Goal: Task Accomplishment & Management: Use online tool/utility

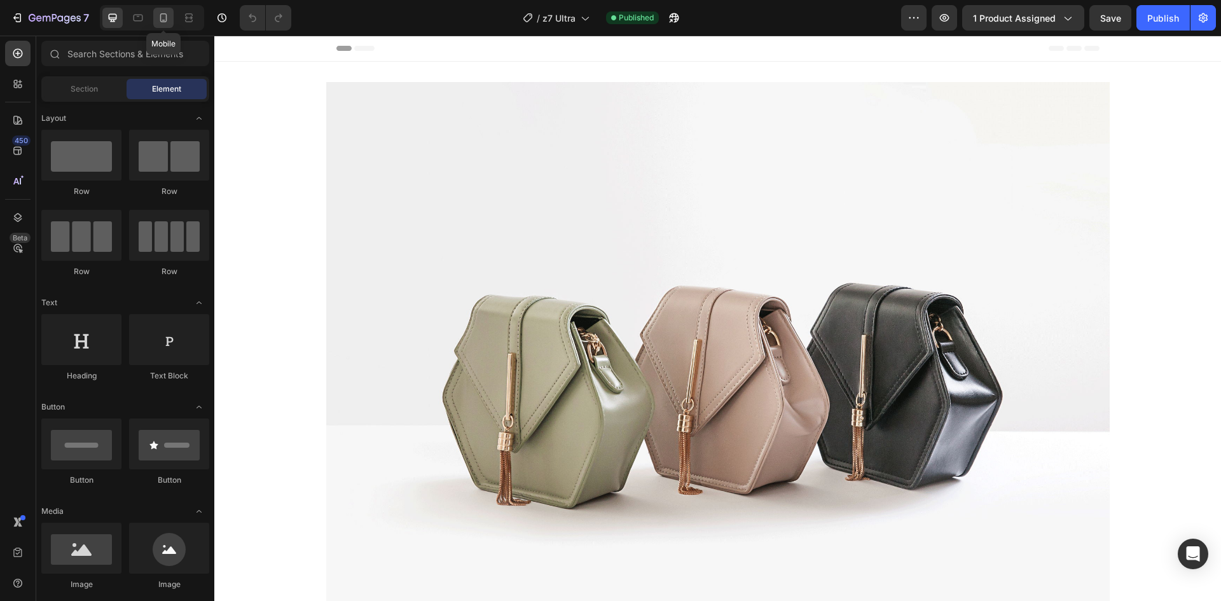
click at [166, 22] on icon at bounding box center [163, 17] width 13 height 13
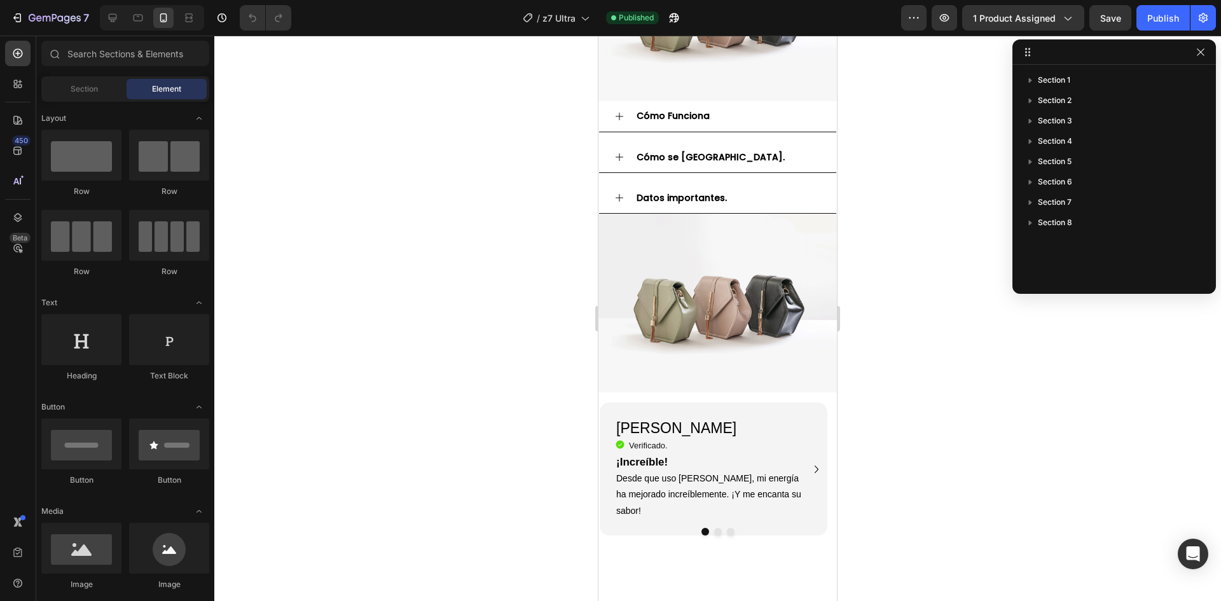
scroll to position [659, 0]
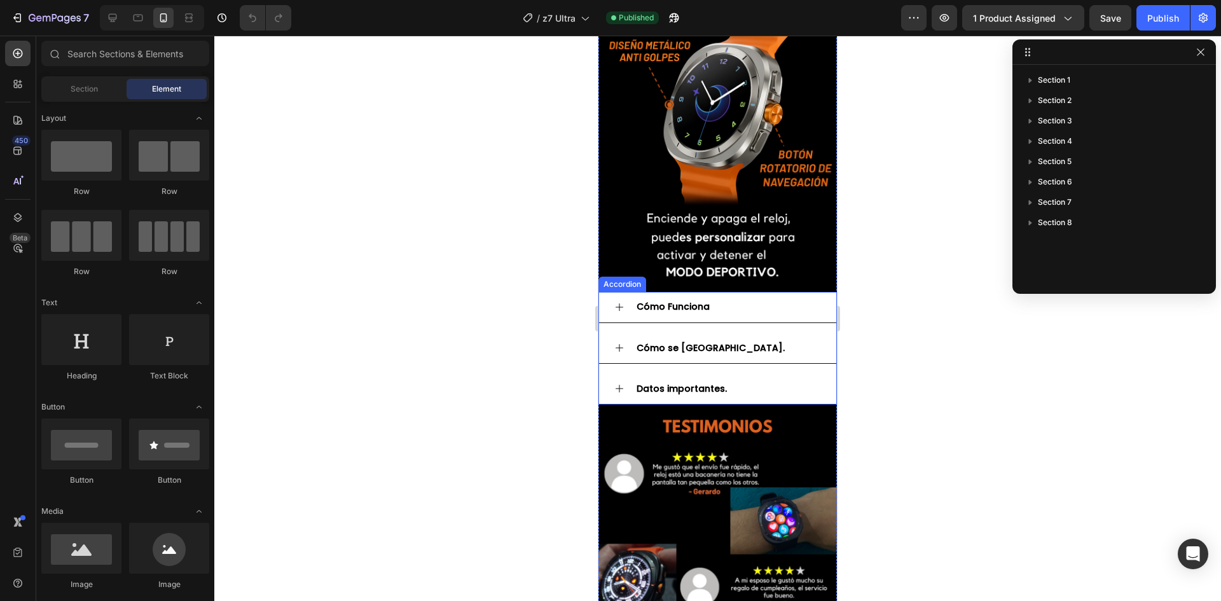
click at [663, 300] on p "Cómo Funciona" at bounding box center [673, 307] width 73 height 16
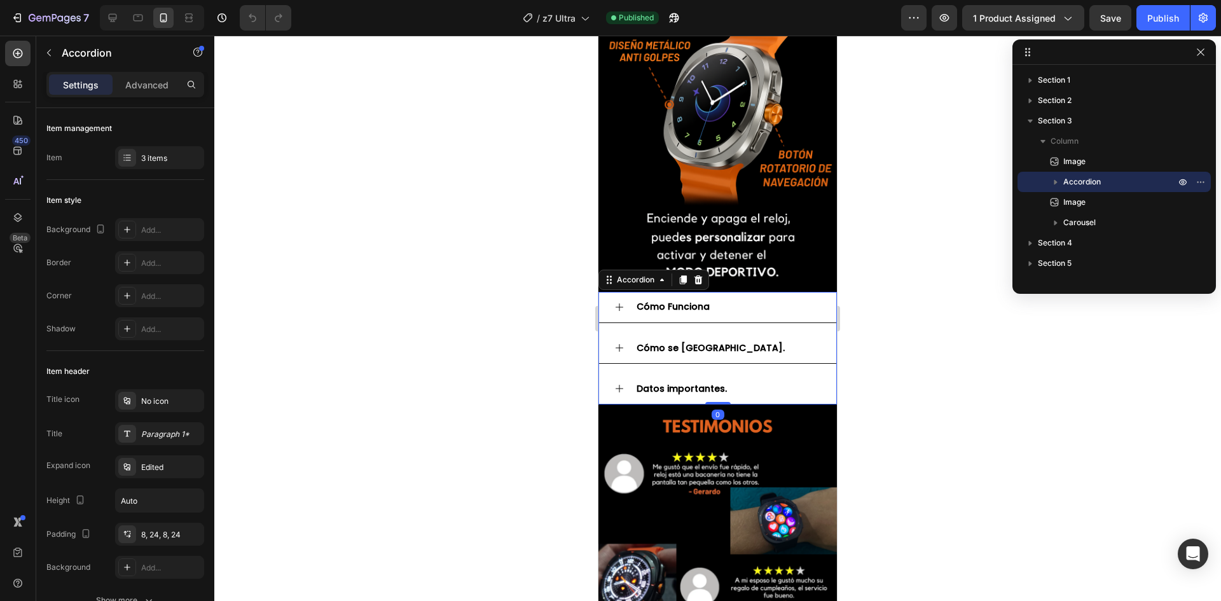
click at [667, 300] on strong "Cómo Funciona" at bounding box center [673, 306] width 73 height 13
click at [665, 300] on strong "Cómo Funciona" at bounding box center [673, 306] width 73 height 13
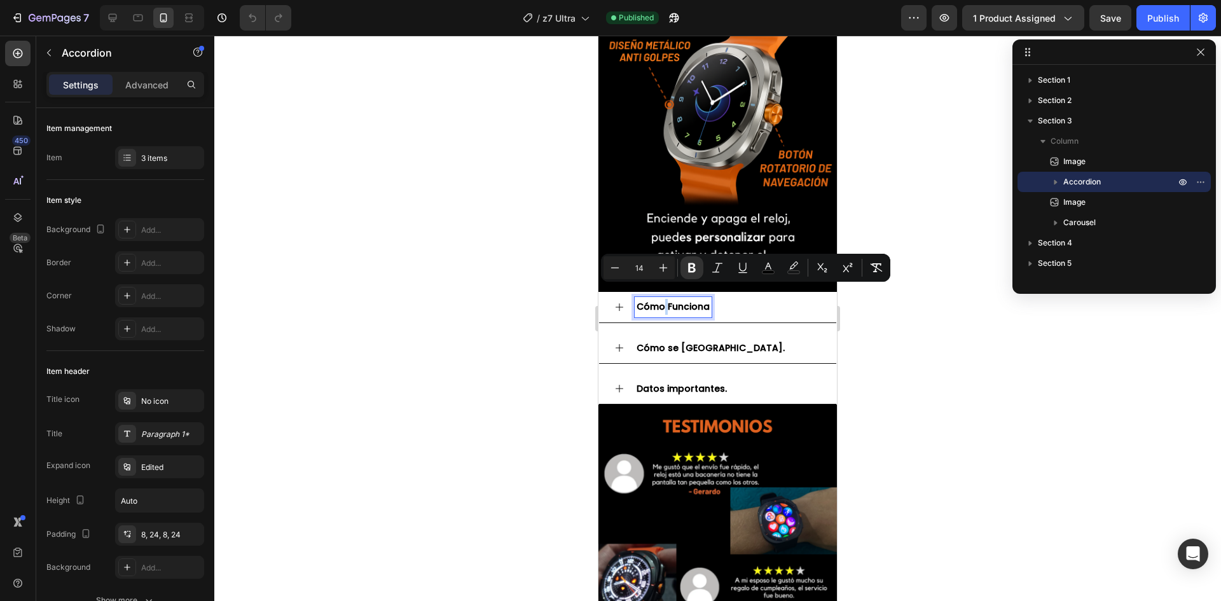
click at [665, 300] on strong "Cómo Funciona" at bounding box center [673, 306] width 73 height 13
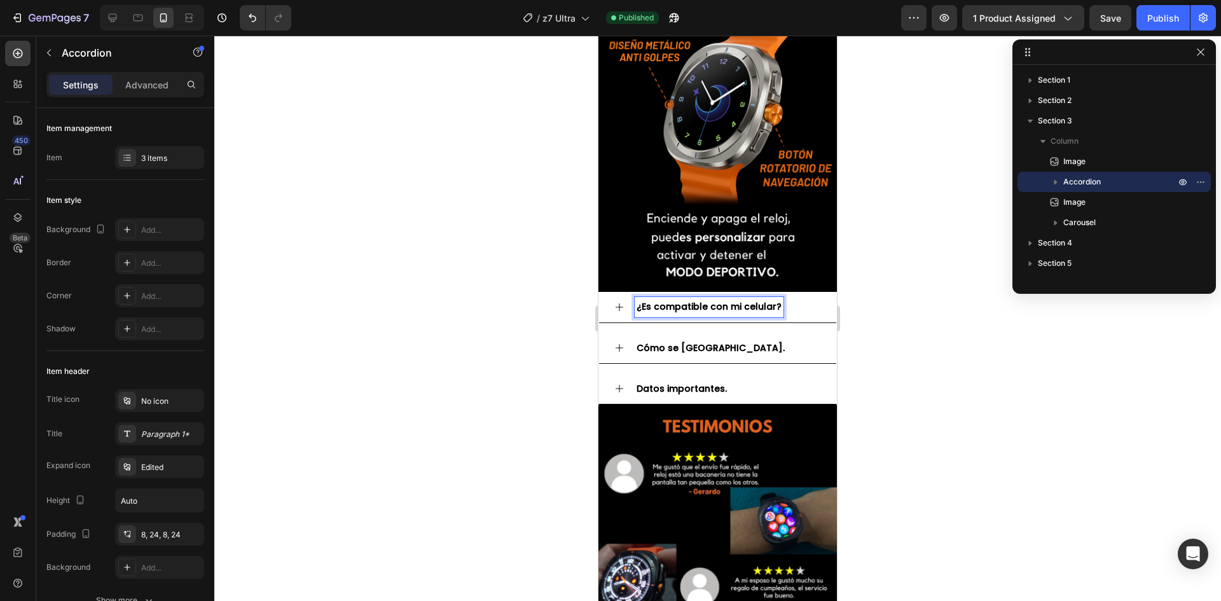
click at [617, 302] on icon at bounding box center [619, 307] width 10 height 10
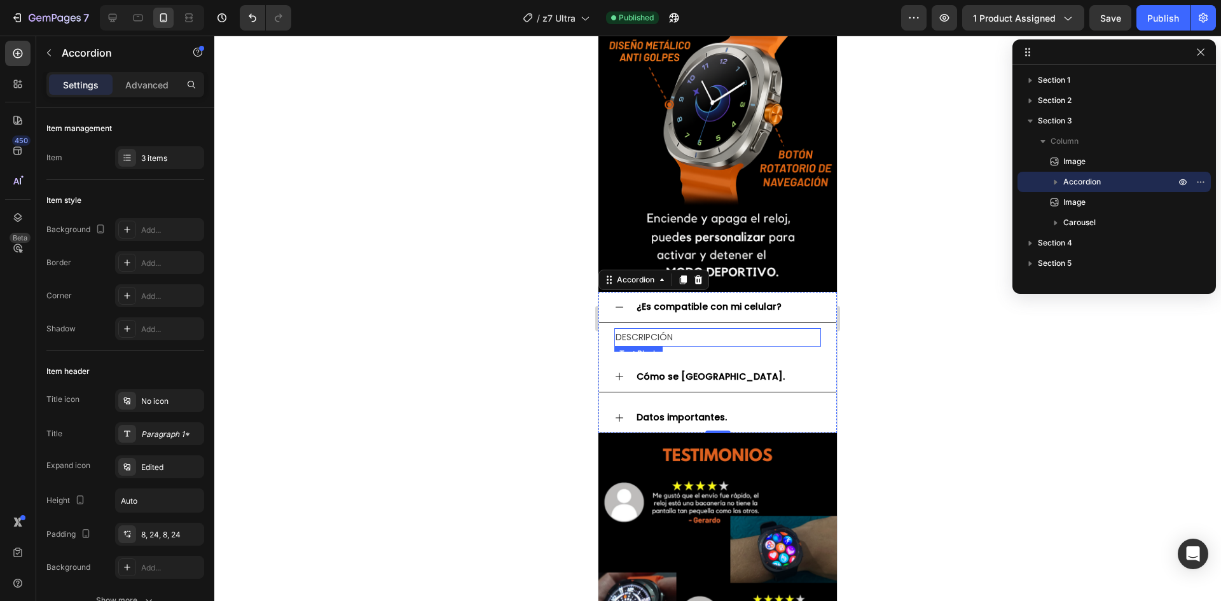
click at [664, 329] on p "DESCRIPCIÓN" at bounding box center [718, 337] width 204 height 16
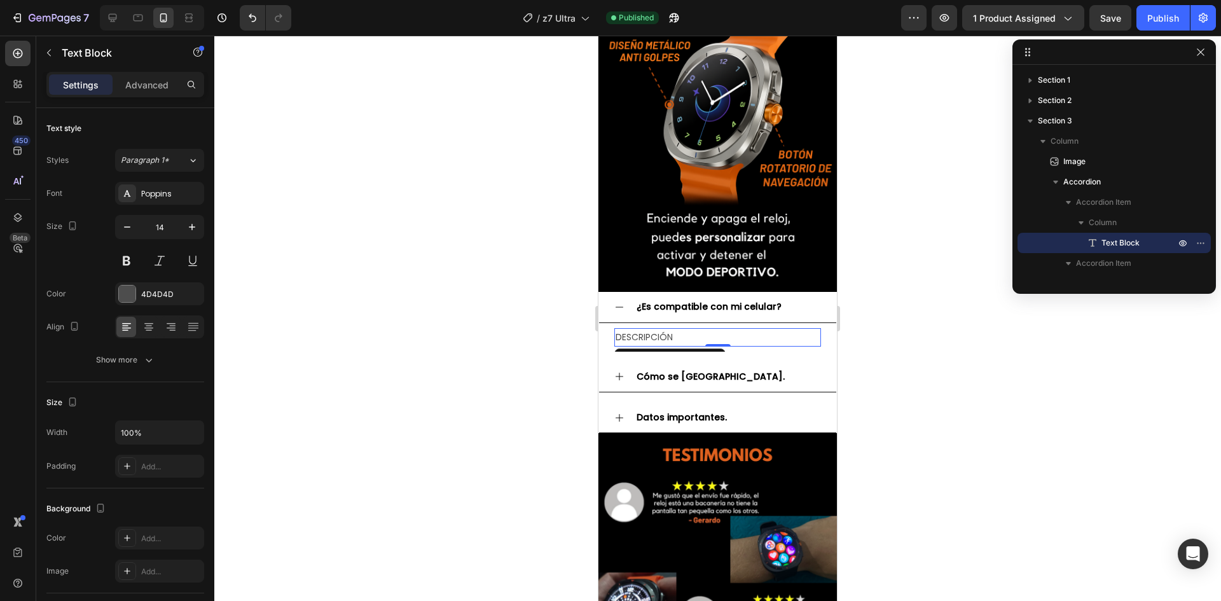
click at [687, 329] on p "DESCRIPCIÓN" at bounding box center [718, 337] width 204 height 16
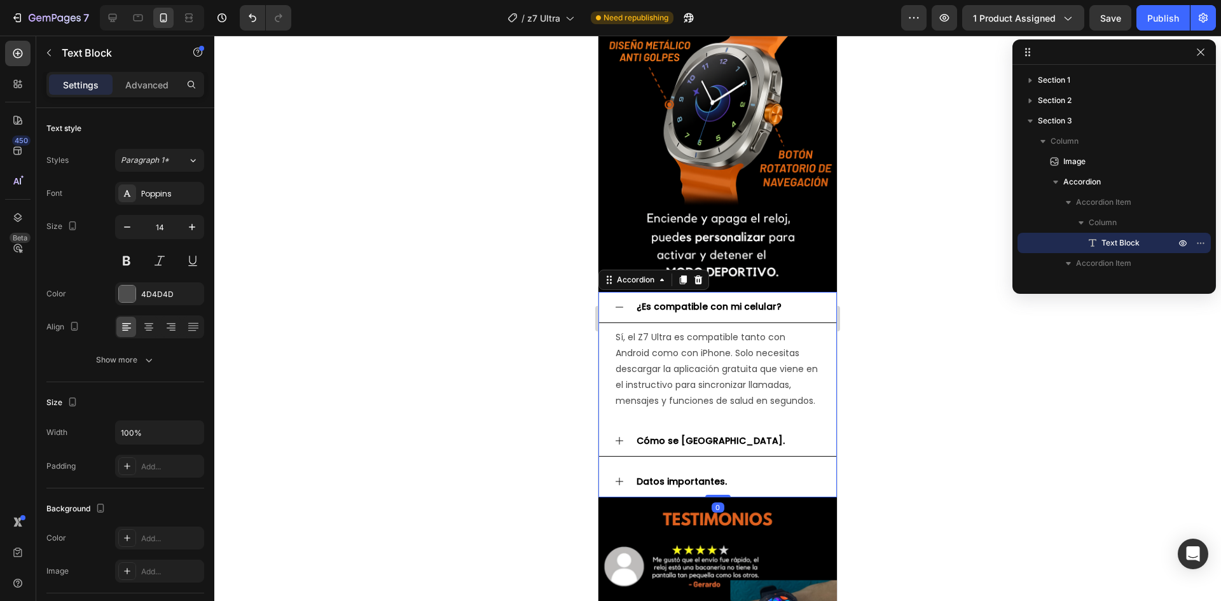
click at [621, 302] on icon at bounding box center [619, 307] width 10 height 10
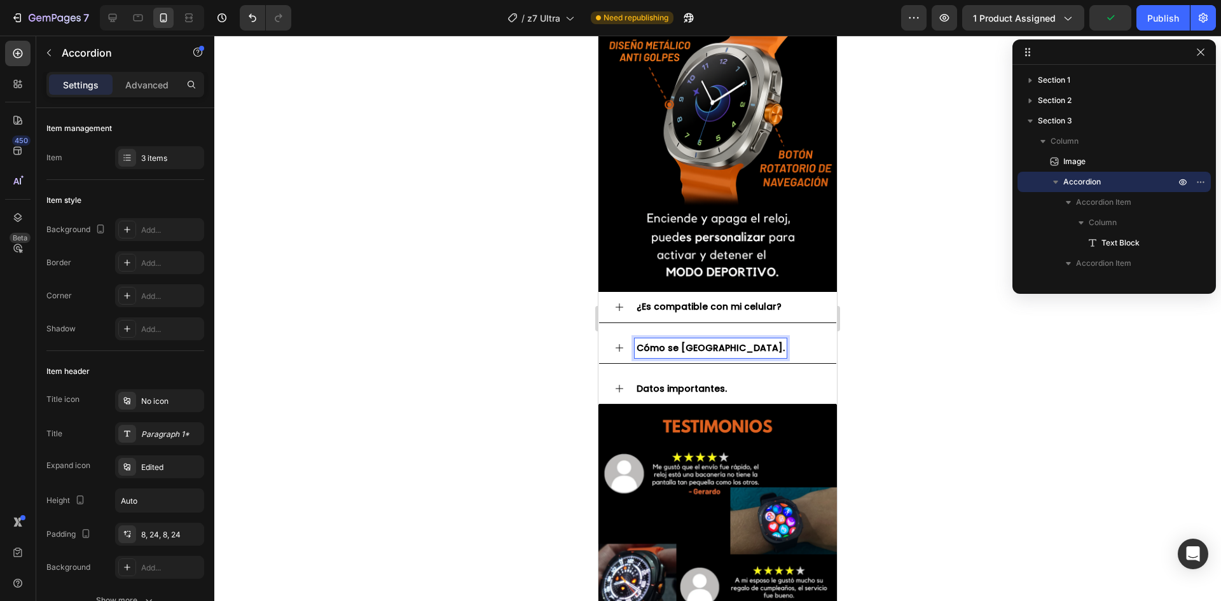
click at [671, 342] on strong "Cómo se [GEOGRAPHIC_DATA]." at bounding box center [711, 348] width 148 height 13
click at [620, 343] on icon at bounding box center [619, 348] width 10 height 10
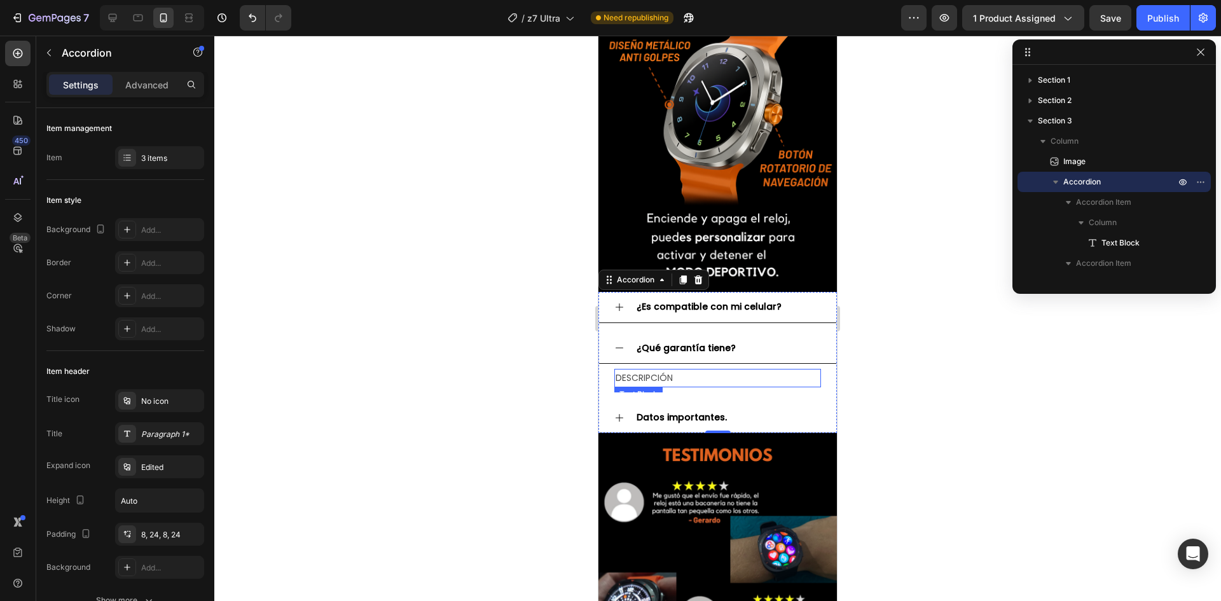
click at [656, 370] on p "DESCRIPCIÓN" at bounding box center [718, 378] width 204 height 16
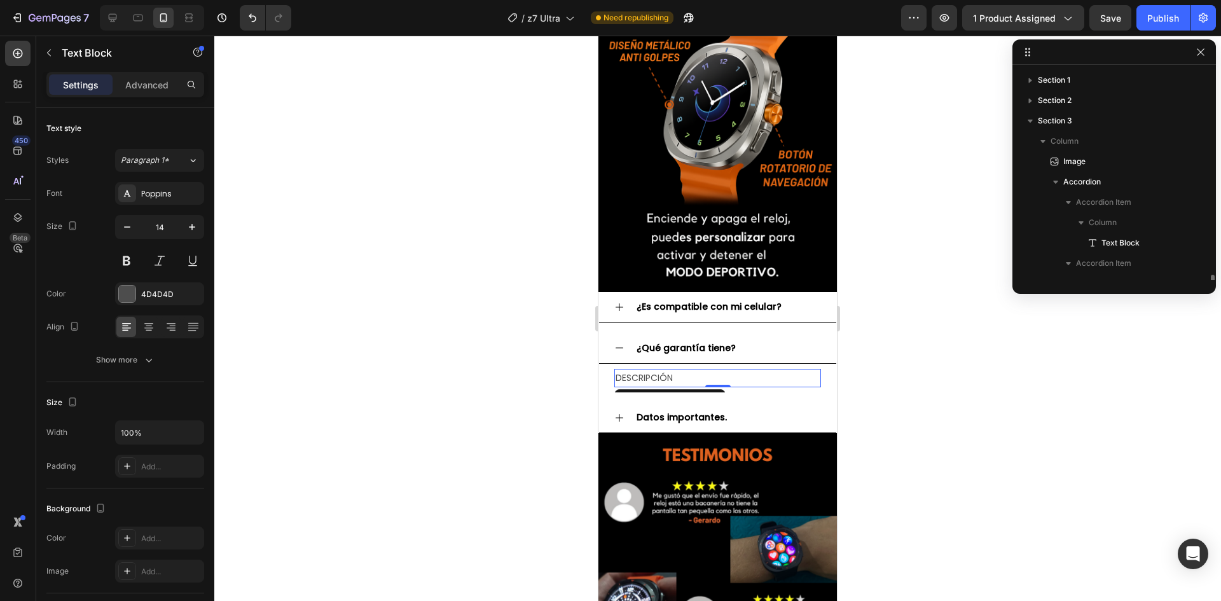
scroll to position [139, 0]
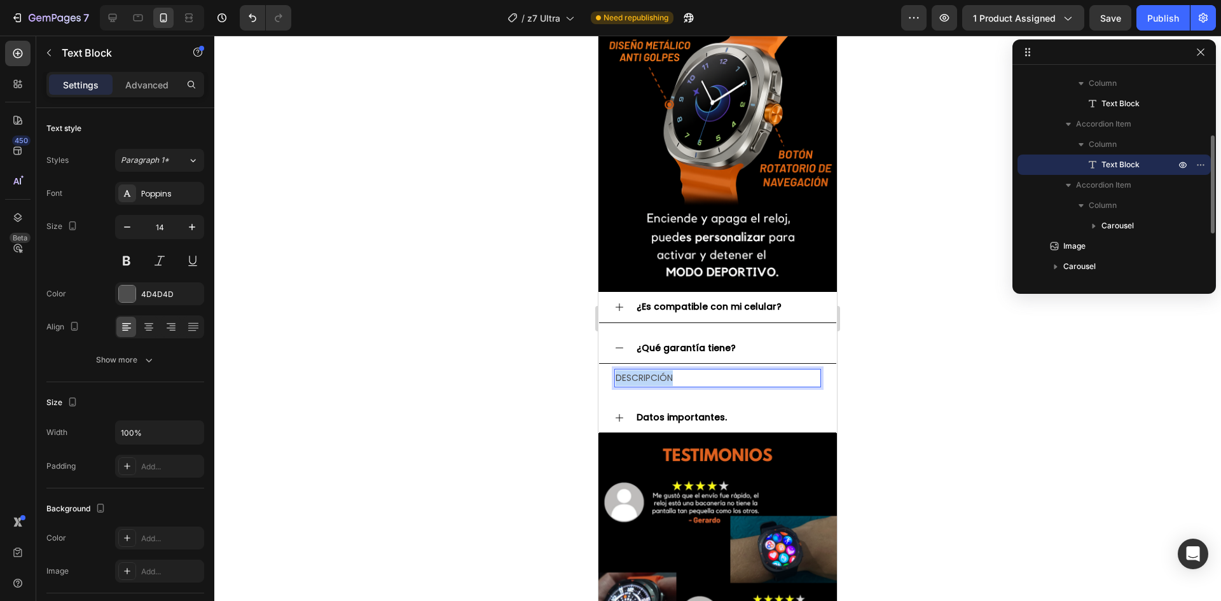
click at [656, 370] on p "DESCRIPCIÓN" at bounding box center [718, 378] width 204 height 16
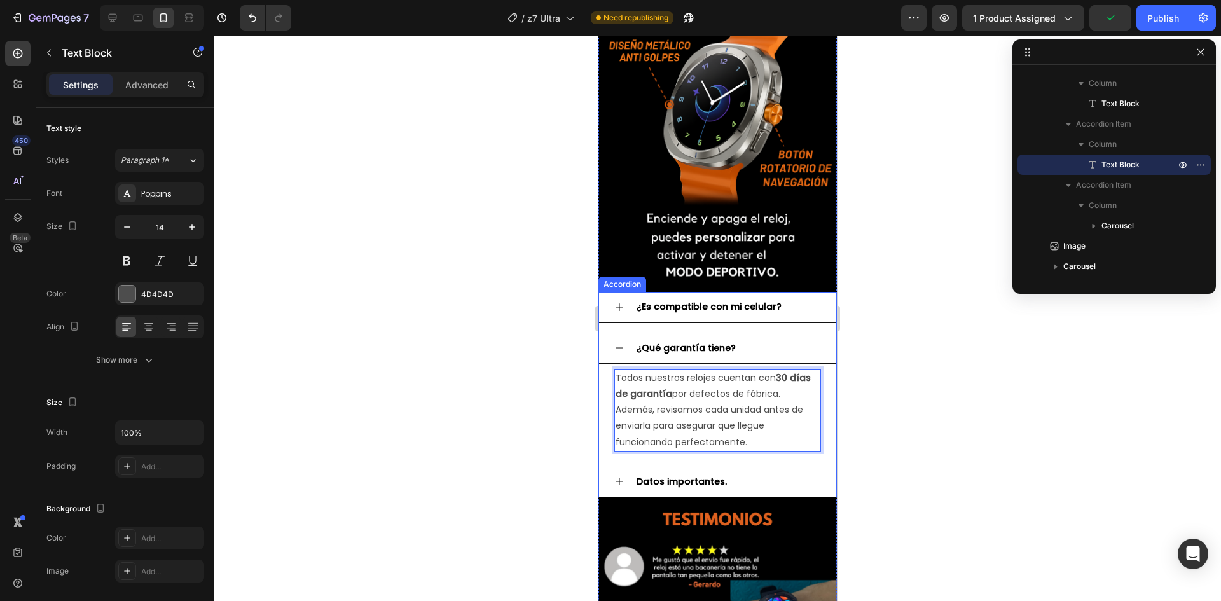
click at [621, 343] on icon at bounding box center [619, 348] width 10 height 10
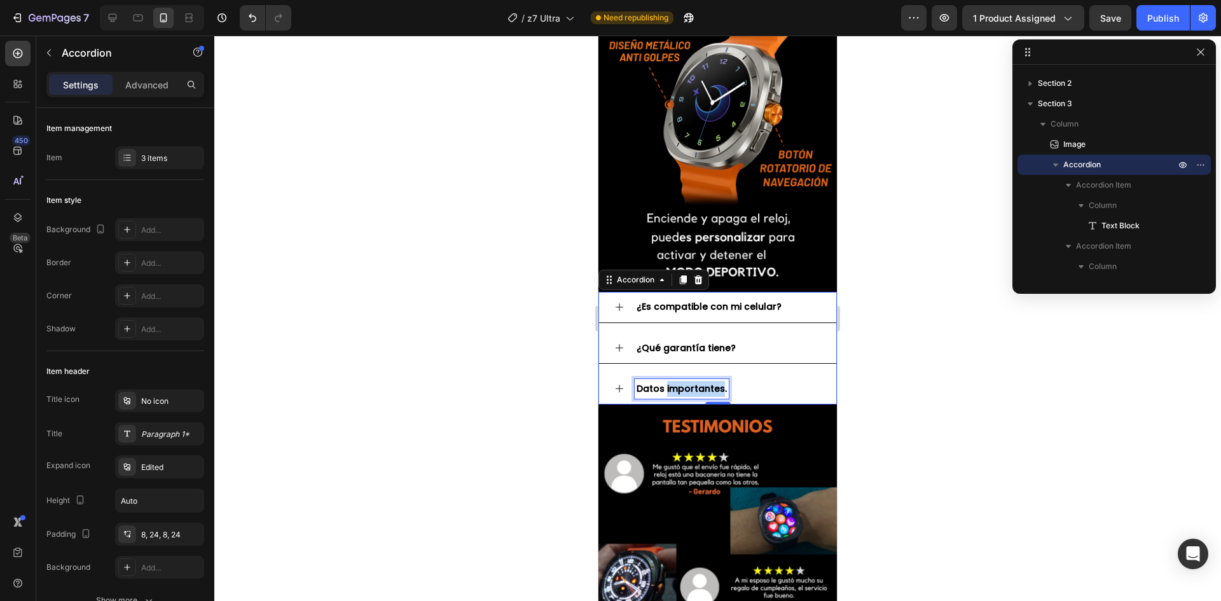
click at [681, 382] on strong "Datos importantes." at bounding box center [682, 388] width 90 height 13
click at [617, 384] on icon at bounding box center [619, 389] width 10 height 10
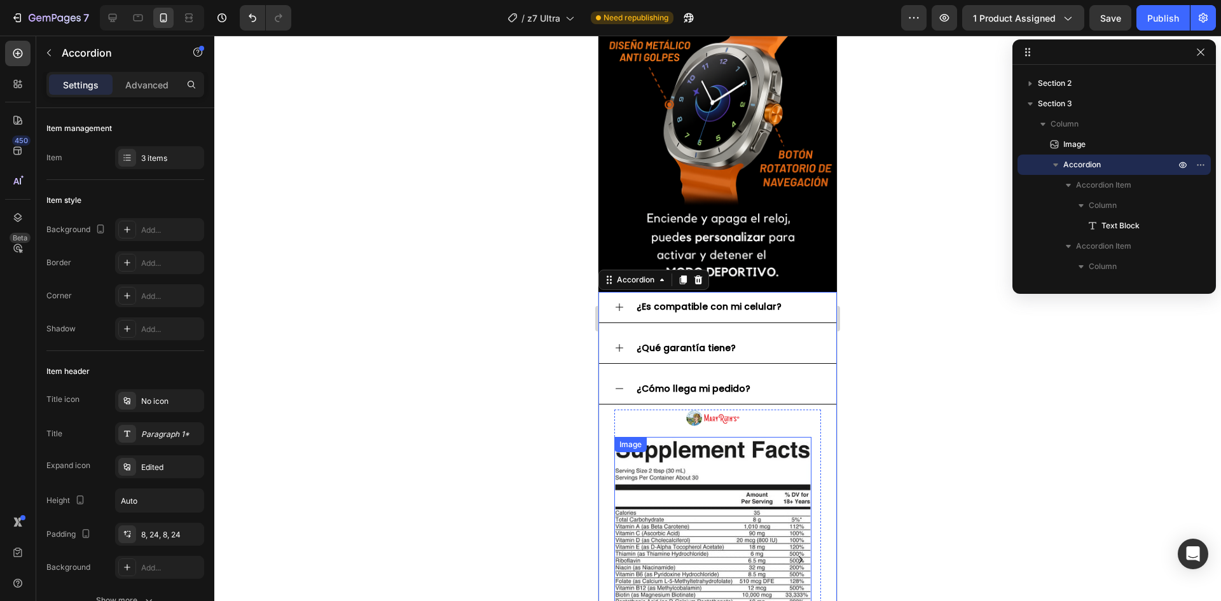
click at [684, 437] on div "Image" at bounding box center [712, 573] width 197 height 273
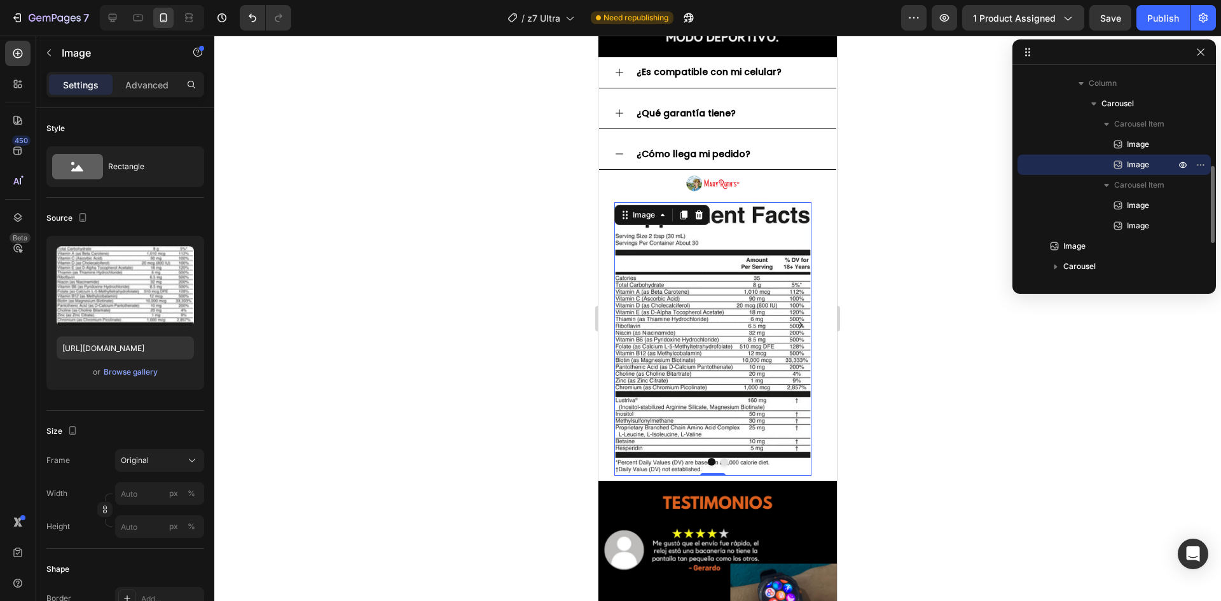
scroll to position [913, 0]
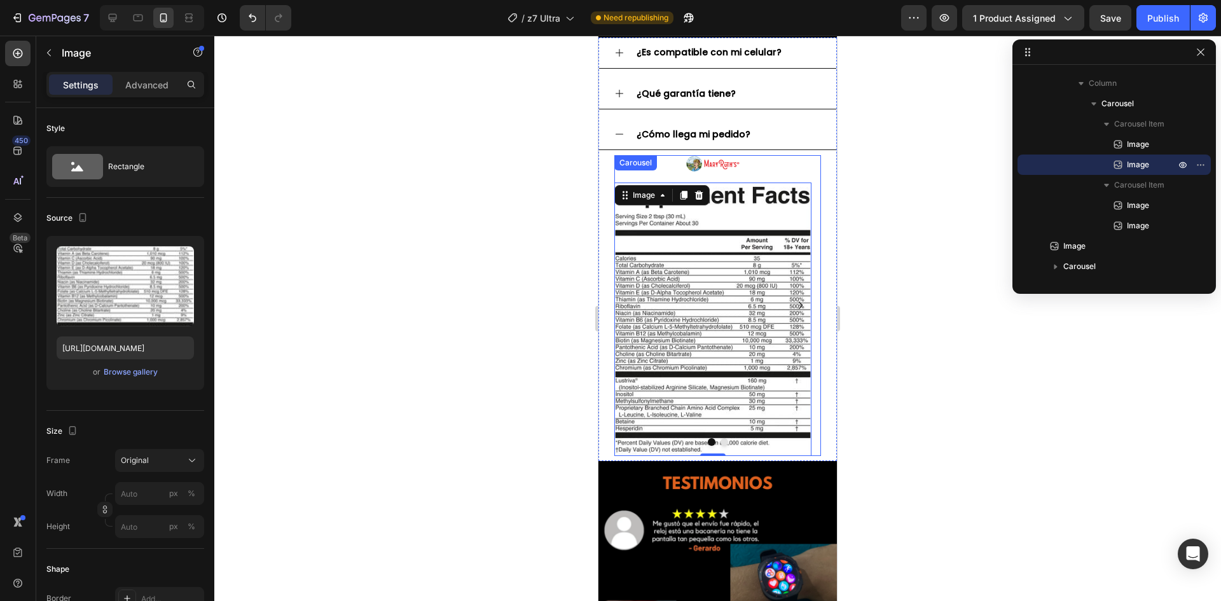
click at [726, 156] on img at bounding box center [713, 164] width 55 height 18
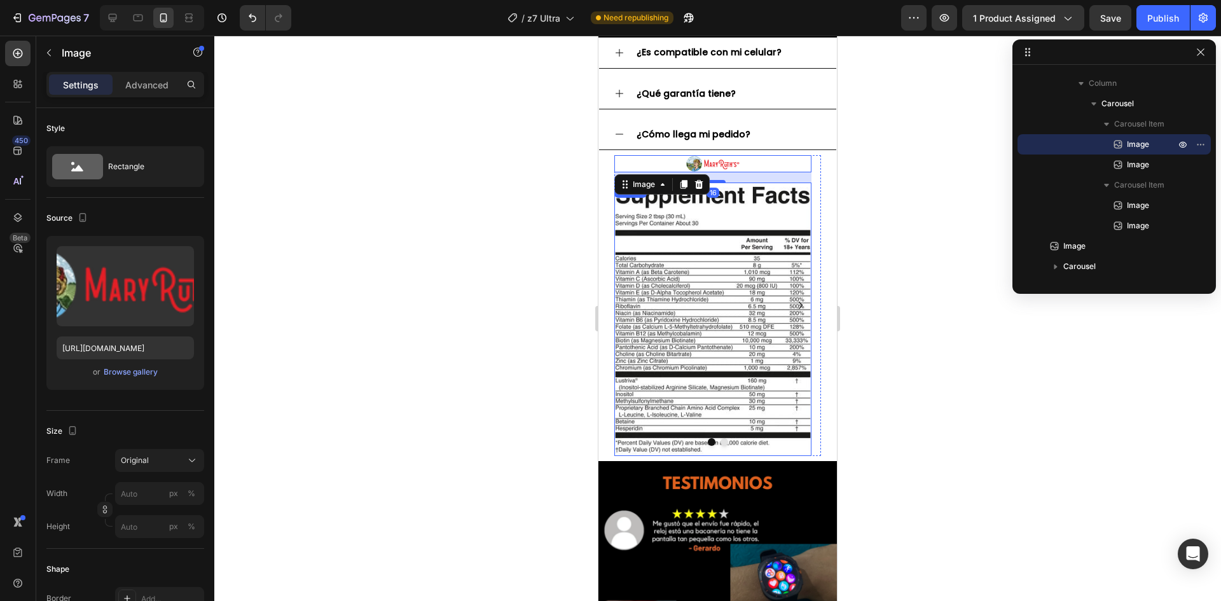
click at [753, 260] on img at bounding box center [712, 319] width 197 height 273
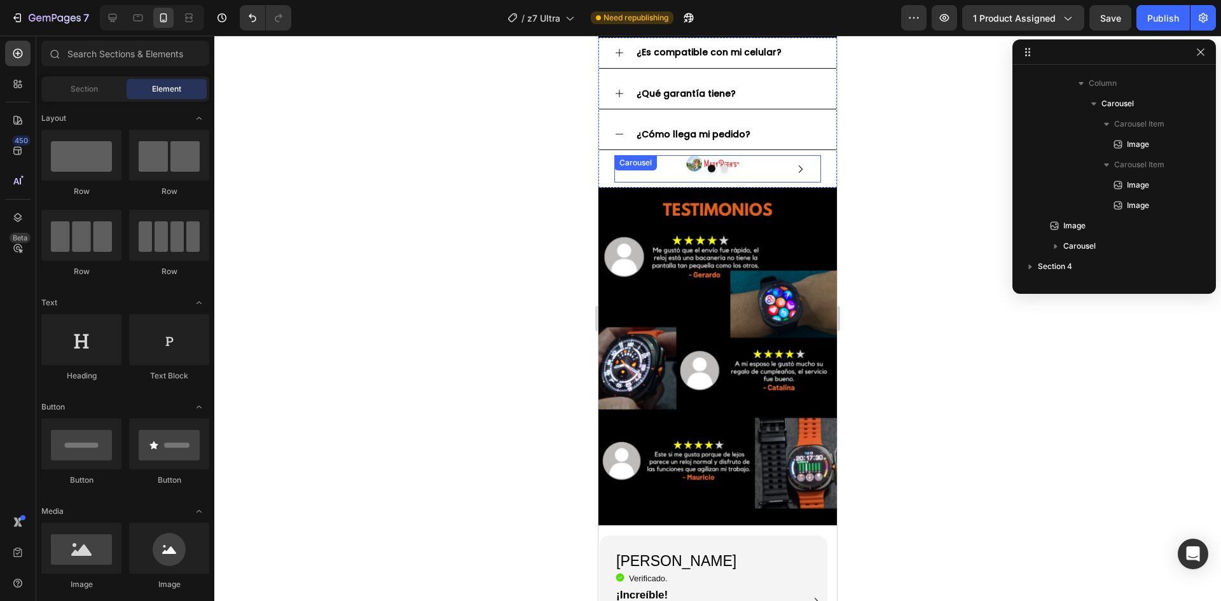
click at [689, 163] on div "Image" at bounding box center [712, 169] width 197 height 28
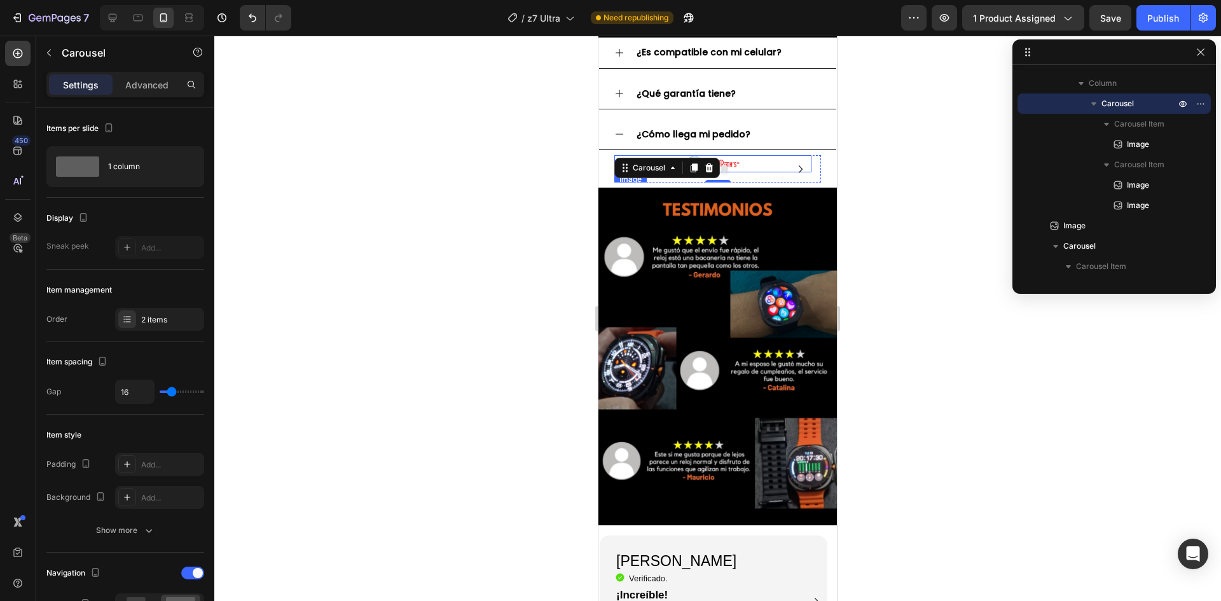
click at [734, 155] on img at bounding box center [713, 164] width 55 height 18
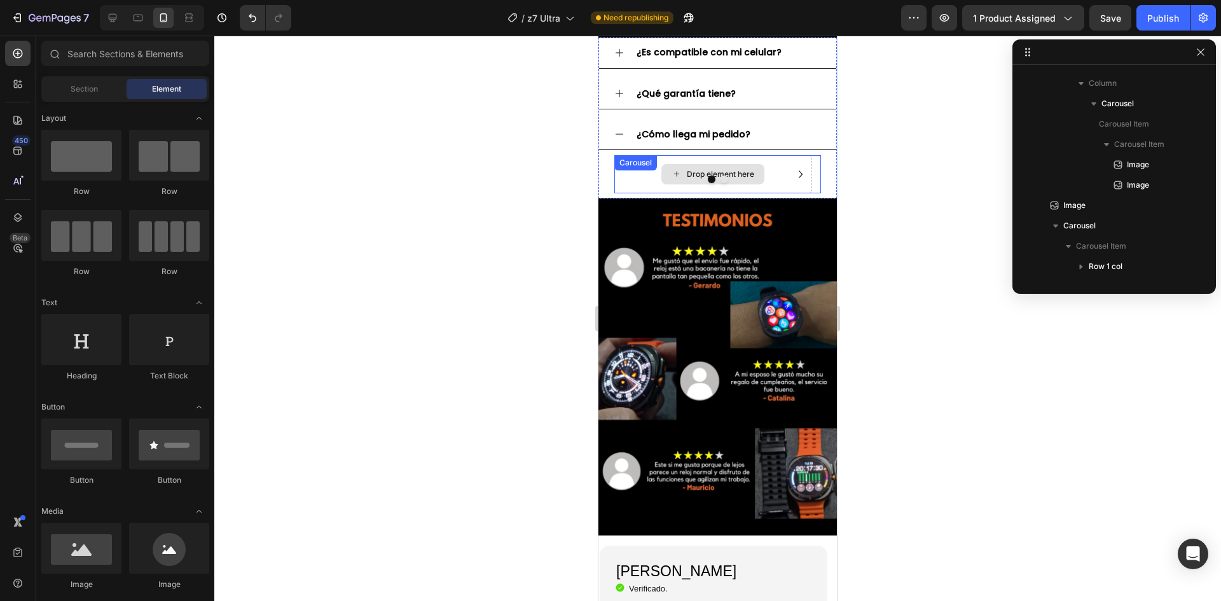
click at [737, 183] on div "Drop element here" at bounding box center [712, 174] width 197 height 38
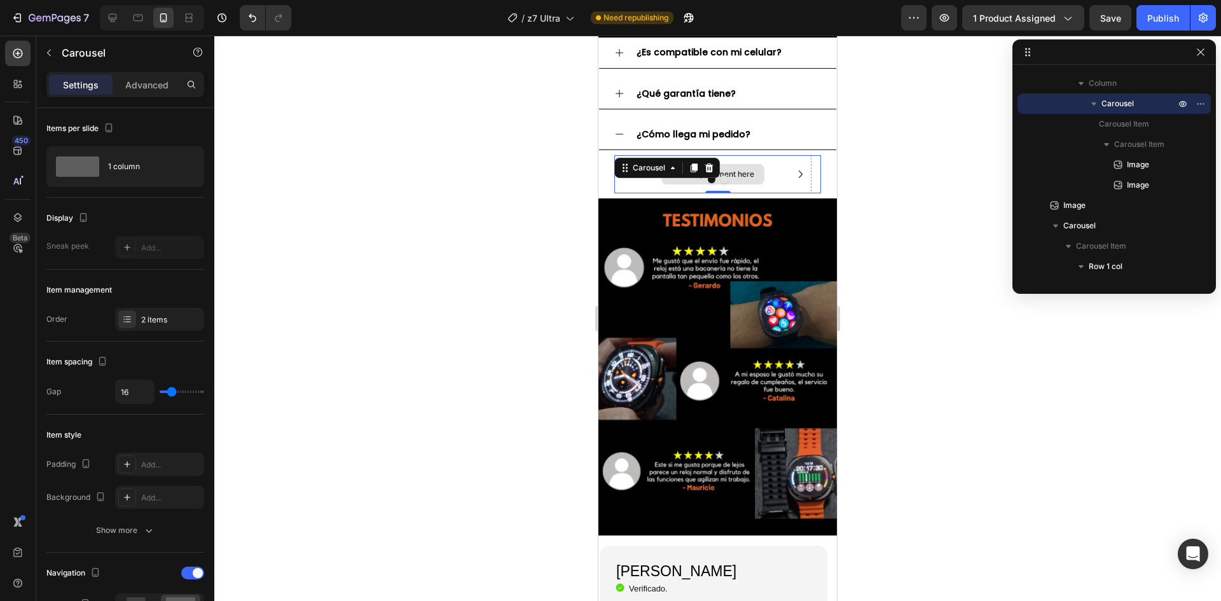
click at [681, 183] on div "Drop element here" at bounding box center [712, 174] width 197 height 38
click at [713, 183] on div at bounding box center [717, 180] width 207 height 8
click at [721, 183] on button "Dot" at bounding box center [725, 180] width 8 height 8
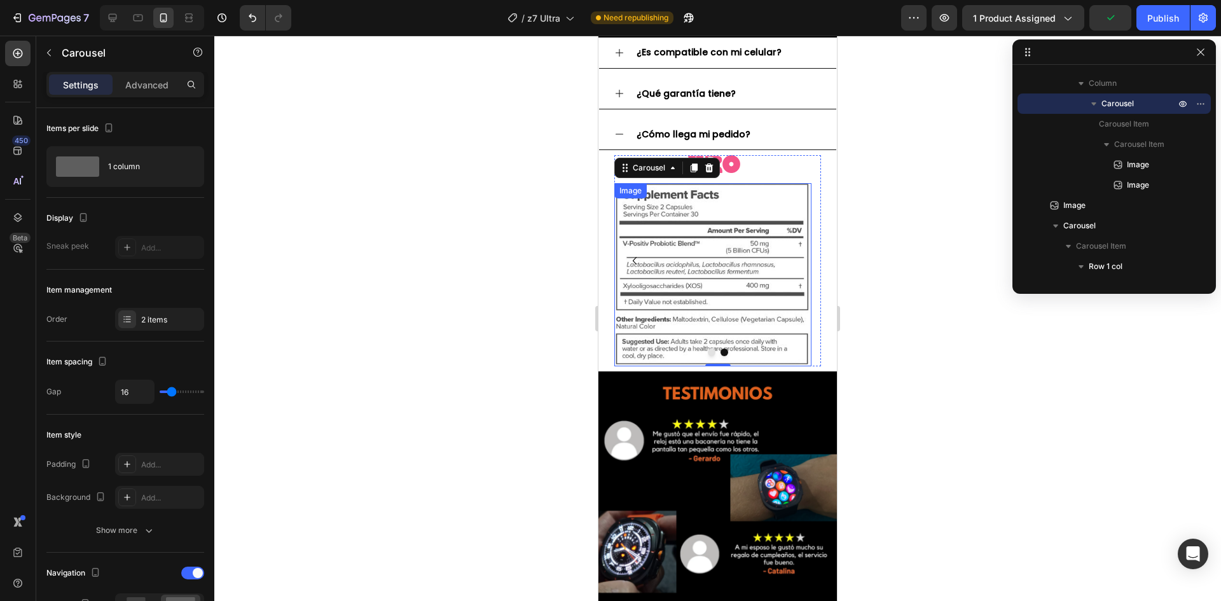
click at [789, 249] on img at bounding box center [712, 274] width 197 height 183
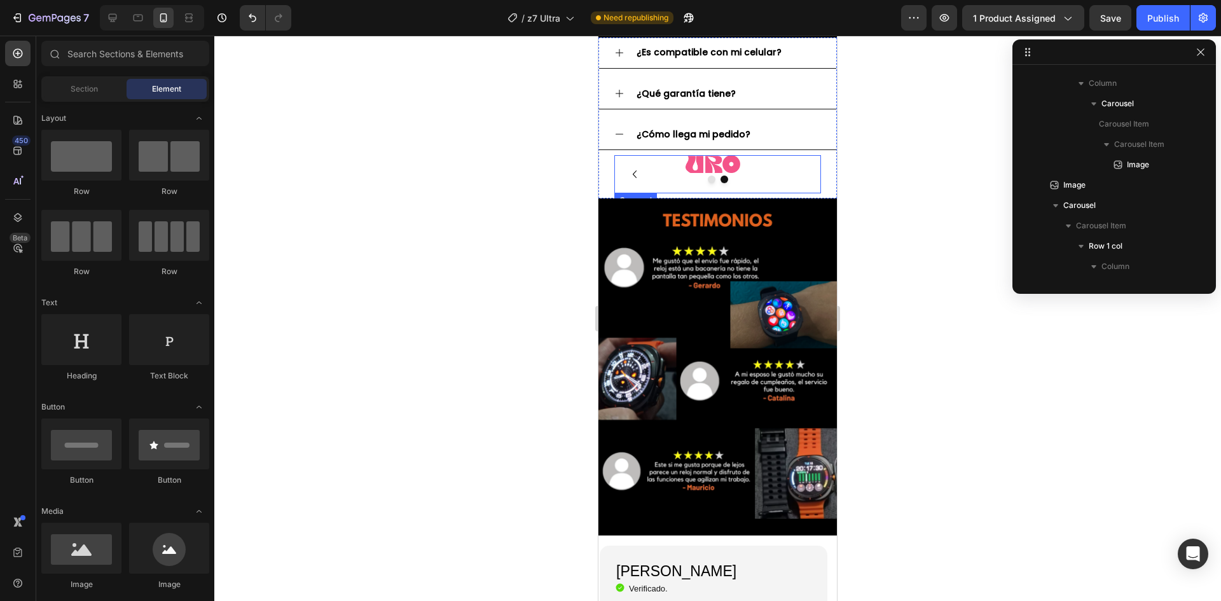
click at [718, 156] on img at bounding box center [713, 164] width 55 height 18
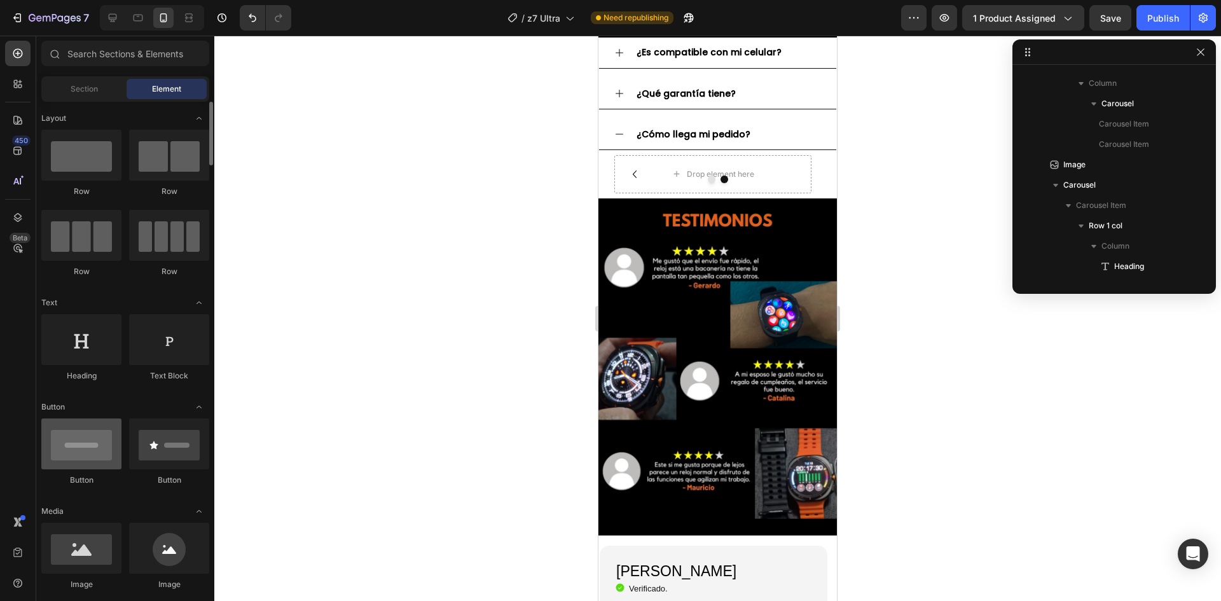
scroll to position [191, 0]
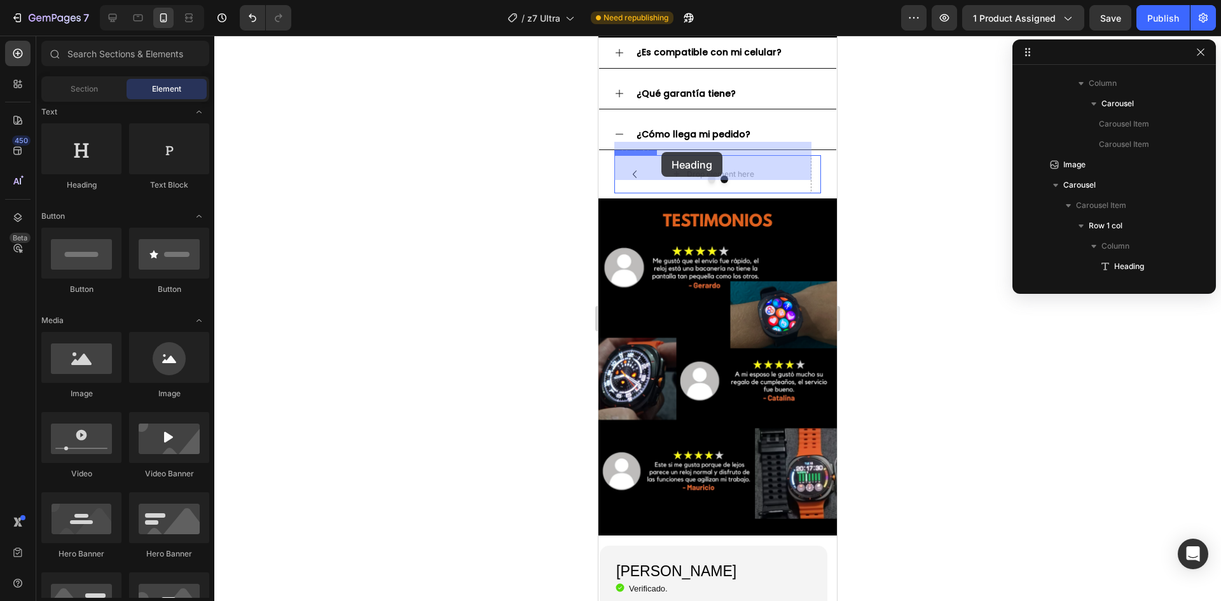
drag, startPoint x: 674, startPoint y: 178, endPoint x: 677, endPoint y: 153, distance: 25.6
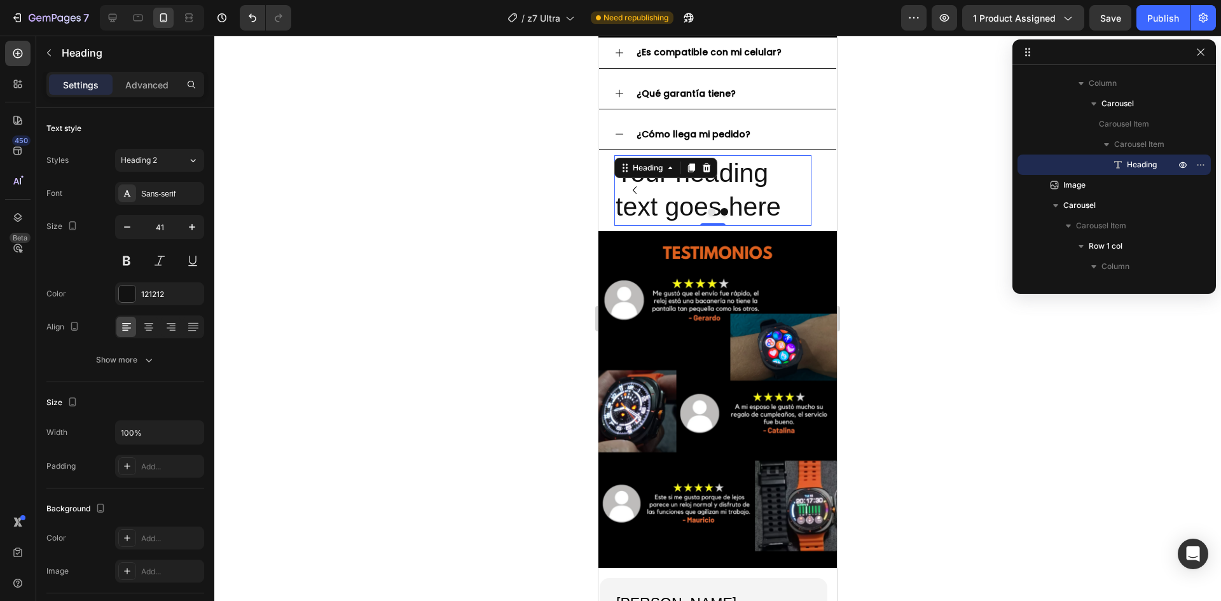
click at [741, 179] on h2 "Your heading text goes here" at bounding box center [712, 190] width 197 height 71
click at [741, 179] on p "Your heading text goes here" at bounding box center [713, 190] width 195 height 68
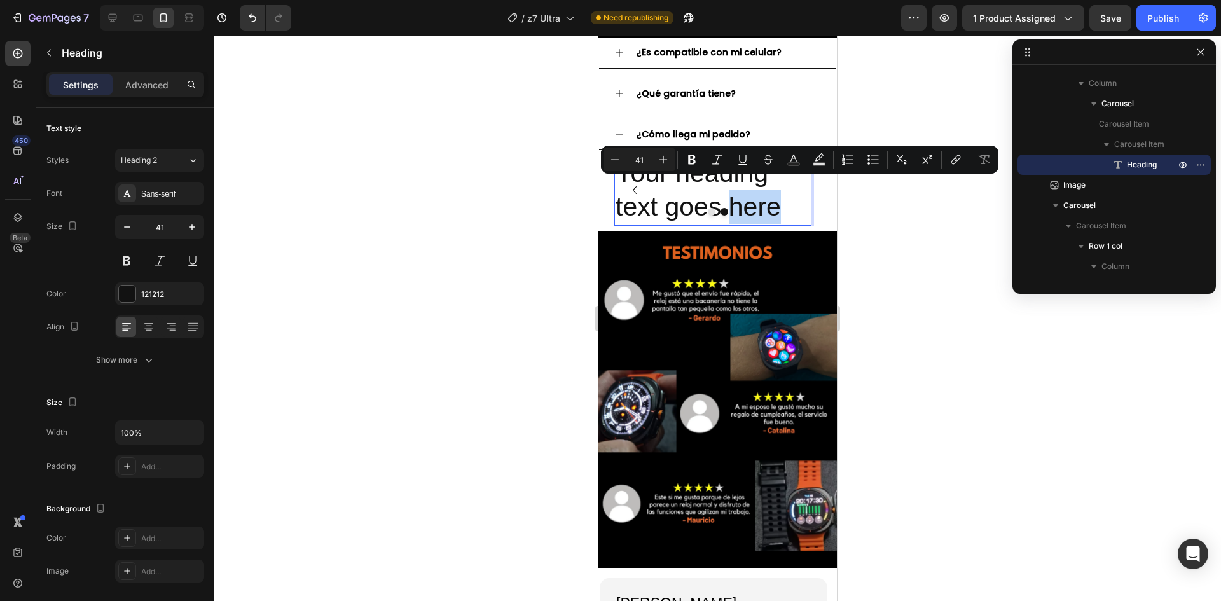
click at [744, 179] on p "Your heading text goes here" at bounding box center [713, 190] width 195 height 68
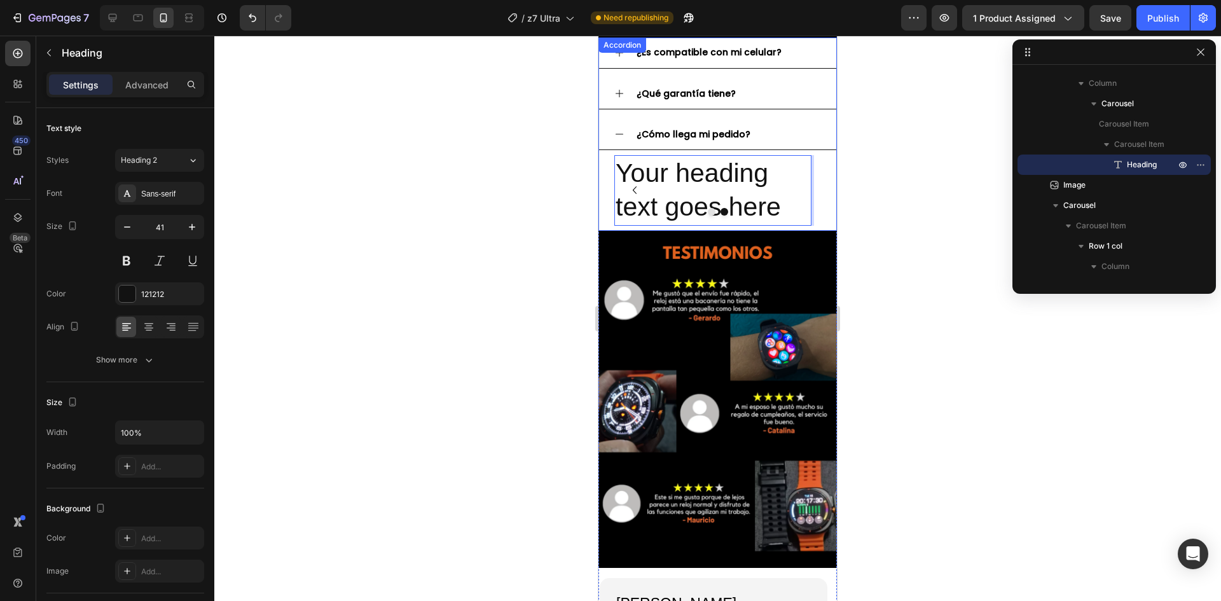
click at [619, 87] on div "¿Qué garantía tiene?" at bounding box center [717, 94] width 237 height 31
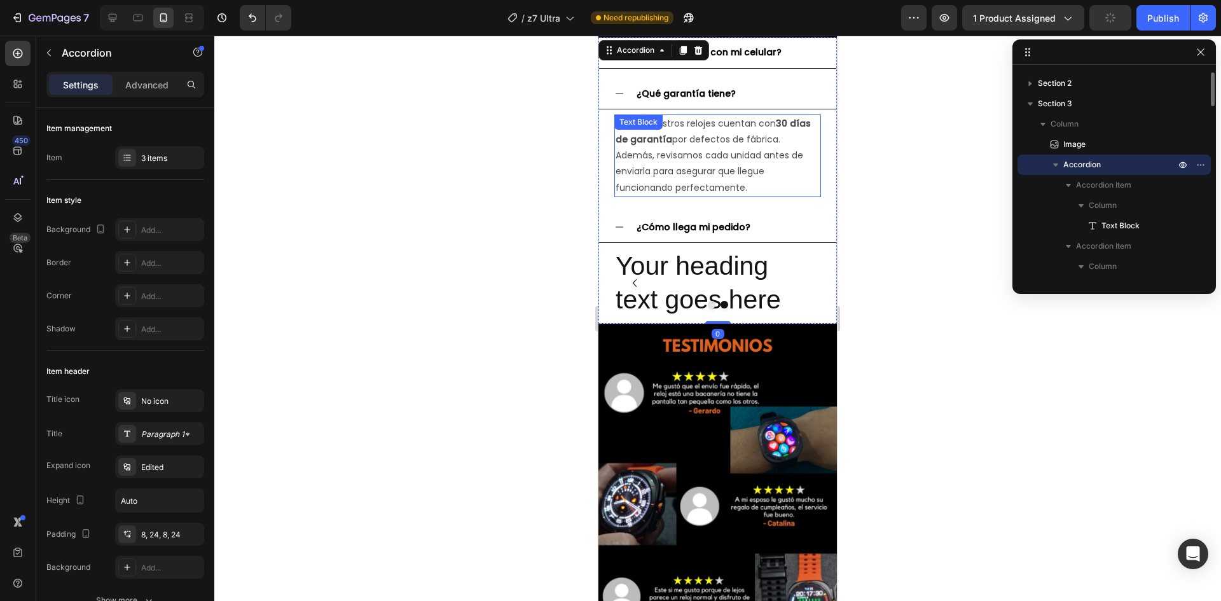
click at [665, 140] on p "Todos nuestros relojes cuentan con 30 días de garantía por defectos de fábrica.…" at bounding box center [718, 156] width 204 height 80
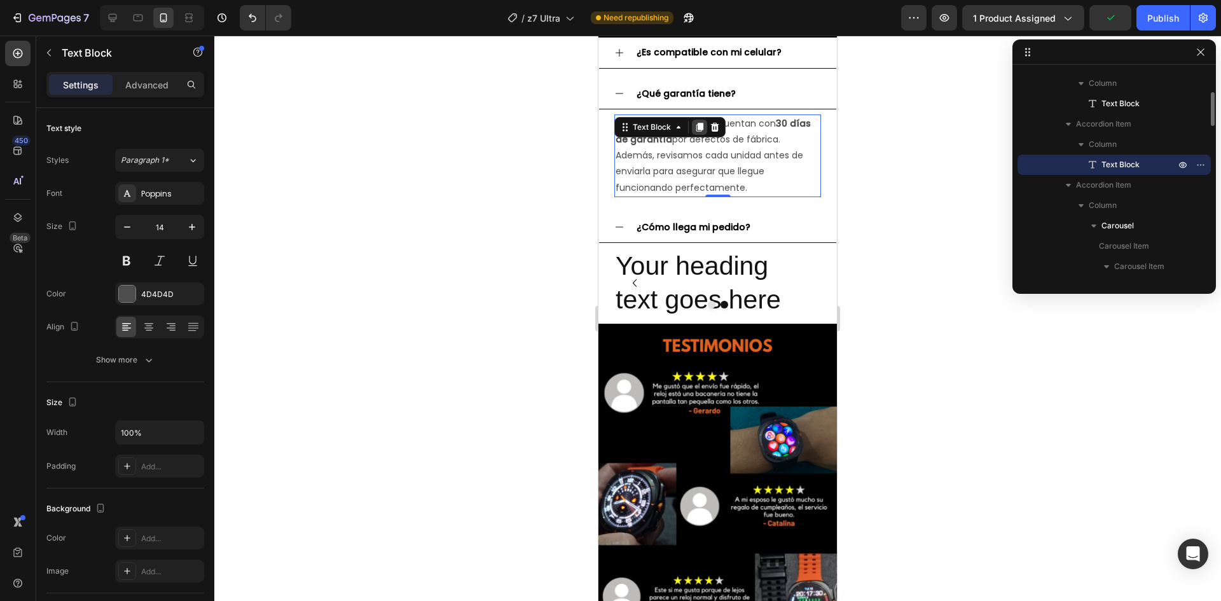
click at [697, 122] on icon at bounding box center [700, 127] width 10 height 10
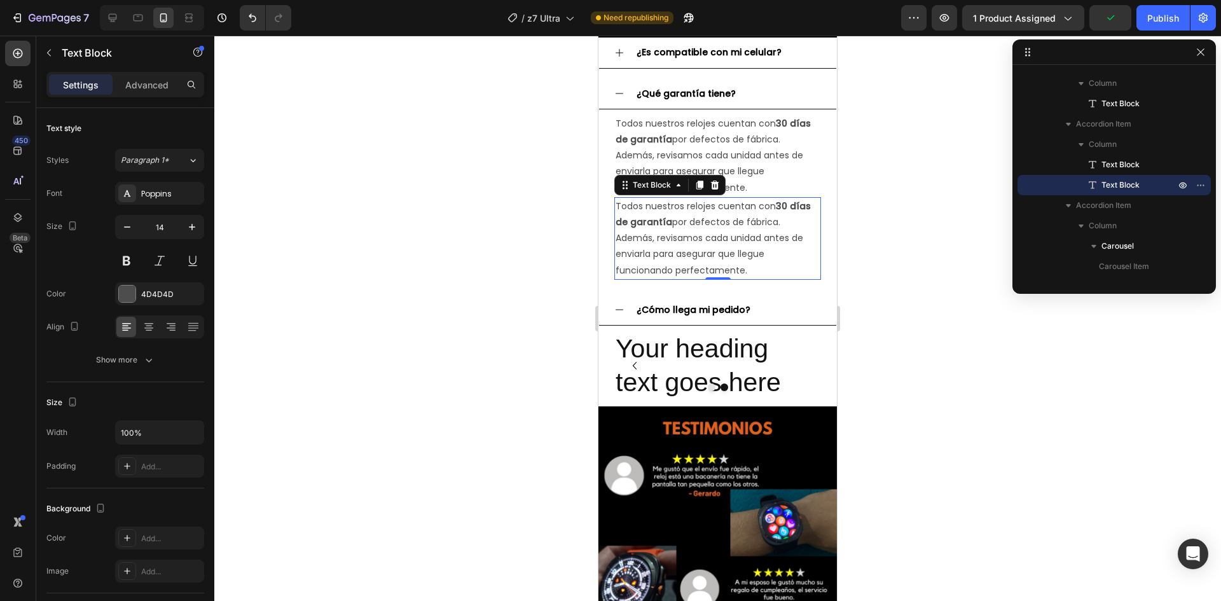
click at [701, 212] on p "Todos nuestros relojes cuentan con 30 días de garantía por defectos de fábrica.…" at bounding box center [718, 238] width 204 height 80
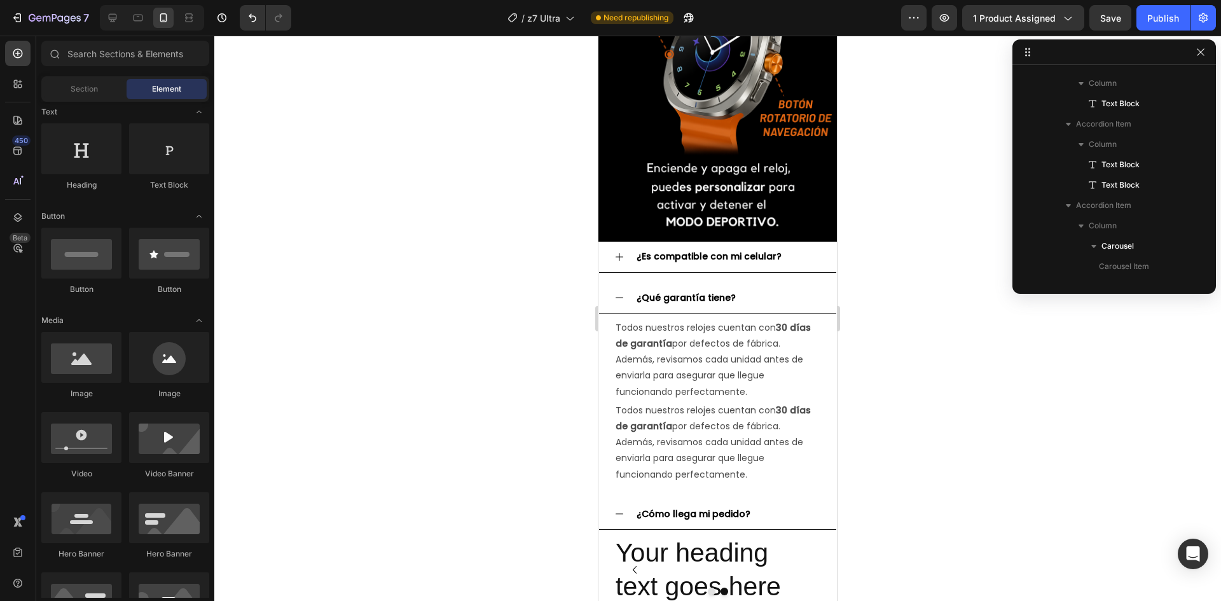
scroll to position [708, 0]
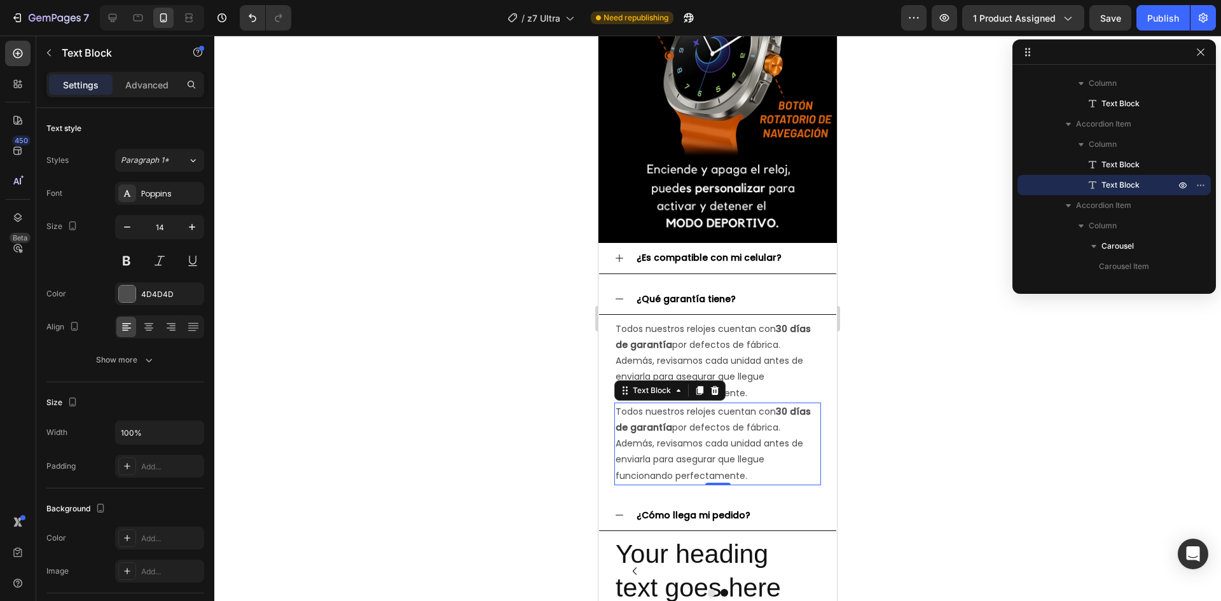
click at [751, 413] on p "Todos nuestros relojes cuentan con 30 días de garantía por defectos de fábrica.…" at bounding box center [718, 444] width 204 height 80
click at [715, 386] on icon at bounding box center [715, 390] width 8 height 9
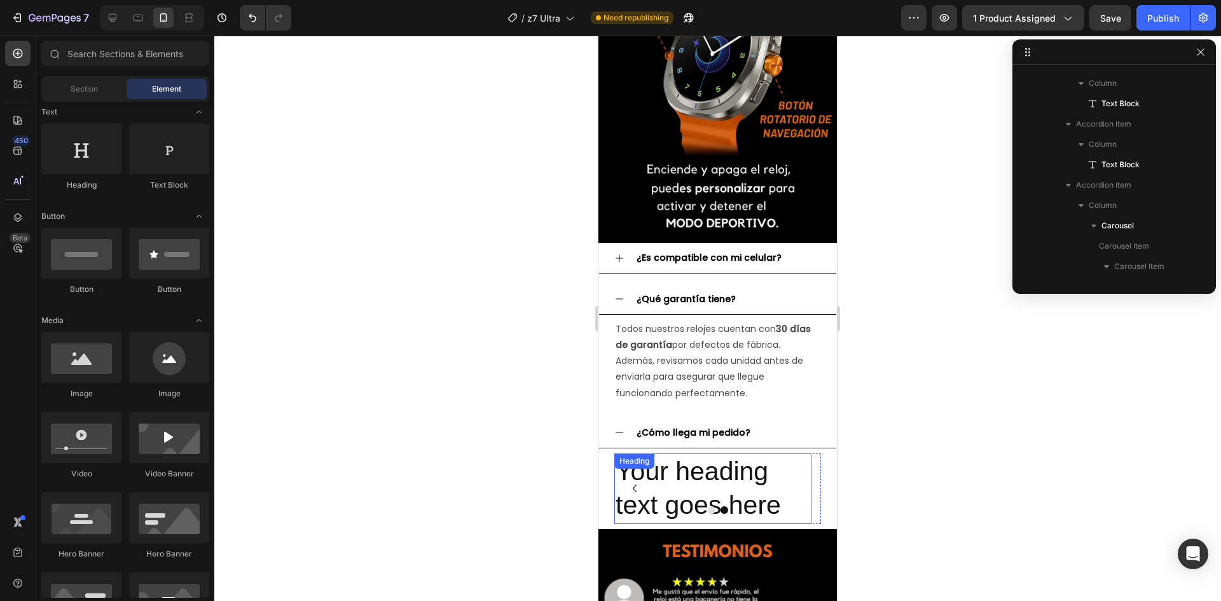
click at [727, 469] on p "Your heading text goes here" at bounding box center [713, 489] width 195 height 68
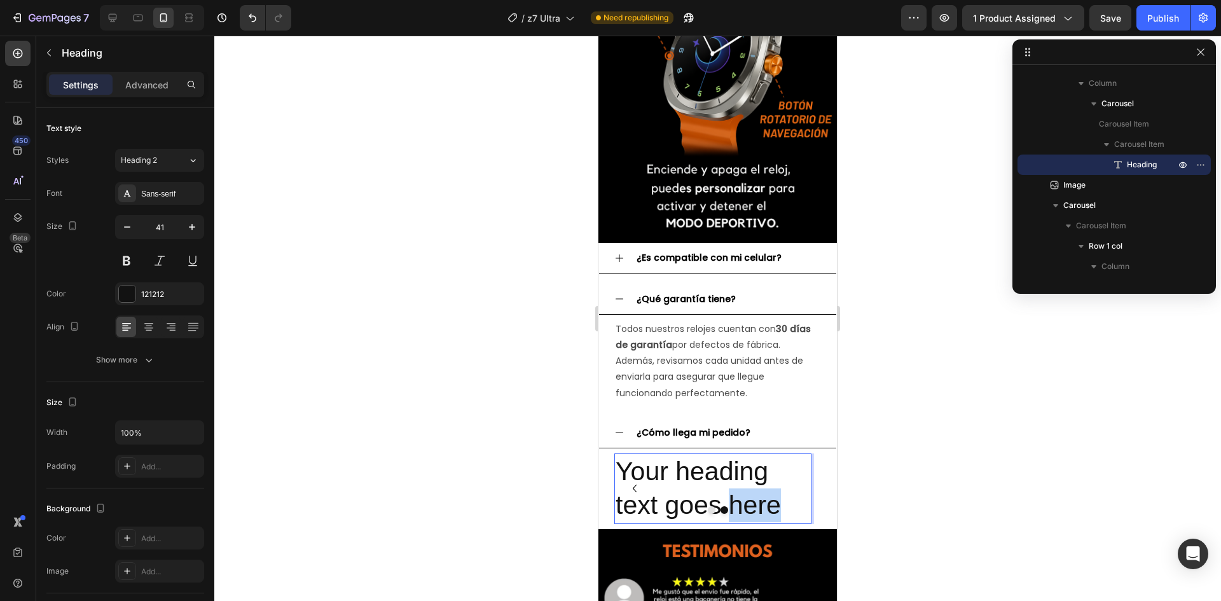
click at [742, 481] on p "Your heading text goes here" at bounding box center [713, 489] width 195 height 68
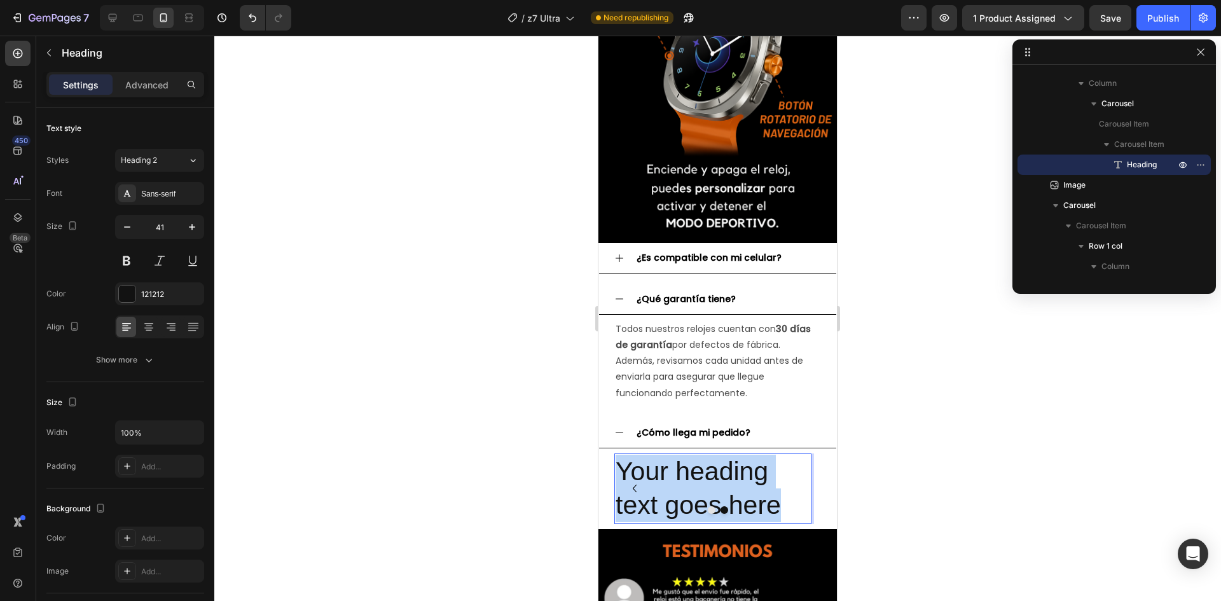
click at [742, 481] on p "Your heading text goes here" at bounding box center [713, 489] width 195 height 68
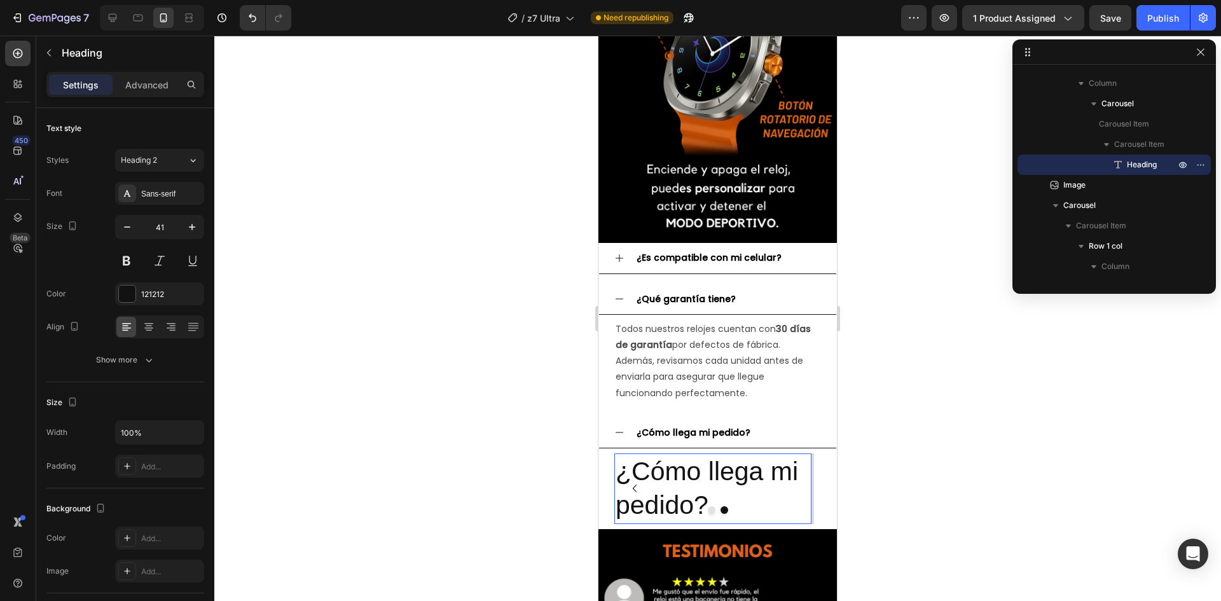
click at [669, 469] on p "¿Cómo llega mi pedido?" at bounding box center [713, 489] width 195 height 68
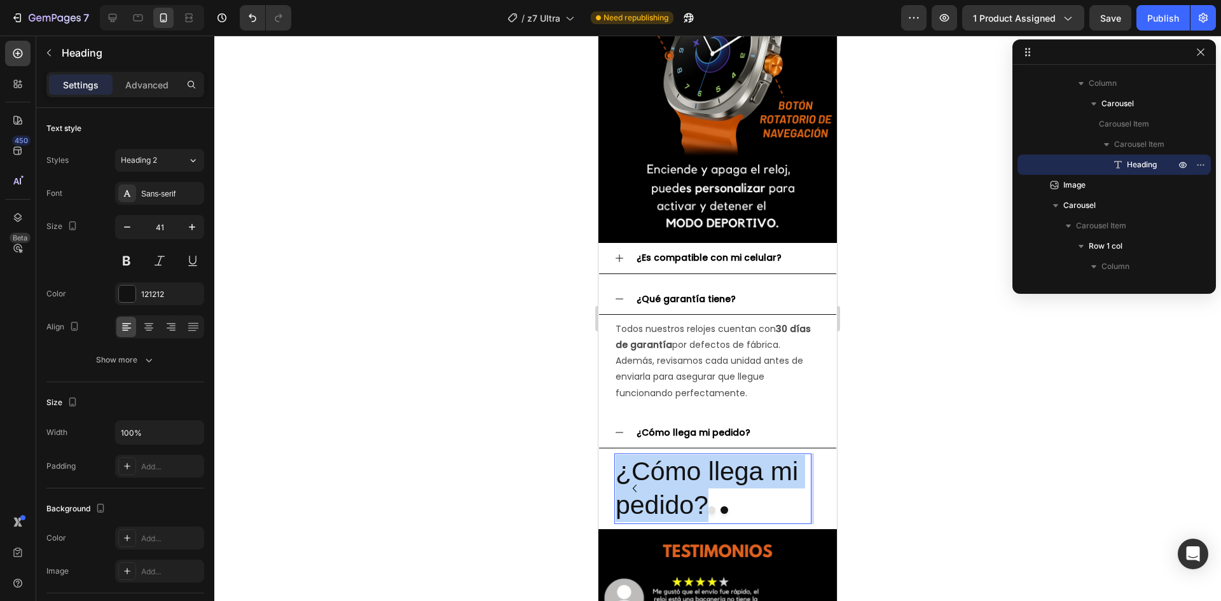
click at [669, 469] on p "¿Cómo llega mi pedido?" at bounding box center [713, 489] width 195 height 68
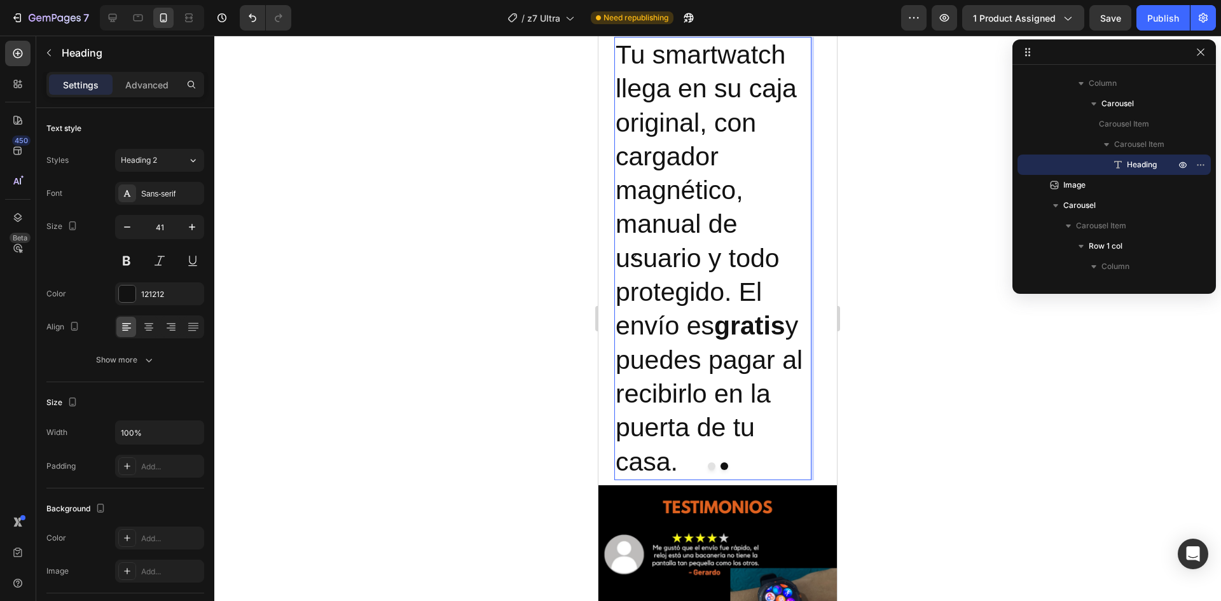
scroll to position [1189, 0]
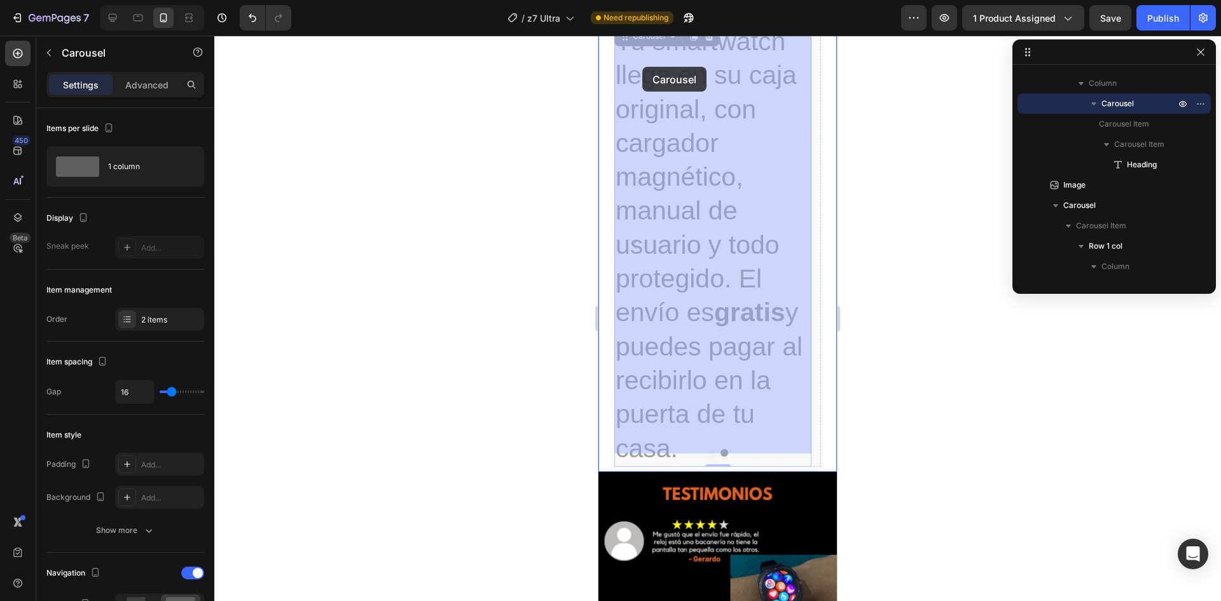
drag, startPoint x: 688, startPoint y: 388, endPoint x: 645, endPoint y: 73, distance: 318.4
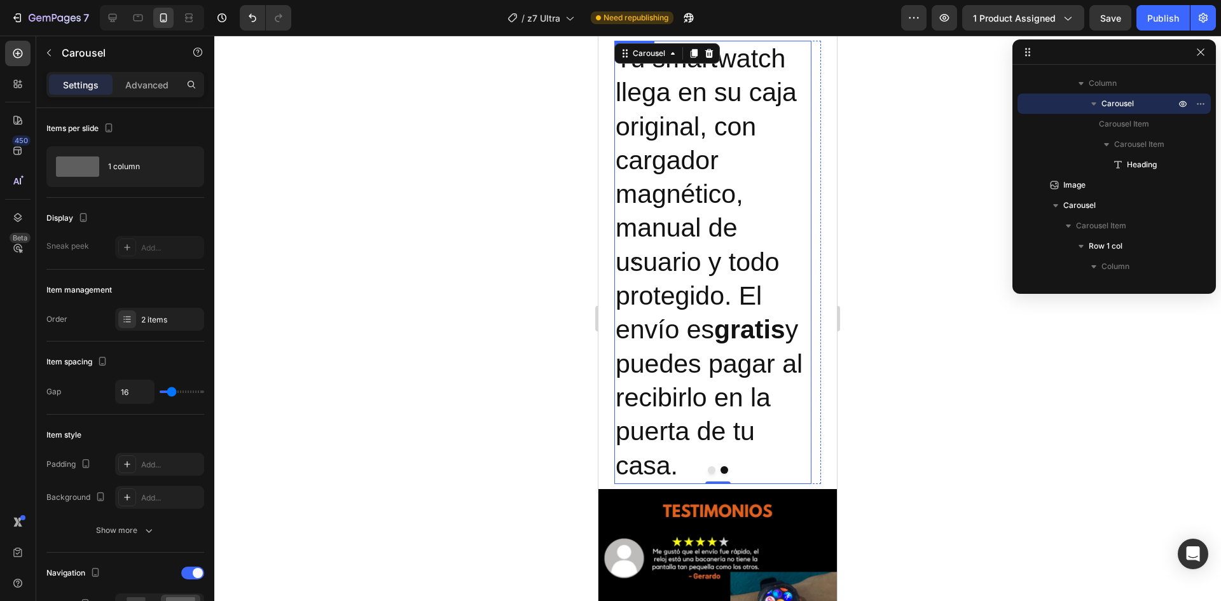
scroll to position [866, 0]
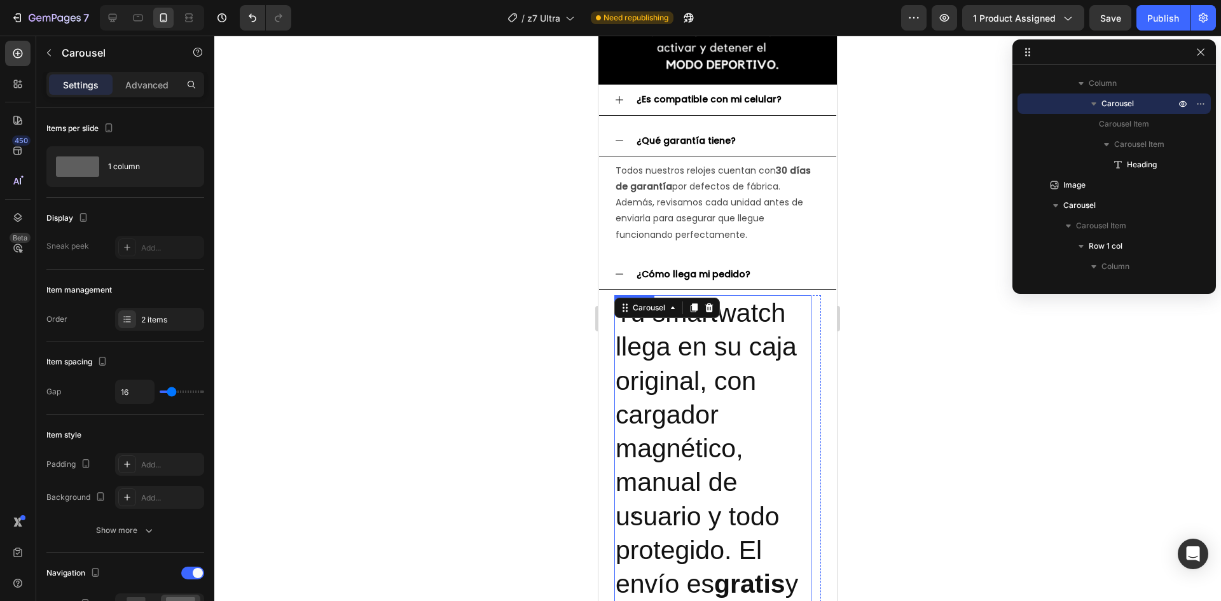
click at [706, 361] on p "Tu smartwatch llega en su caja original, con cargador magnético, manual de usua…" at bounding box center [713, 516] width 195 height 441
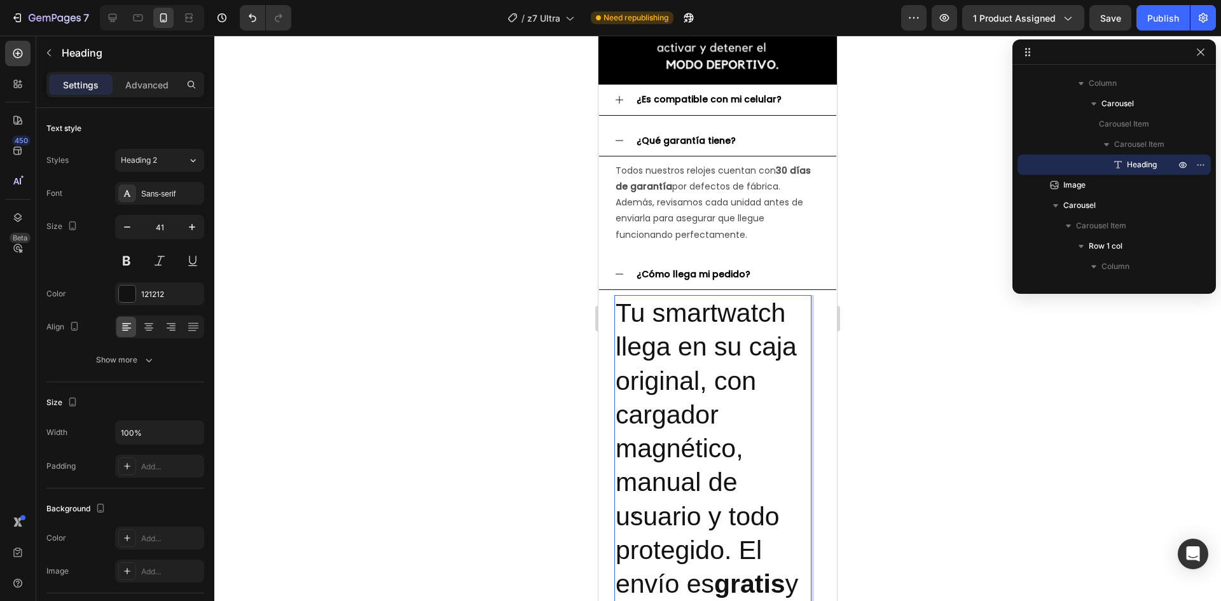
click at [706, 361] on p "Tu smartwatch llega en su caja original, con cargador magnético, manual de usua…" at bounding box center [713, 516] width 195 height 441
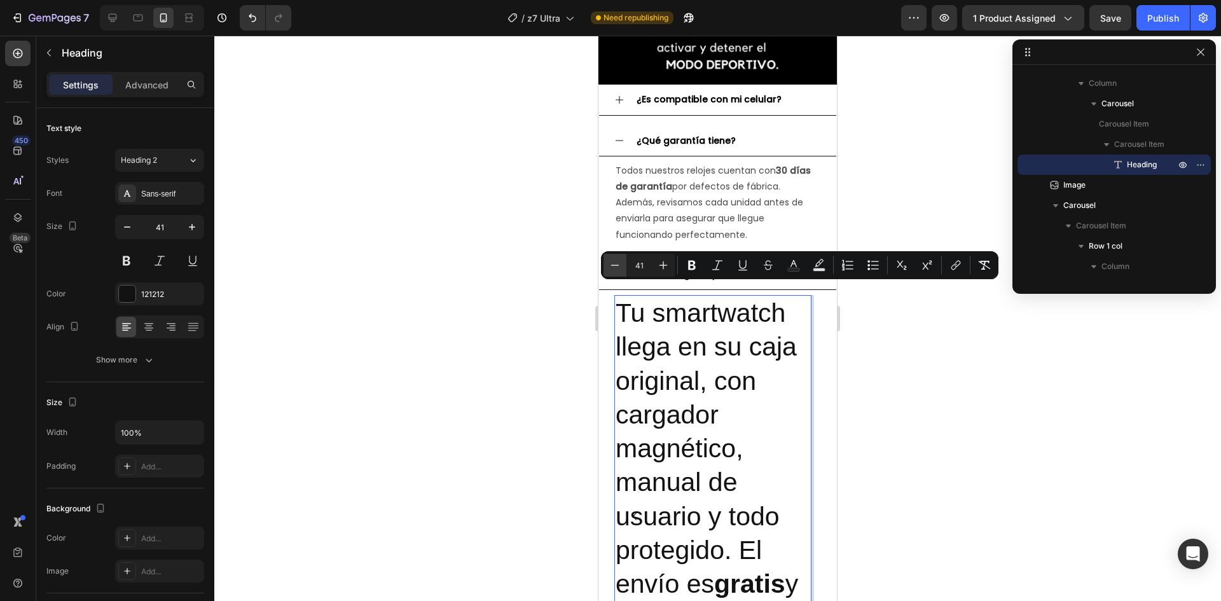
click at [622, 272] on button "Minus" at bounding box center [615, 265] width 23 height 23
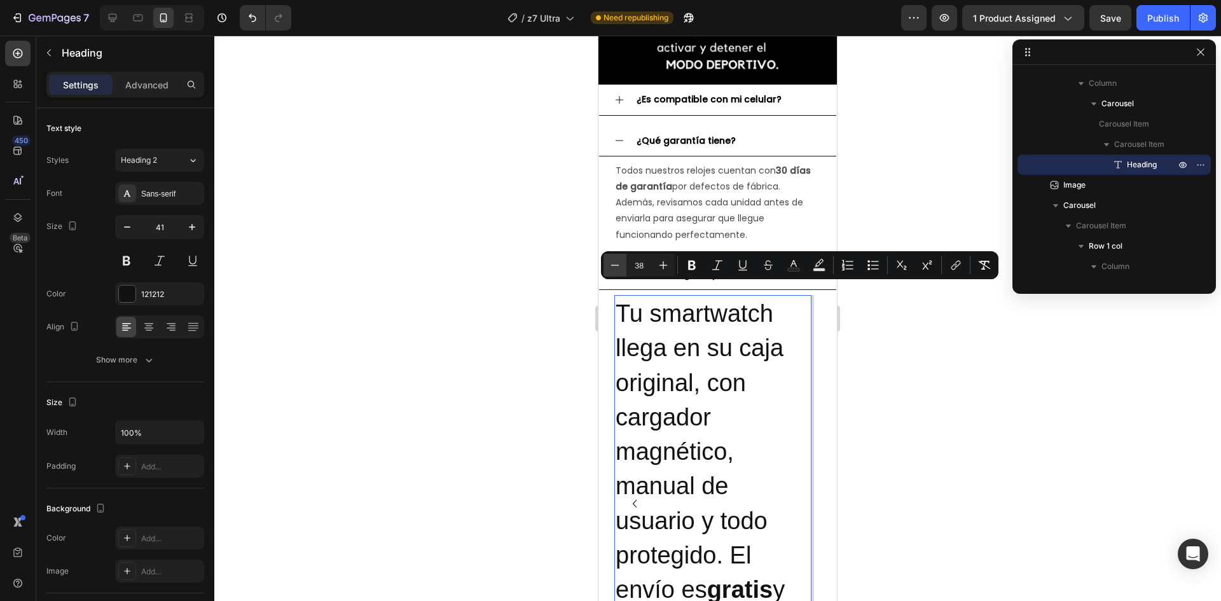
click at [622, 272] on button "Minus" at bounding box center [615, 265] width 23 height 23
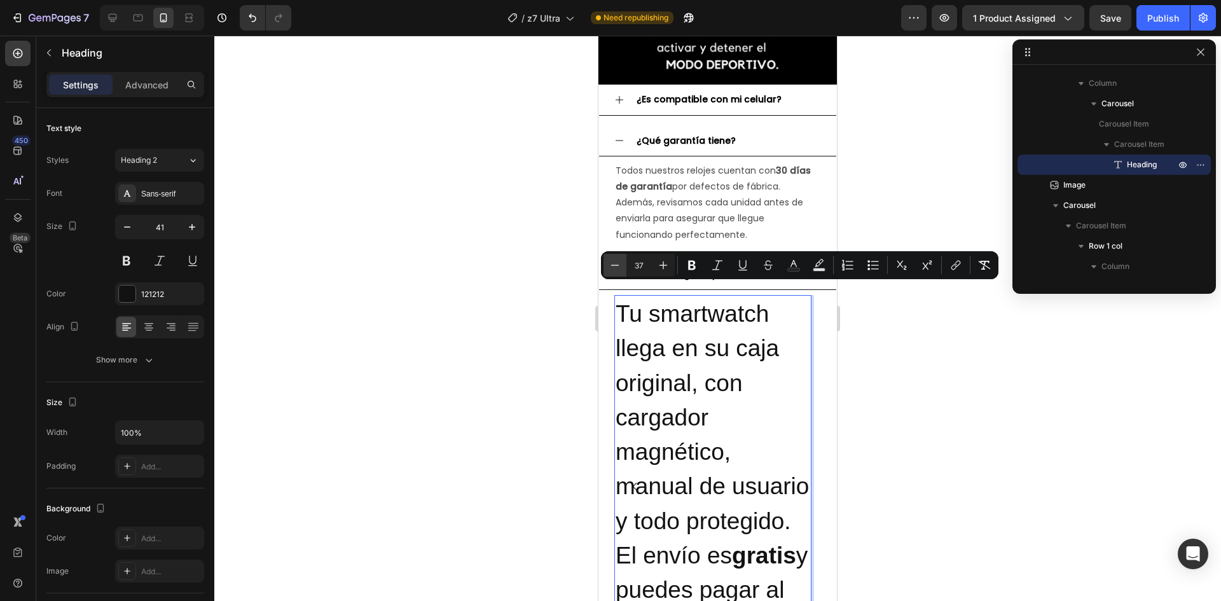
click at [622, 272] on button "Minus" at bounding box center [615, 265] width 23 height 23
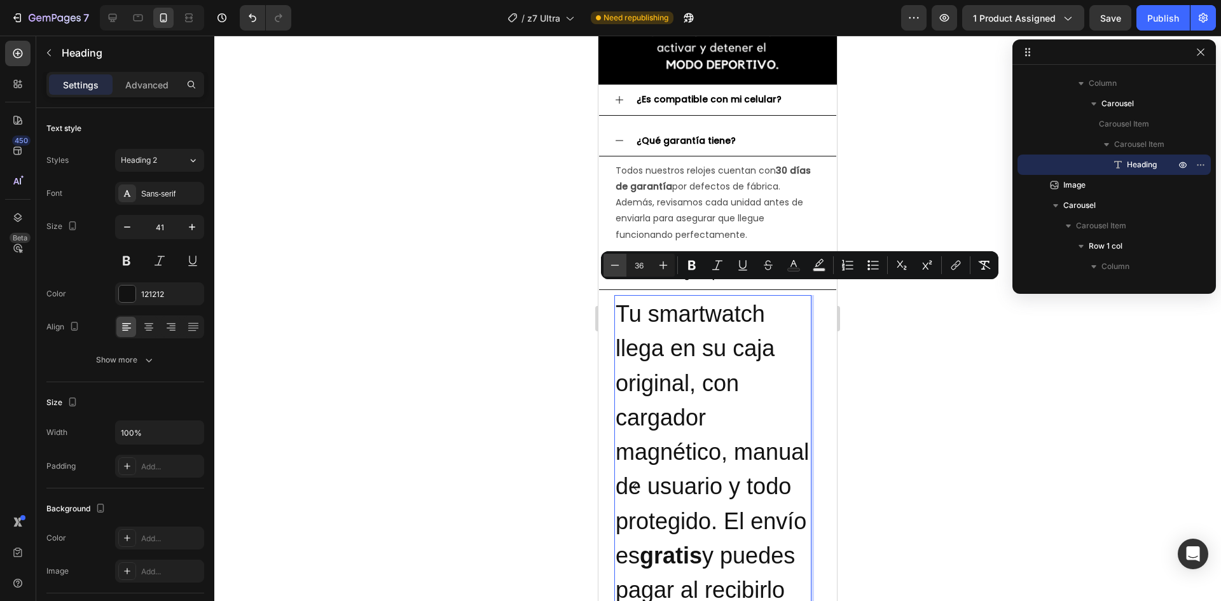
click at [622, 272] on button "Minus" at bounding box center [615, 265] width 23 height 23
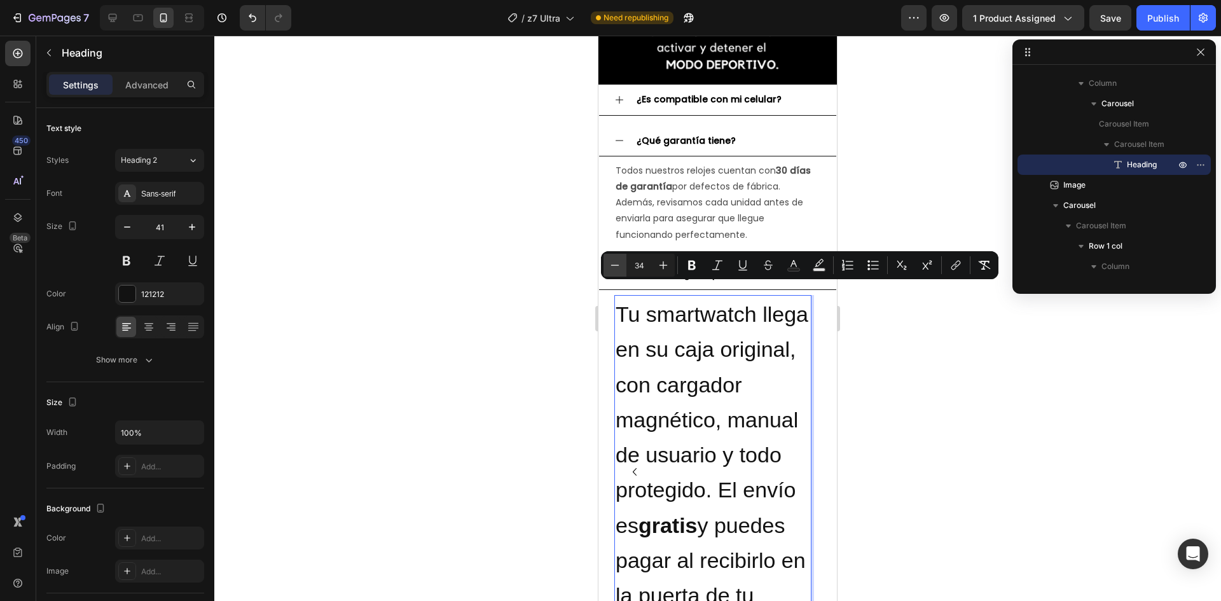
click at [622, 272] on button "Minus" at bounding box center [615, 265] width 23 height 23
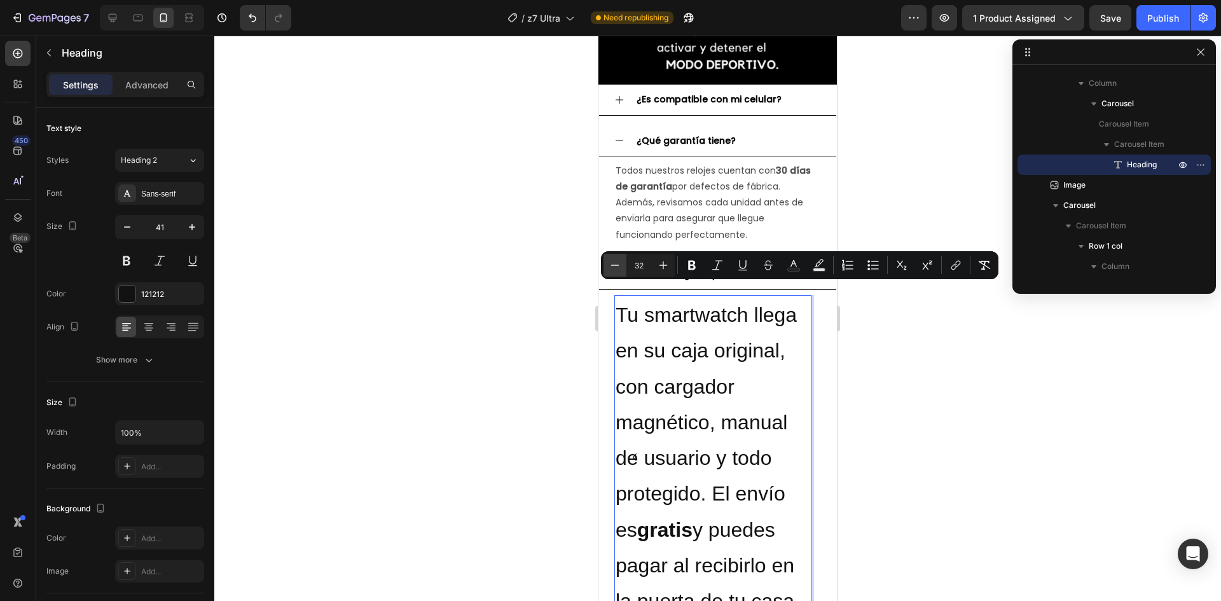
click at [622, 272] on button "Minus" at bounding box center [615, 265] width 23 height 23
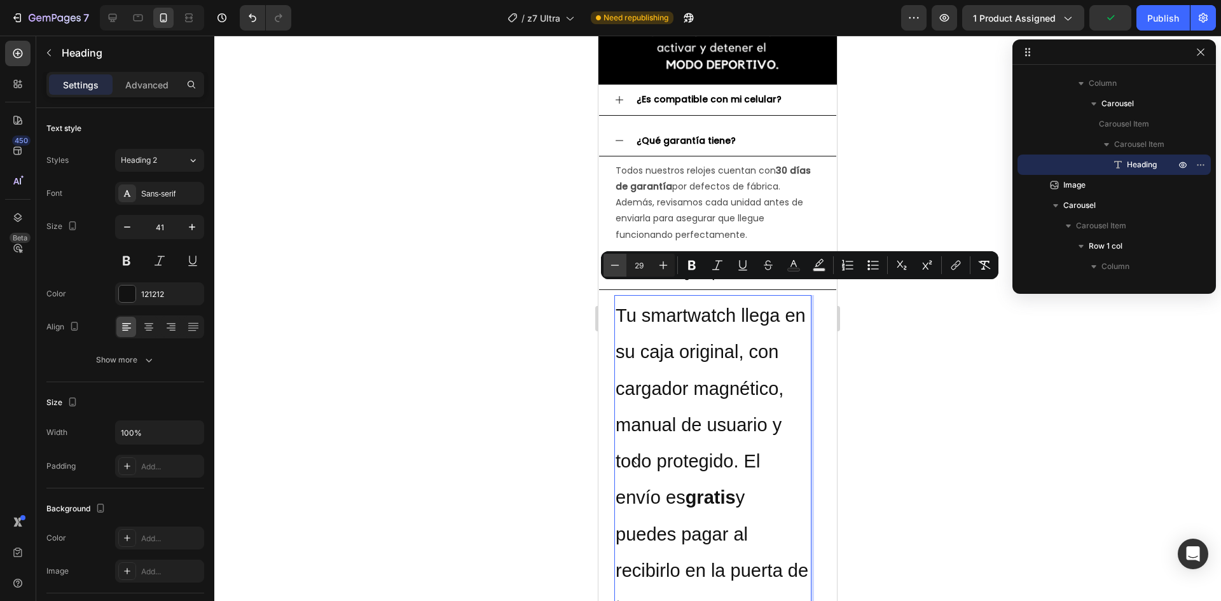
click at [622, 272] on button "Minus" at bounding box center [615, 265] width 23 height 23
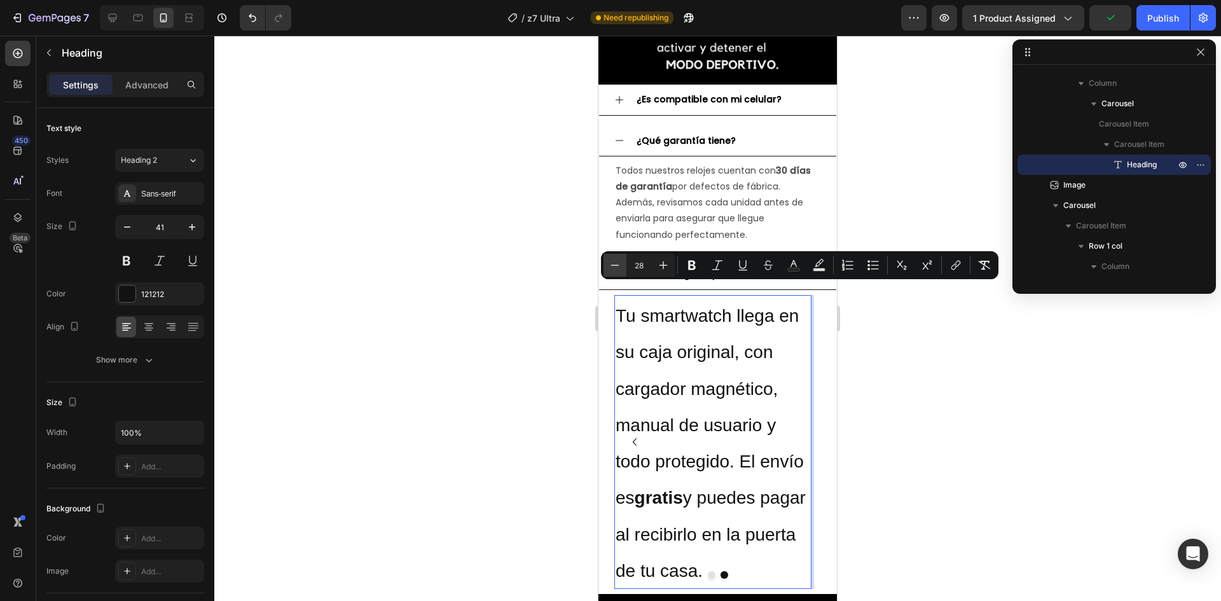
click at [622, 272] on button "Minus" at bounding box center [615, 265] width 23 height 23
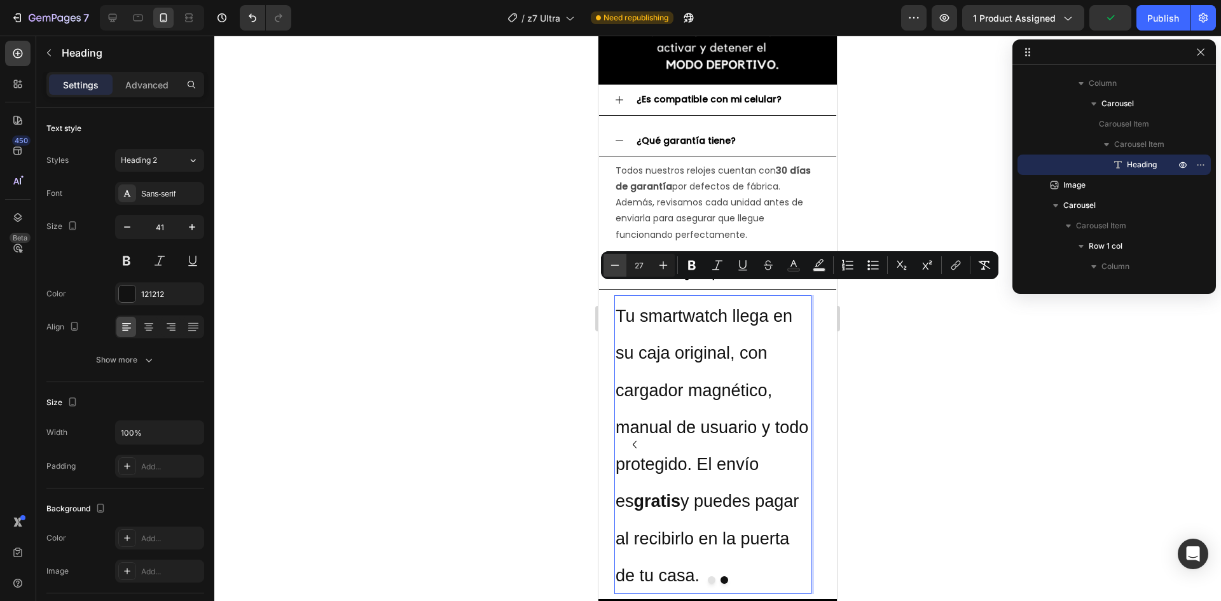
click at [622, 272] on button "Minus" at bounding box center [615, 265] width 23 height 23
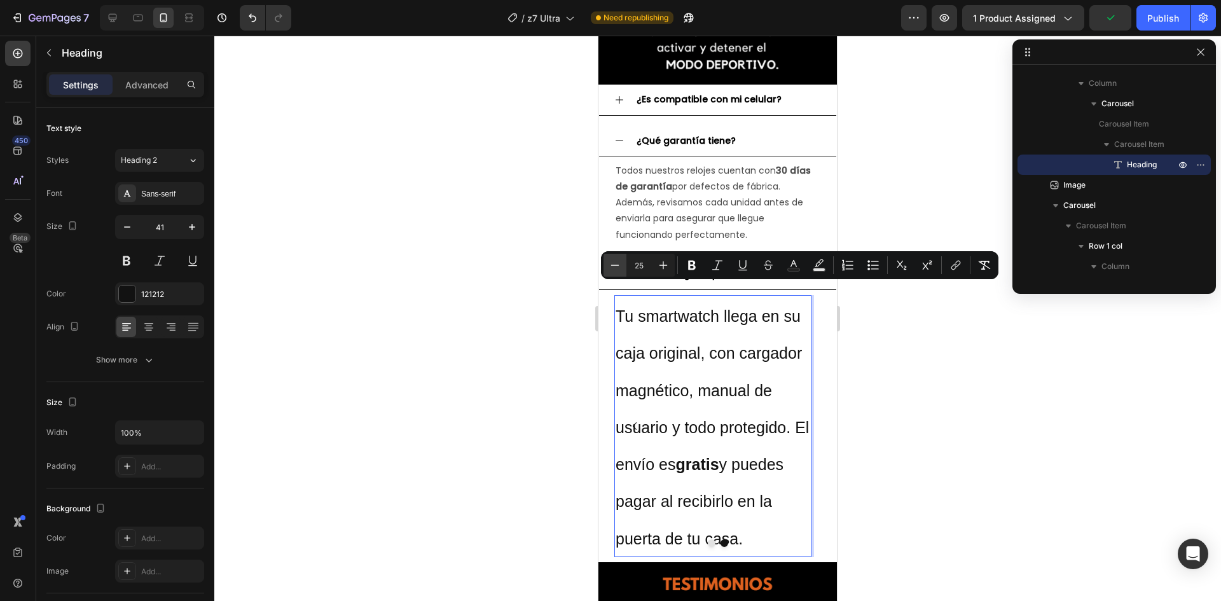
click at [622, 272] on button "Minus" at bounding box center [615, 265] width 23 height 23
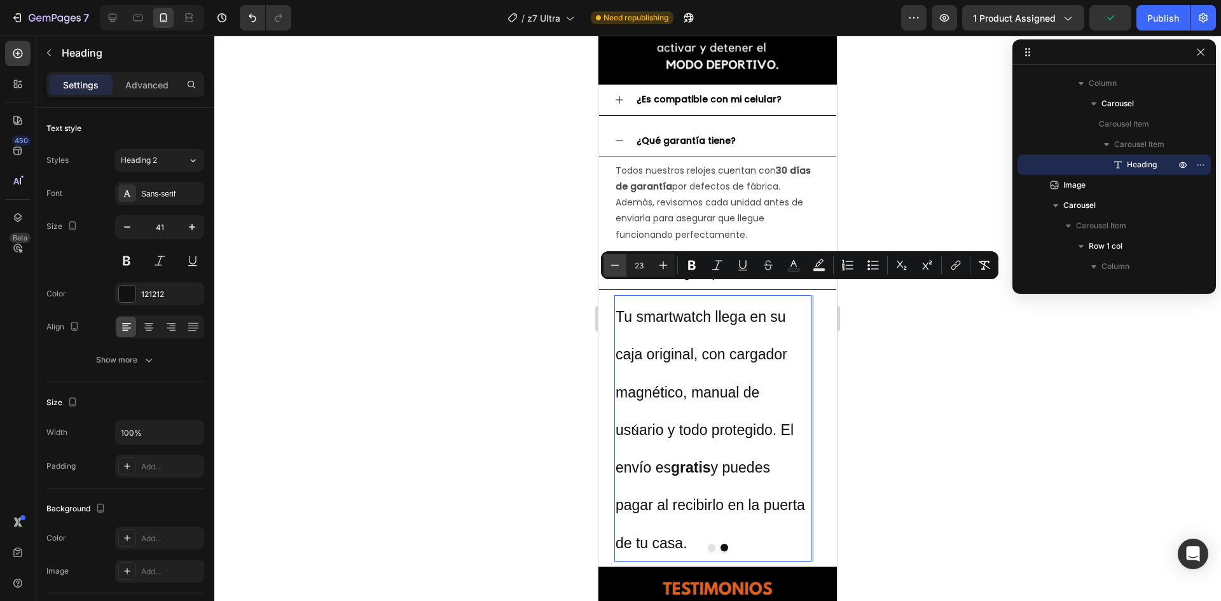
click at [622, 272] on button "Minus" at bounding box center [615, 265] width 23 height 23
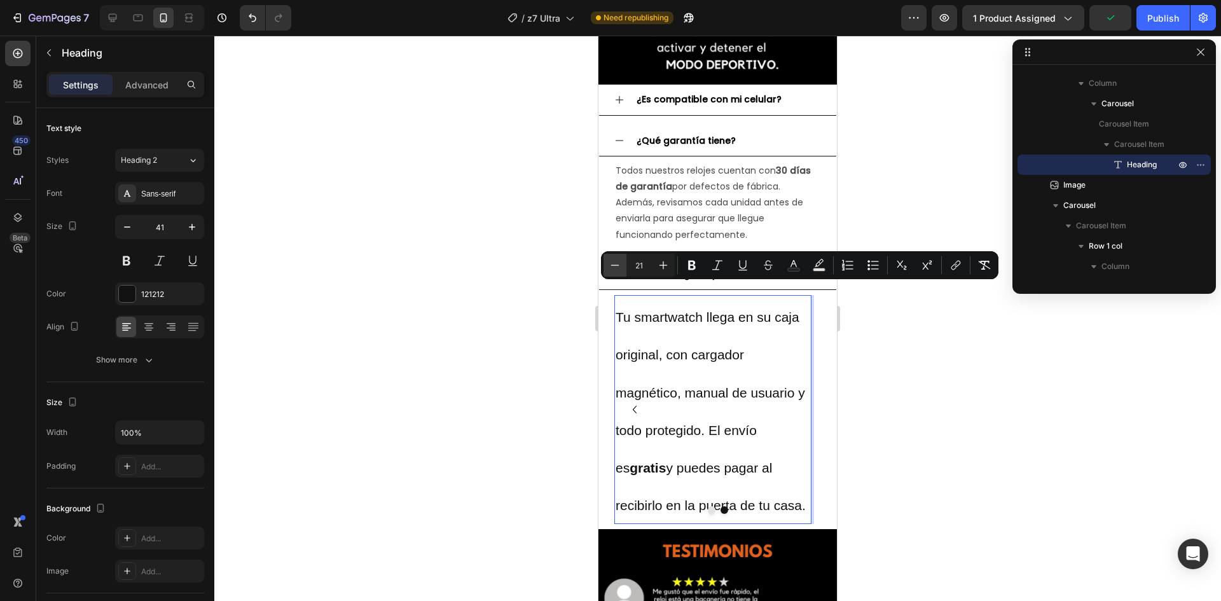
click at [622, 272] on button "Minus" at bounding box center [615, 265] width 23 height 23
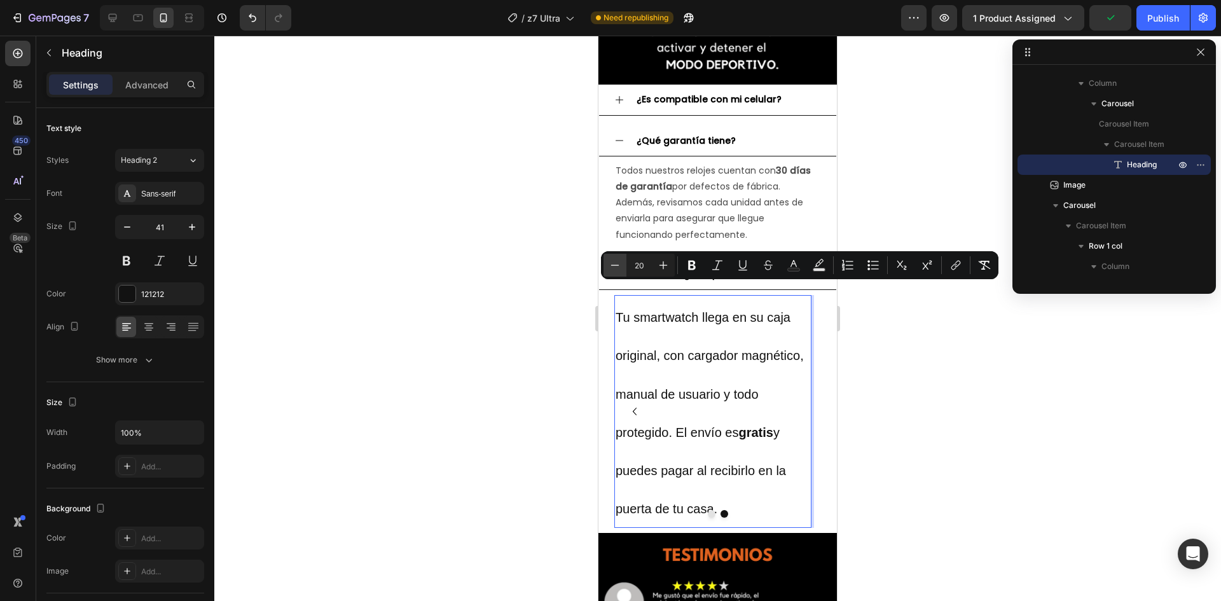
click at [622, 272] on button "Minus" at bounding box center [615, 265] width 23 height 23
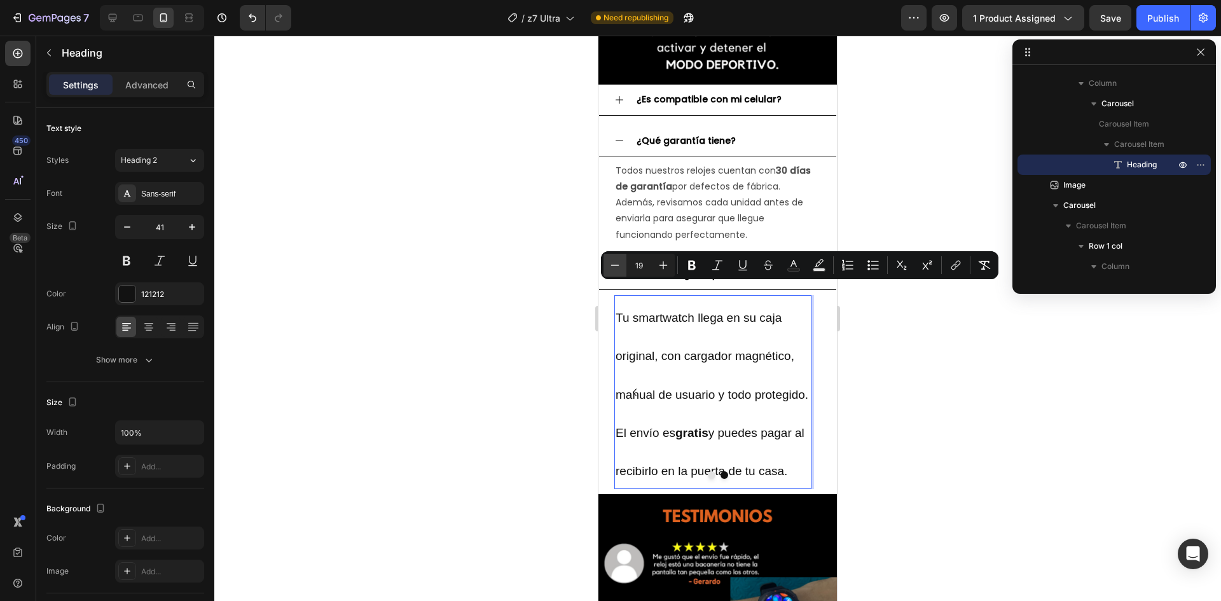
click at [622, 272] on button "Minus" at bounding box center [615, 265] width 23 height 23
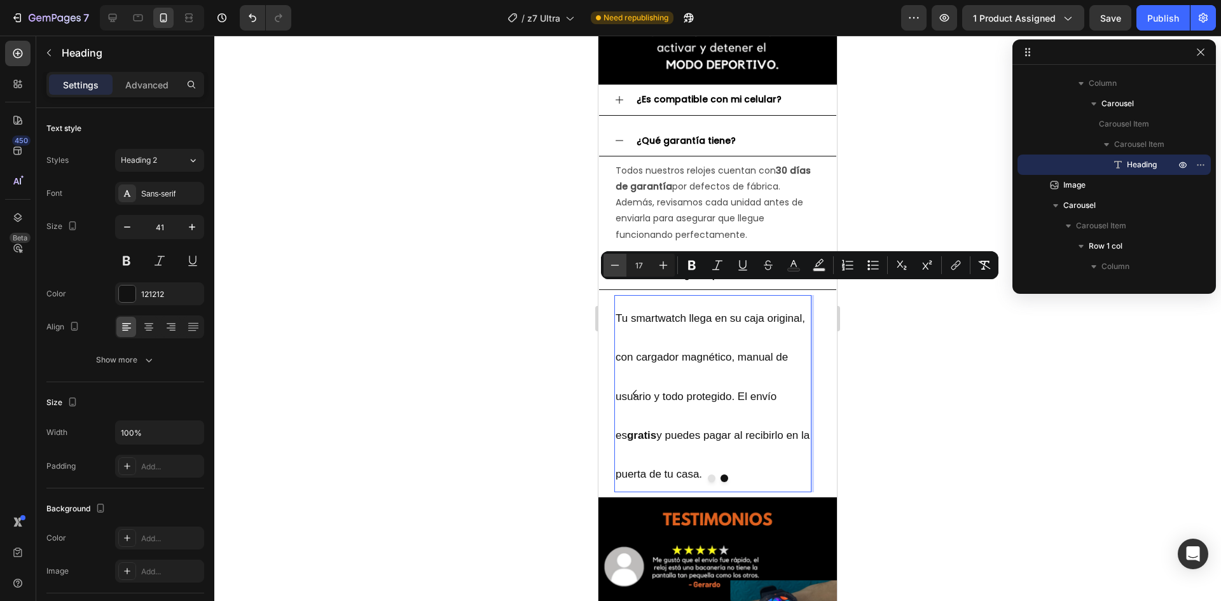
click at [622, 272] on button "Minus" at bounding box center [615, 265] width 23 height 23
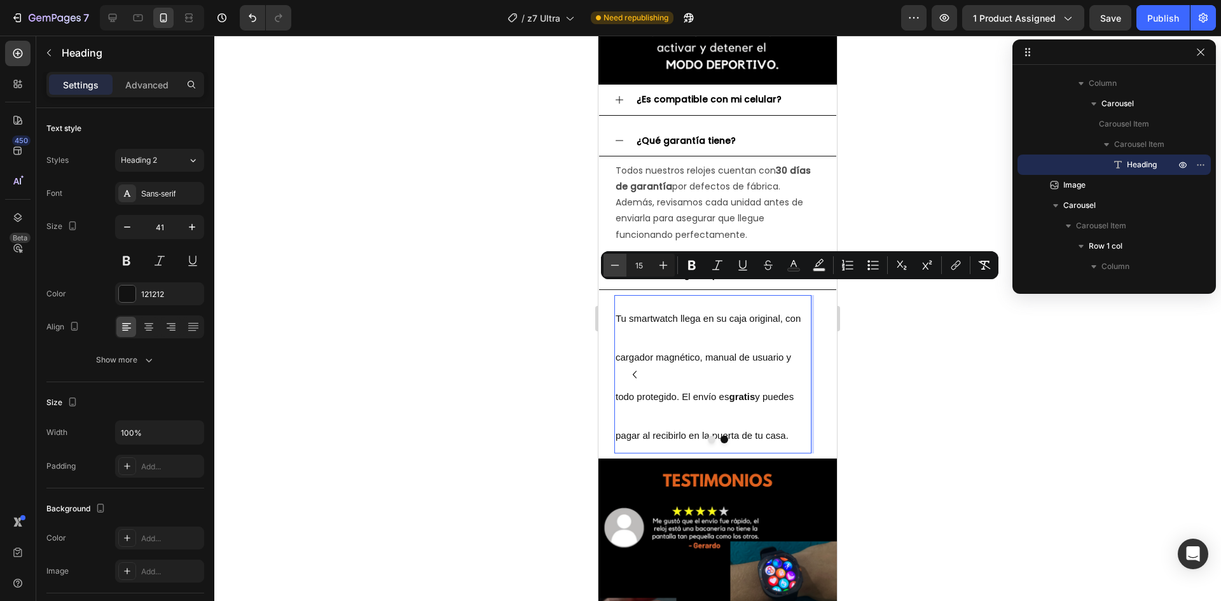
click at [622, 272] on button "Minus" at bounding box center [615, 265] width 23 height 23
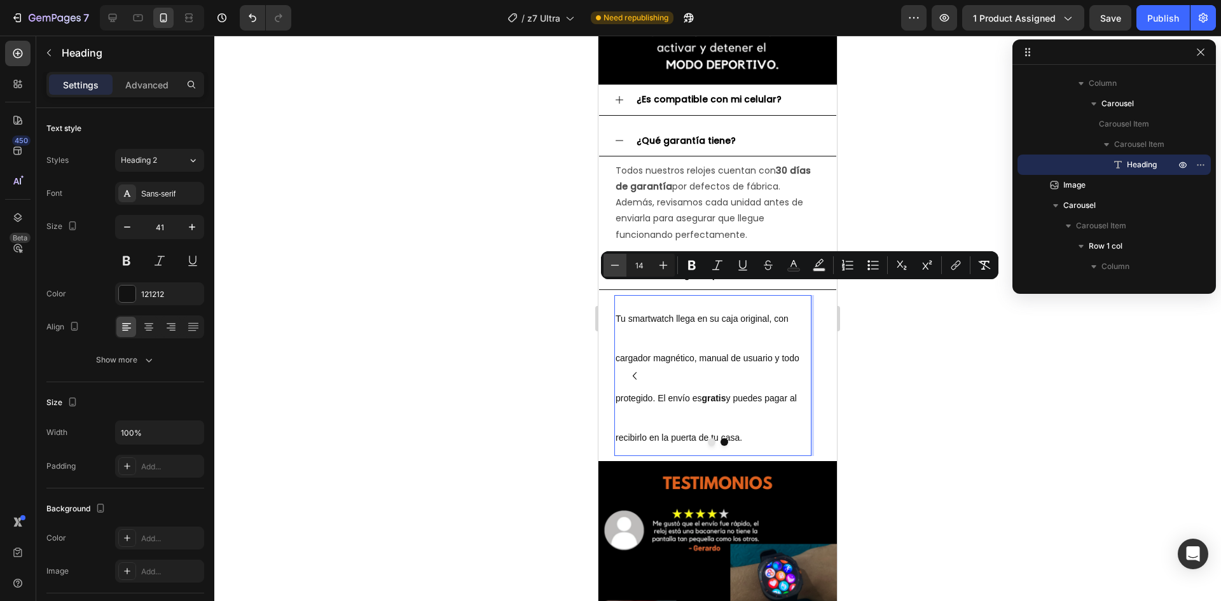
click at [622, 272] on button "Minus" at bounding box center [615, 265] width 23 height 23
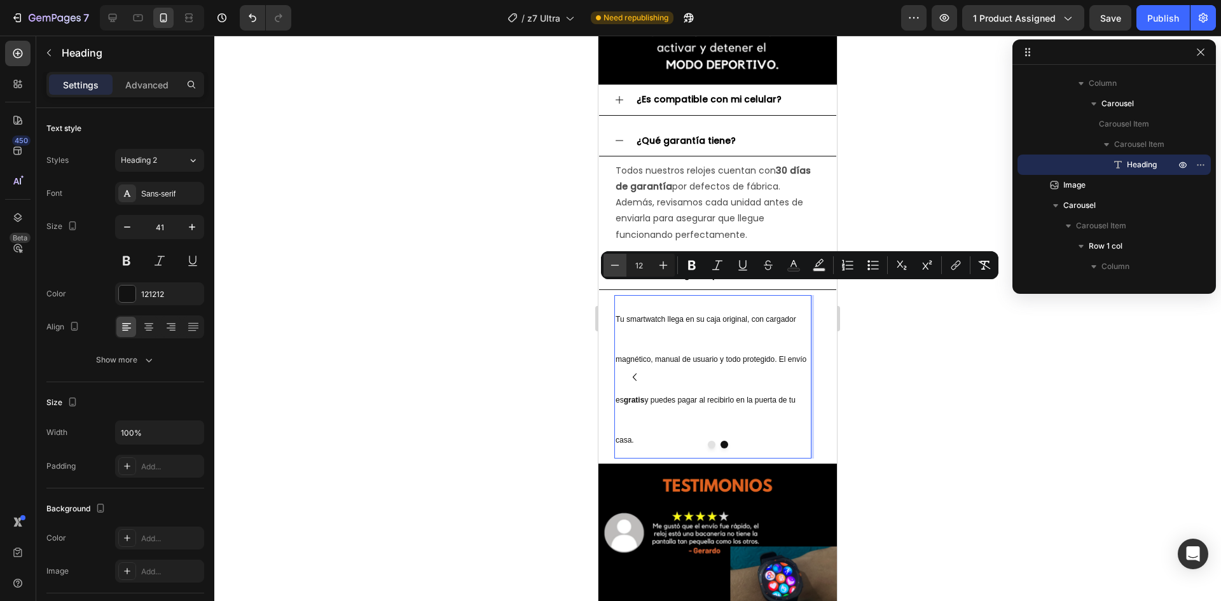
click at [622, 272] on button "Minus" at bounding box center [615, 265] width 23 height 23
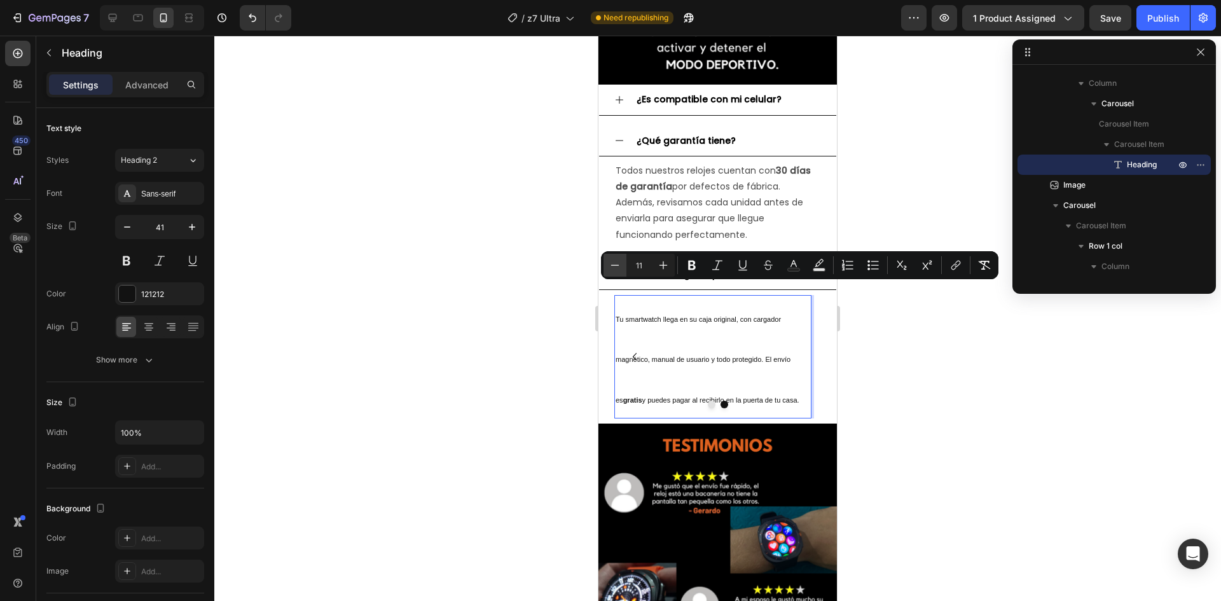
click at [622, 272] on button "Minus" at bounding box center [615, 265] width 23 height 23
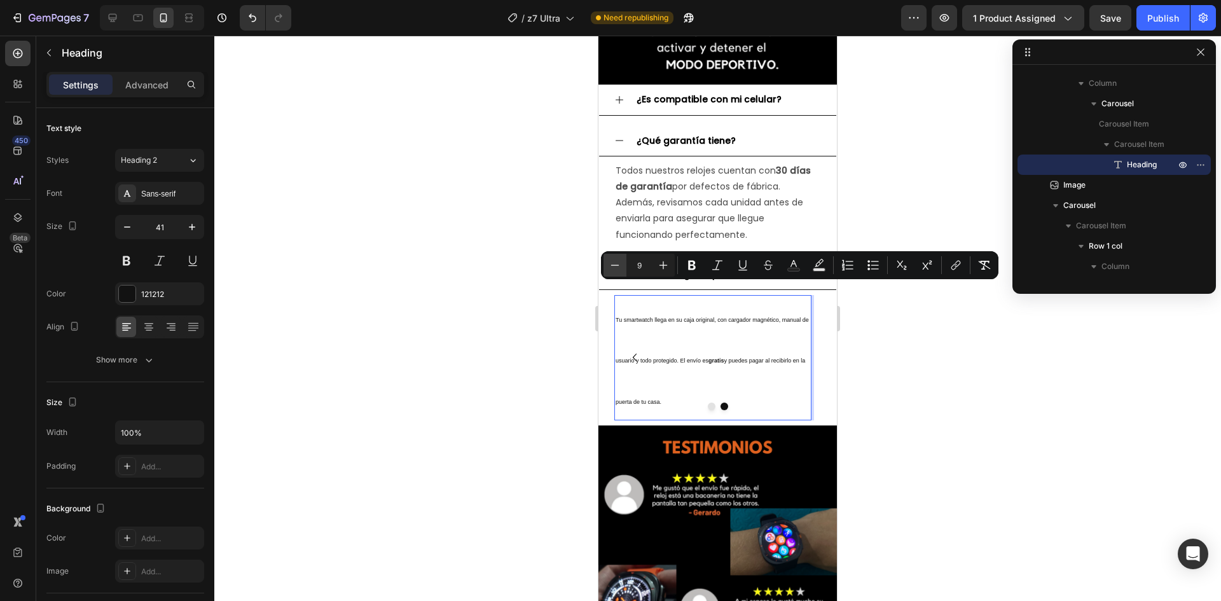
click at [622, 272] on button "Minus" at bounding box center [615, 265] width 23 height 23
type input "8"
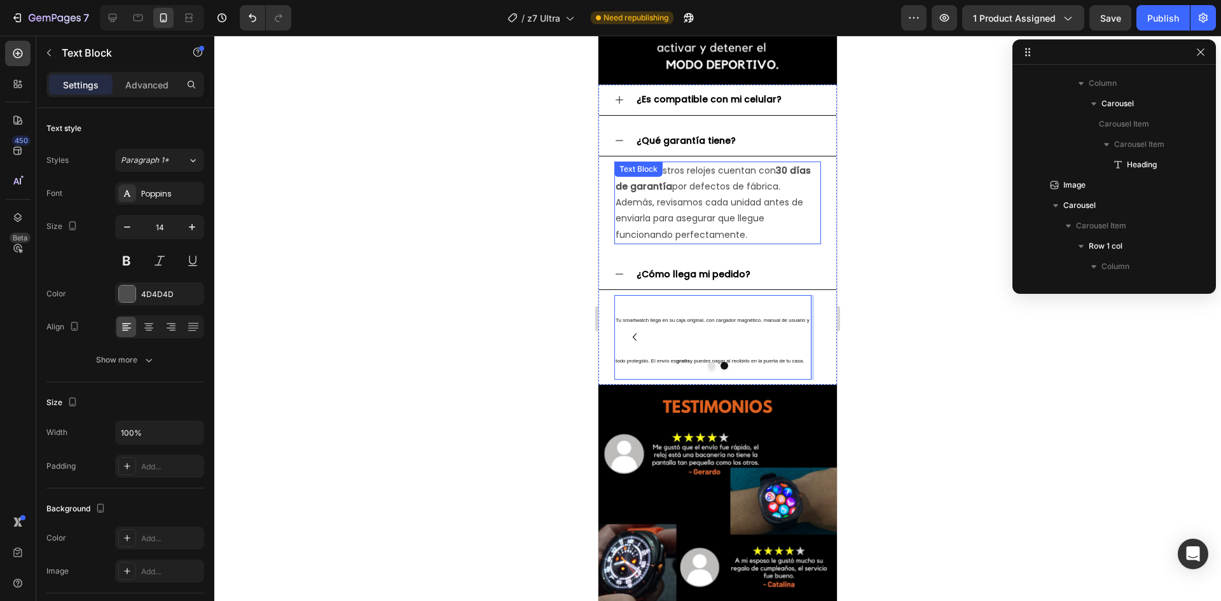
click at [680, 190] on p "Todos nuestros relojes cuentan con 30 días de garantía por defectos de fábrica.…" at bounding box center [718, 203] width 204 height 80
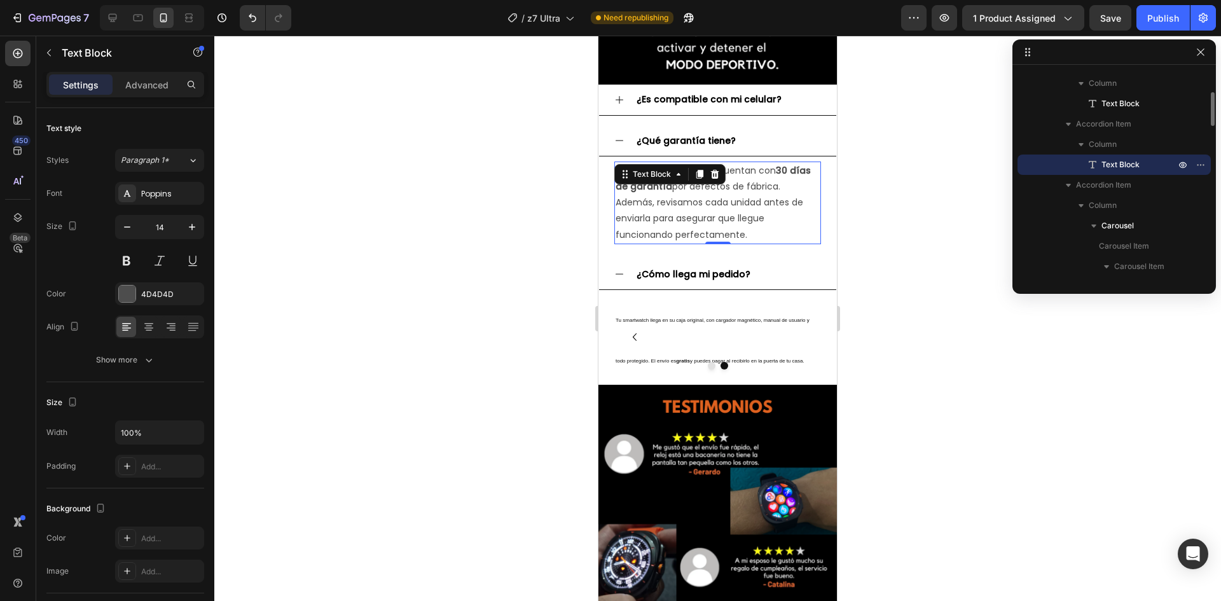
click at [680, 190] on p "Todos nuestros relojes cuentan con 30 días de garantía por defectos de fábrica.…" at bounding box center [718, 203] width 204 height 80
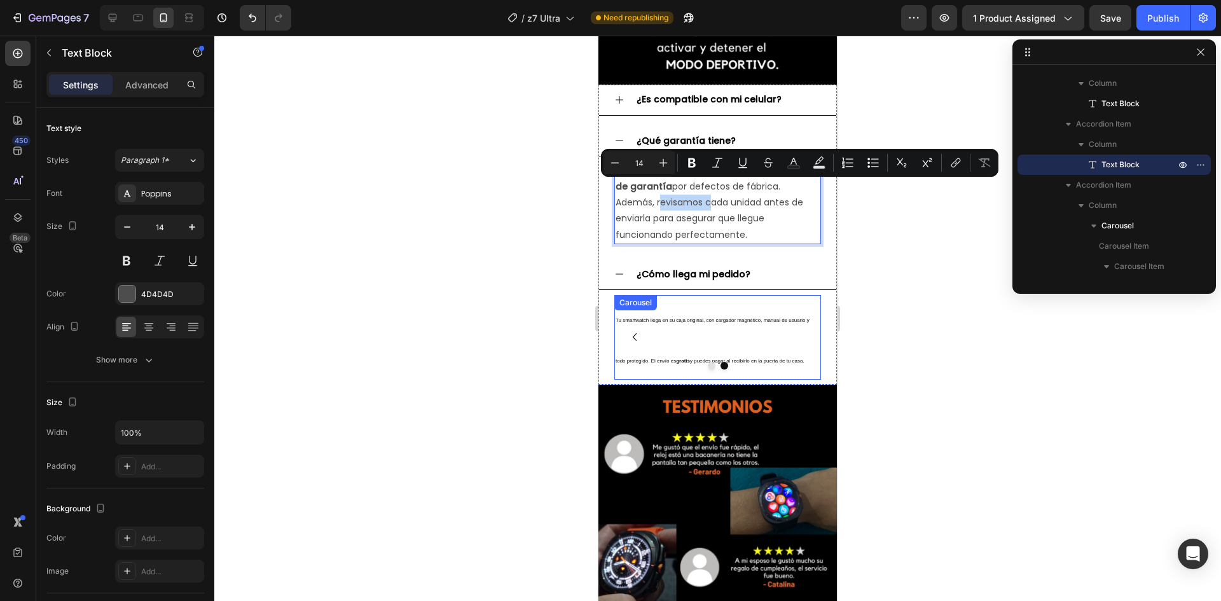
click at [640, 329] on icon "Carousel Back Arrow" at bounding box center [634, 336] width 15 height 15
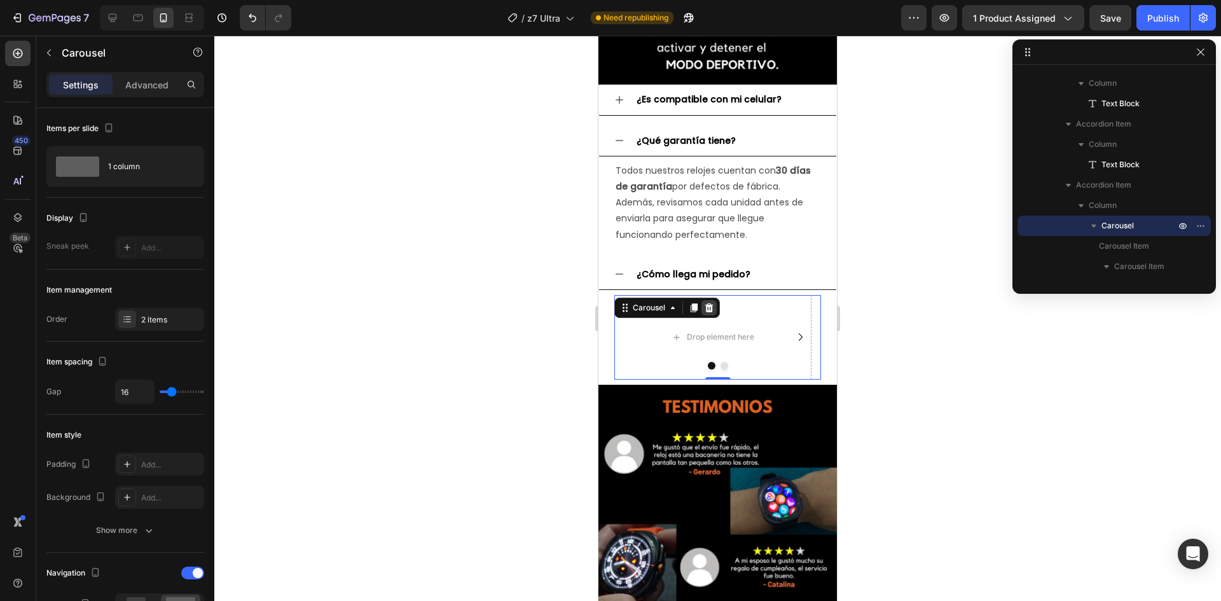
click at [709, 300] on div at bounding box center [709, 307] width 15 height 15
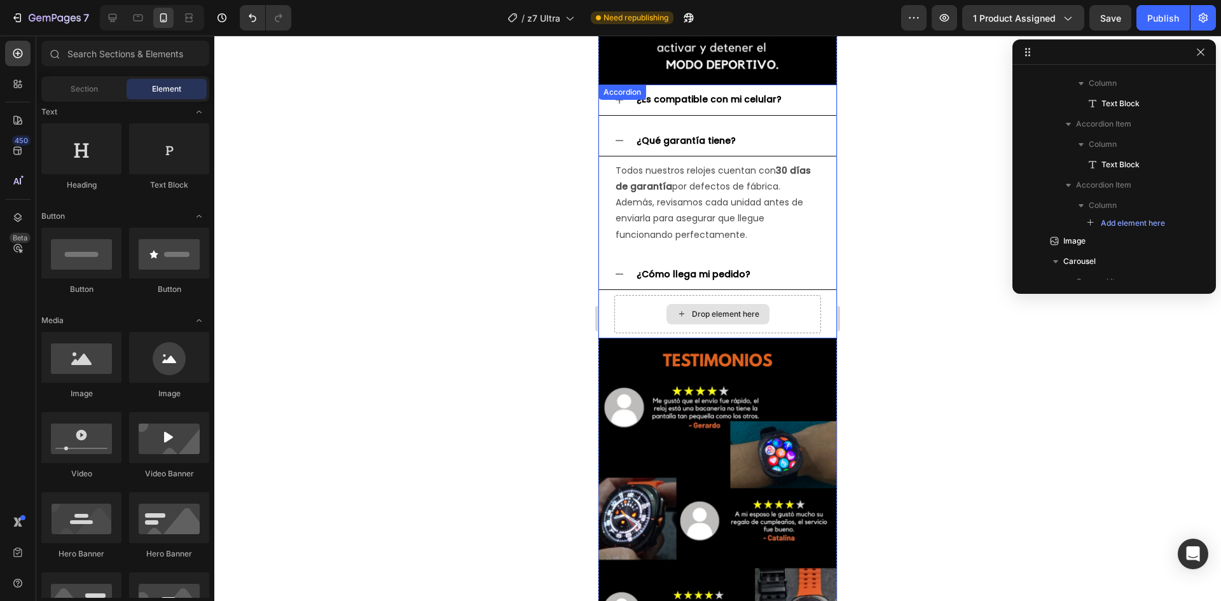
click at [692, 309] on div "Drop element here" at bounding box center [725, 314] width 67 height 10
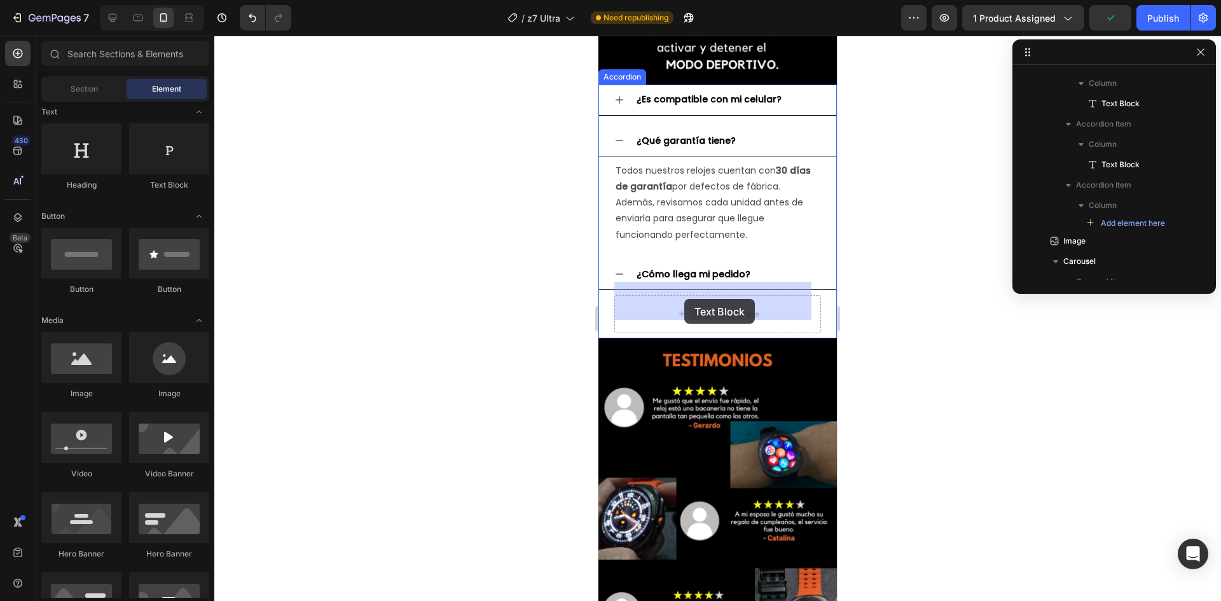
drag, startPoint x: 756, startPoint y: 193, endPoint x: 685, endPoint y: 300, distance: 128.9
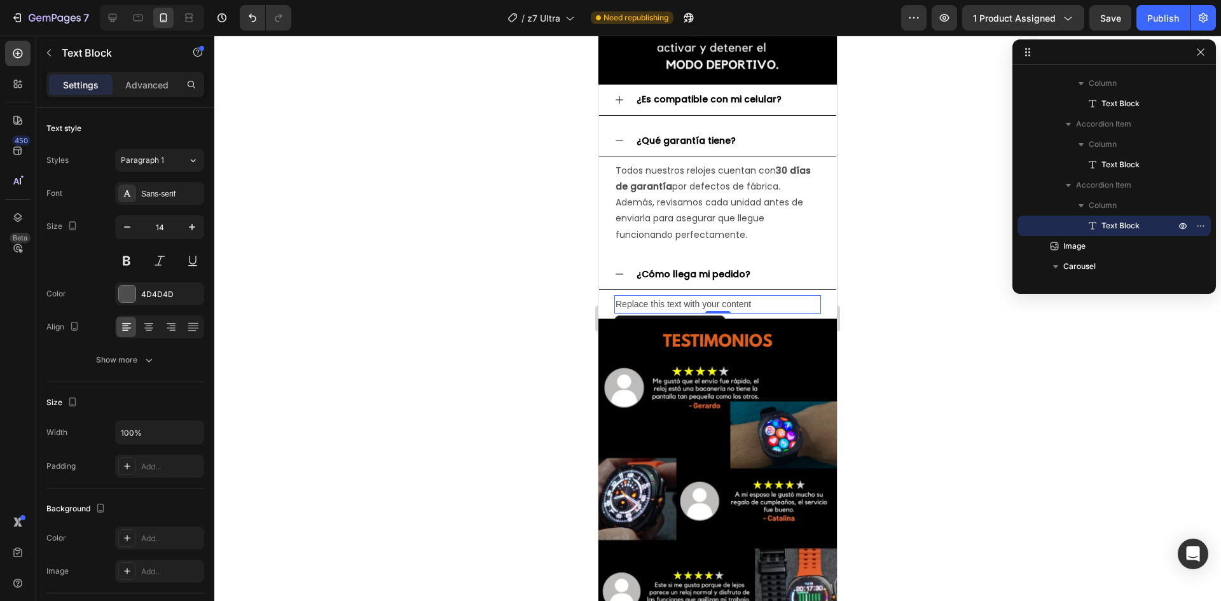
click at [657, 295] on div "Replace this text with your content" at bounding box center [717, 304] width 207 height 18
click at [657, 296] on p "Replace this text with your content" at bounding box center [718, 304] width 204 height 16
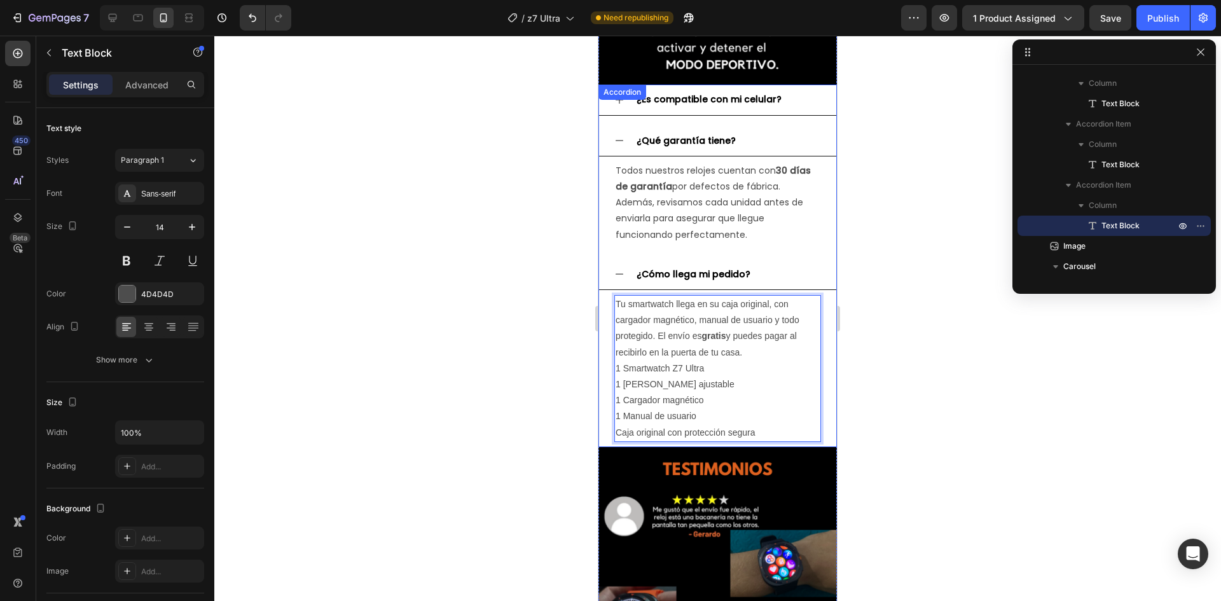
click at [612, 259] on div "¿Cómo llega mi pedido?" at bounding box center [717, 274] width 237 height 31
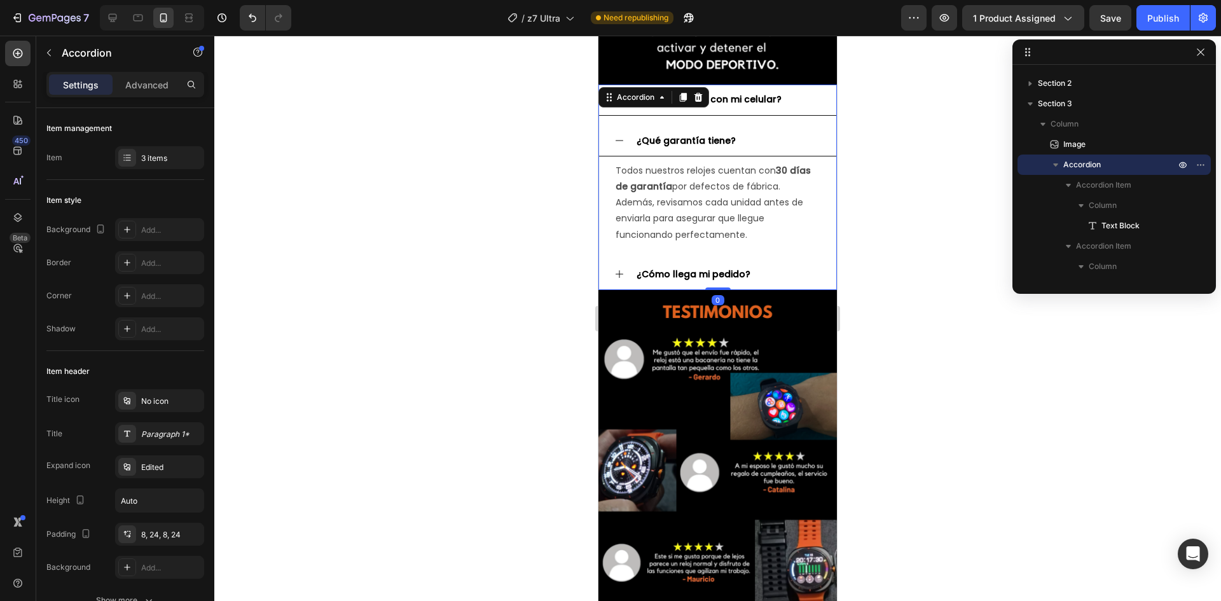
click at [621, 135] on icon at bounding box center [619, 140] width 10 height 10
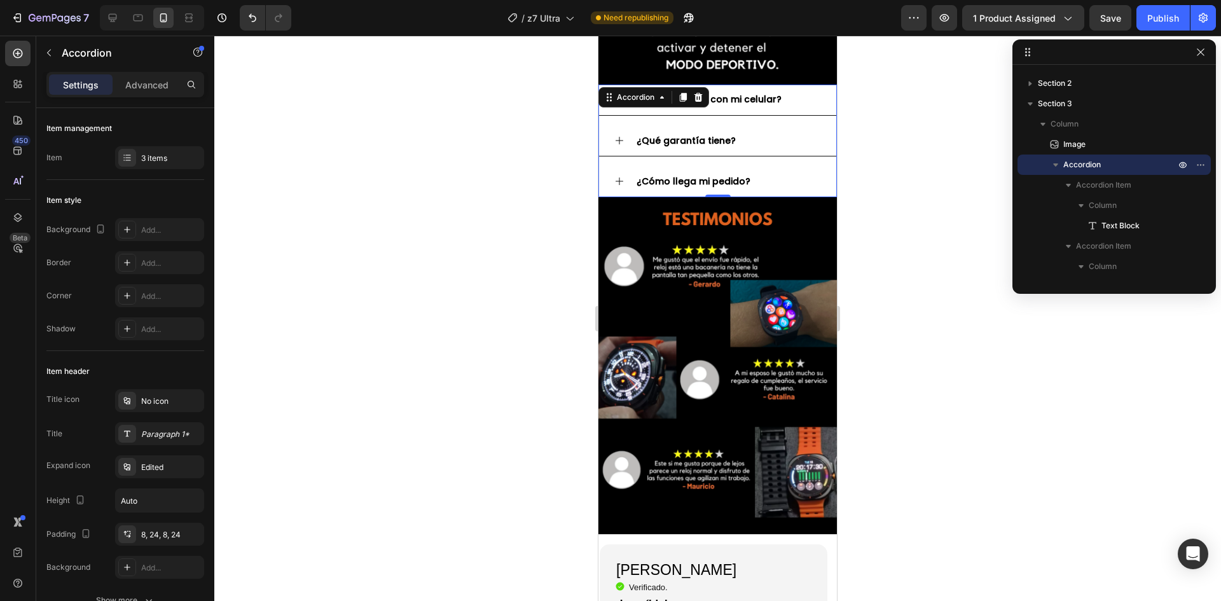
click at [649, 172] on div "¿Cómo llega mi pedido?" at bounding box center [694, 182] width 118 height 20
click at [768, 172] on div "¿Cómo llega mi pedido?" at bounding box center [728, 182] width 186 height 20
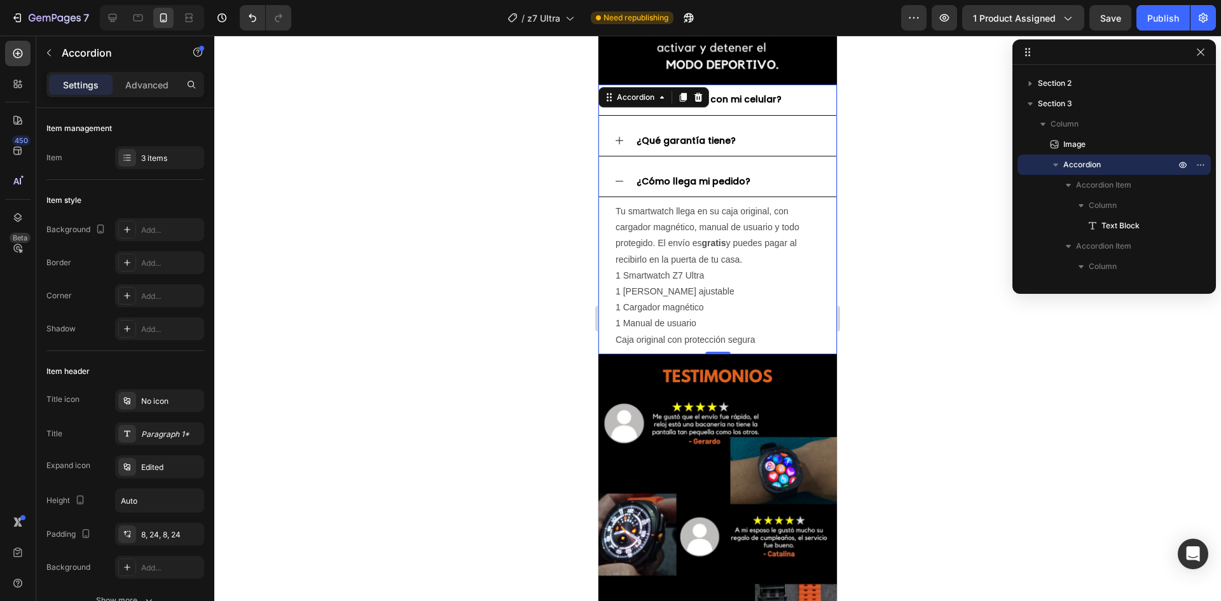
click at [771, 172] on div "¿Cómo llega mi pedido?" at bounding box center [728, 182] width 186 height 20
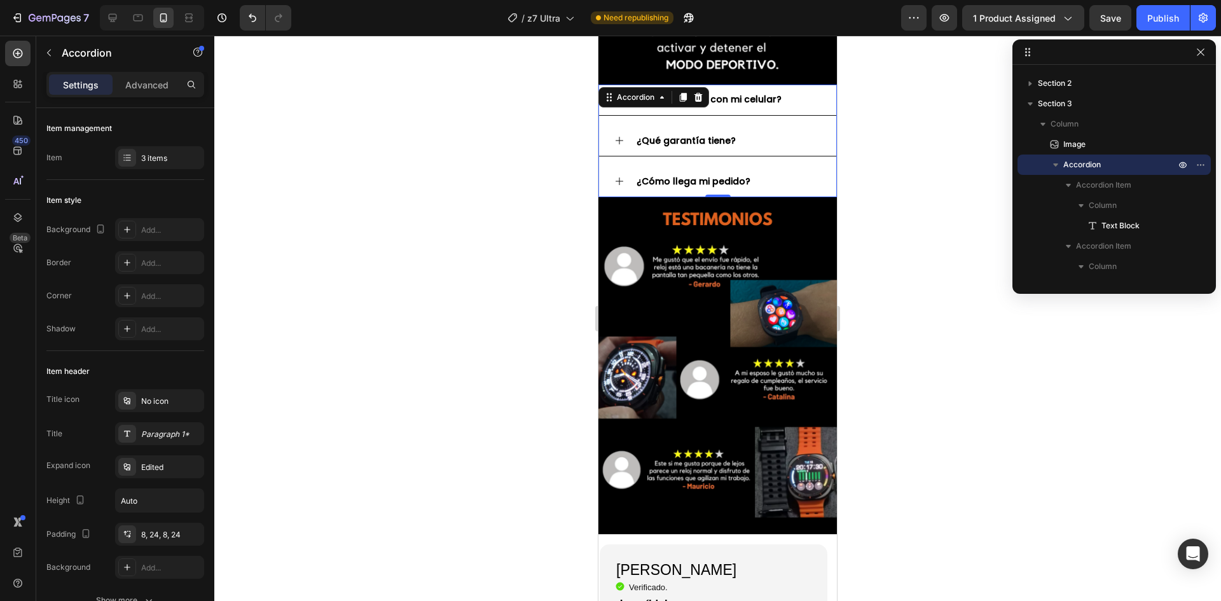
click at [785, 172] on div "¿Cómo llega mi pedido?" at bounding box center [728, 182] width 186 height 20
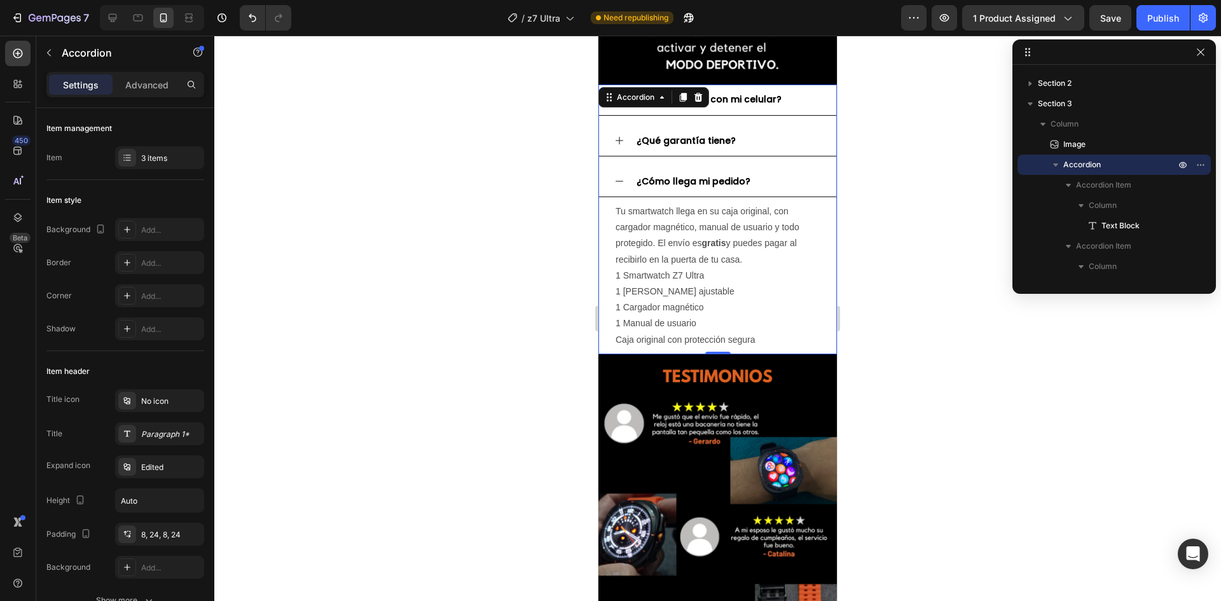
click at [786, 172] on div "¿Cómo llega mi pedido?" at bounding box center [728, 182] width 186 height 20
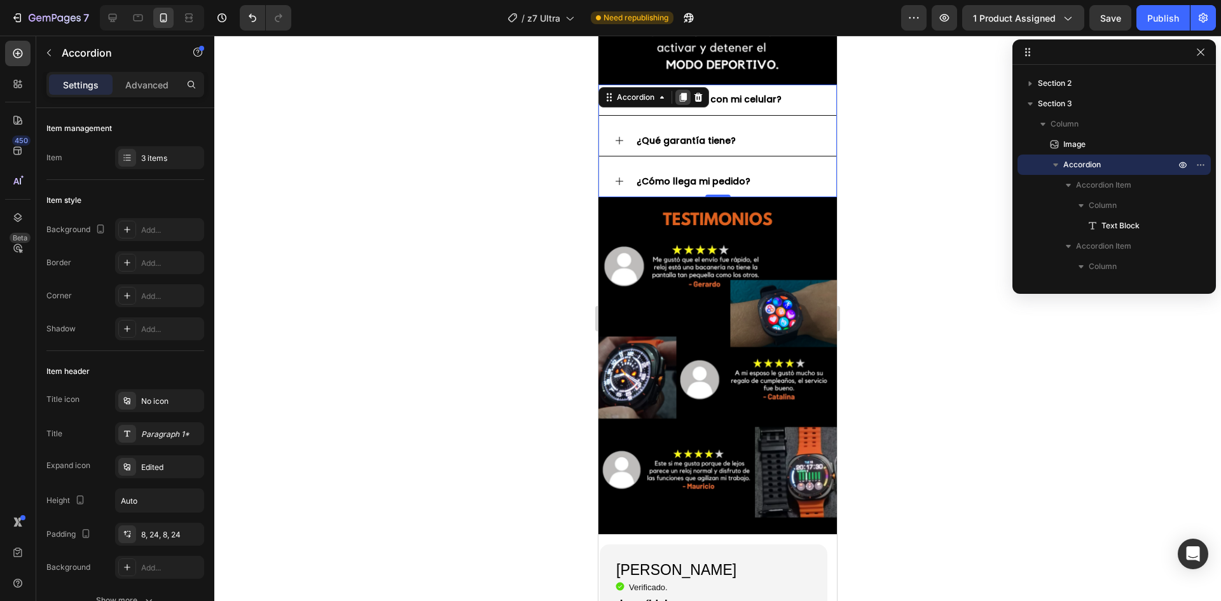
click at [680, 93] on icon at bounding box center [683, 97] width 7 height 9
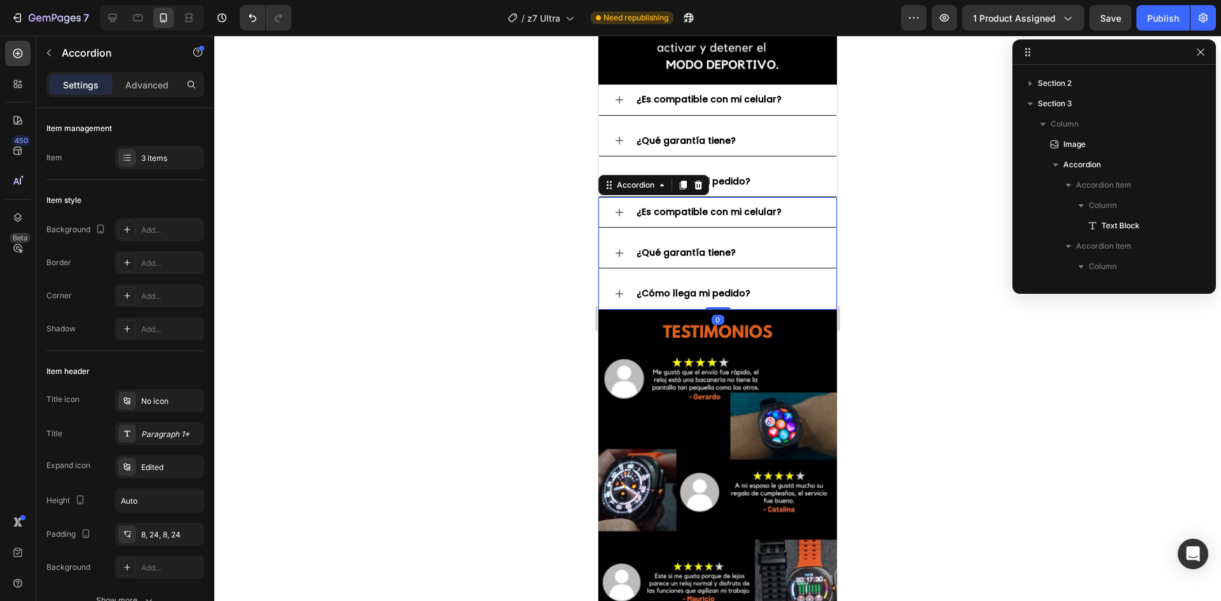
scroll to position [221, 0]
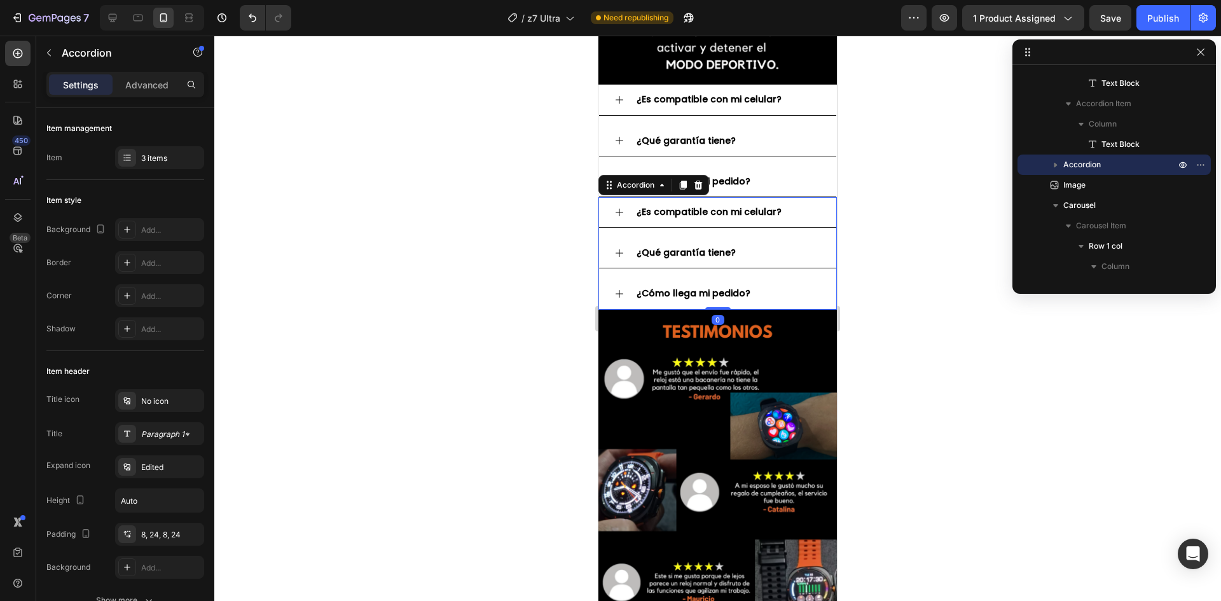
click at [757, 279] on div "¿Cómo llega mi pedido?" at bounding box center [717, 294] width 237 height 31
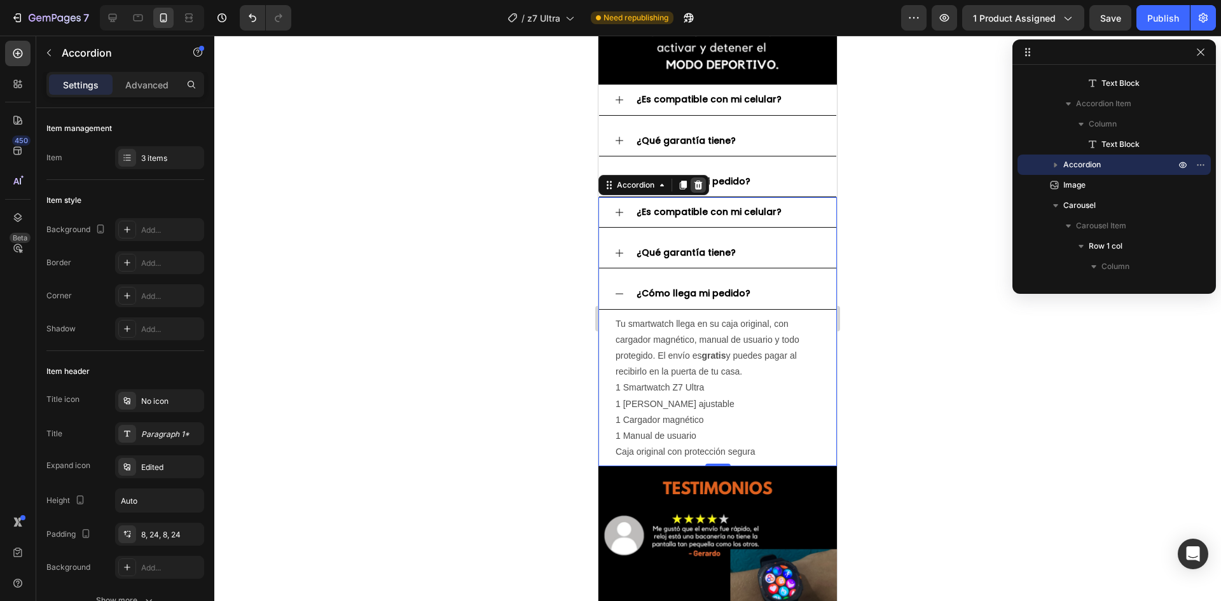
click at [696, 180] on icon at bounding box center [698, 185] width 10 height 10
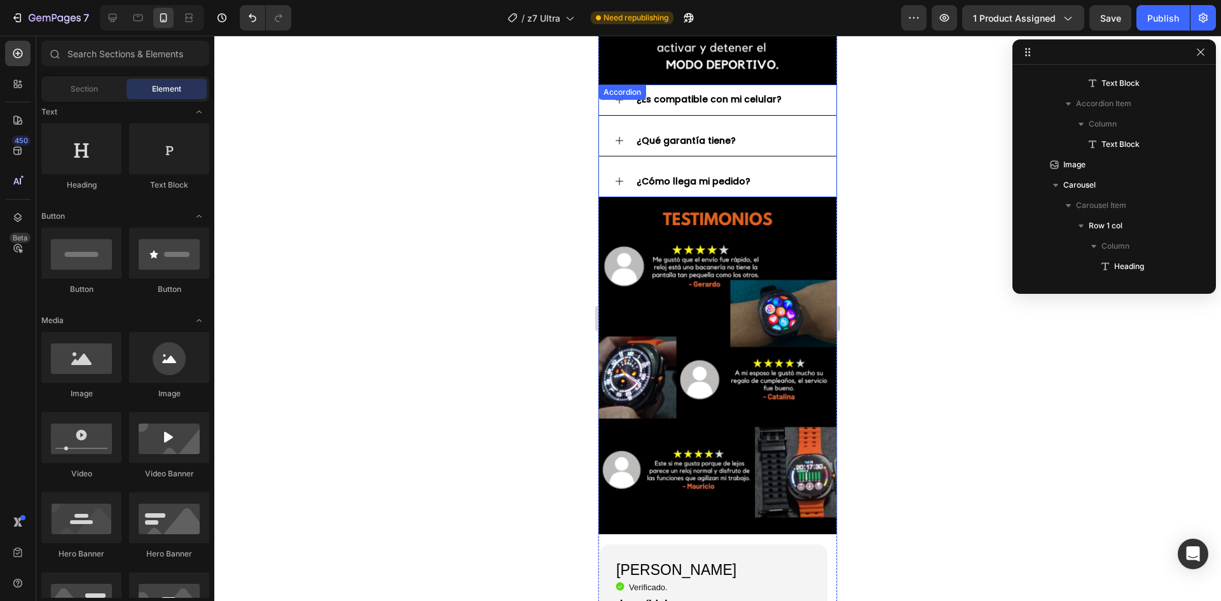
click at [705, 175] on strong "¿Cómo llega mi pedido?" at bounding box center [694, 181] width 114 height 13
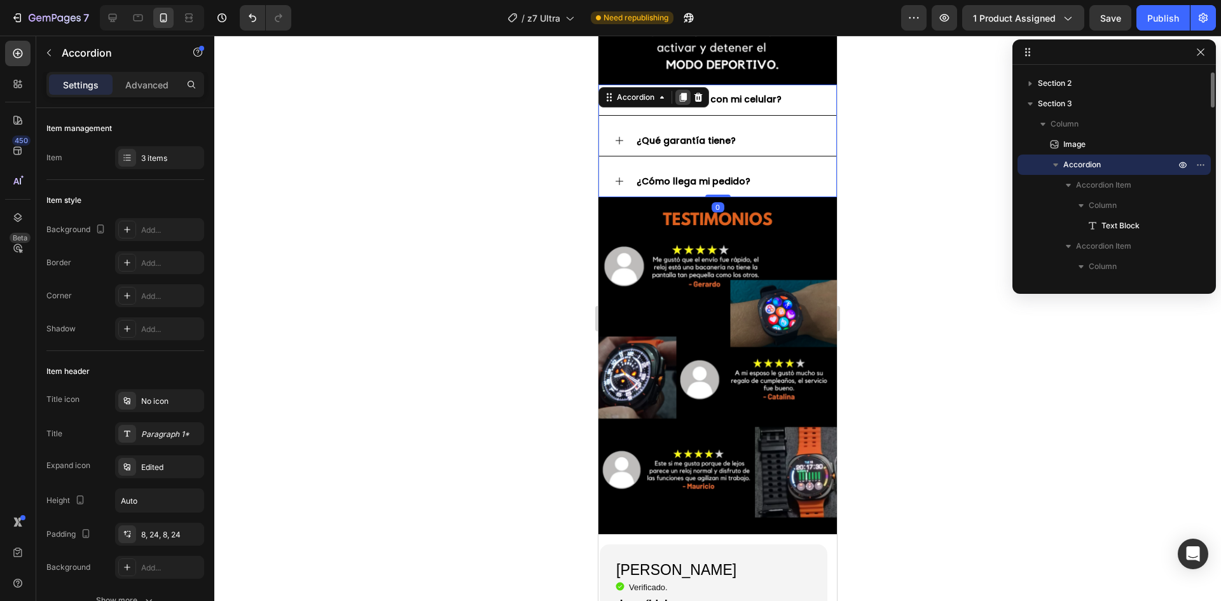
click at [679, 92] on icon at bounding box center [683, 97] width 10 height 10
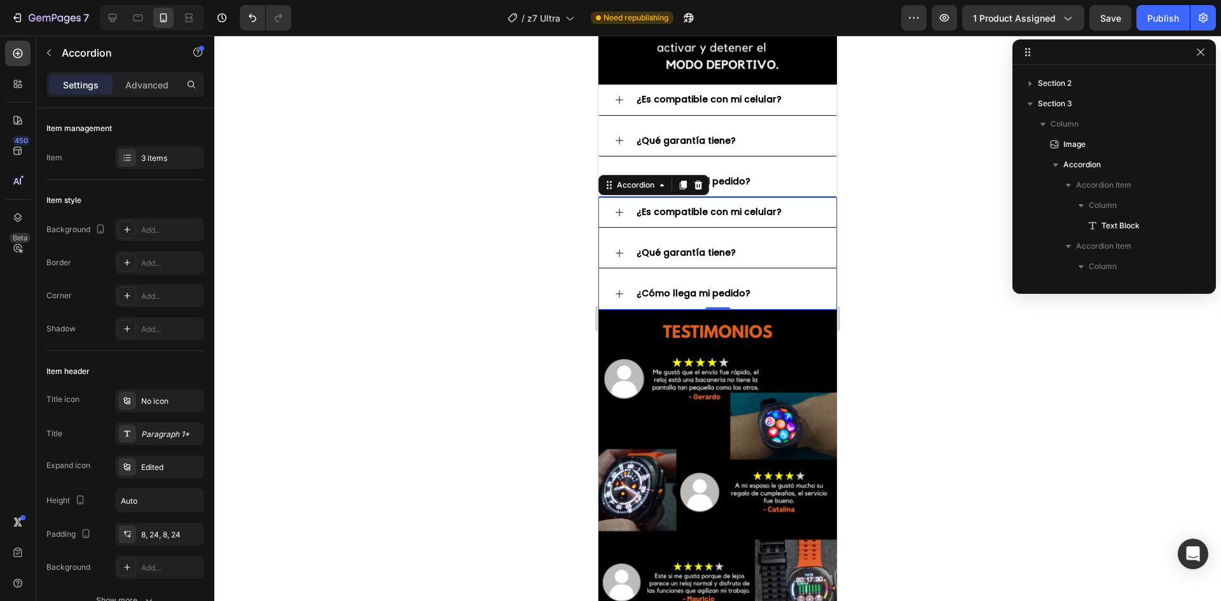
scroll to position [221, 0]
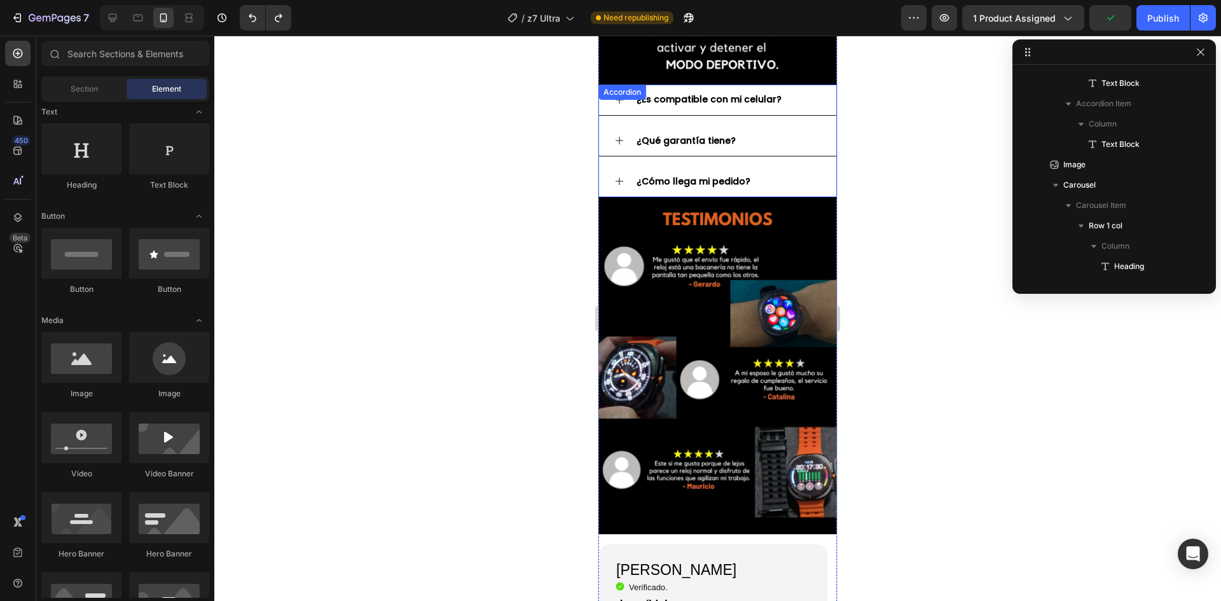
click at [805, 172] on div "¿Cómo llega mi pedido?" at bounding box center [728, 182] width 186 height 20
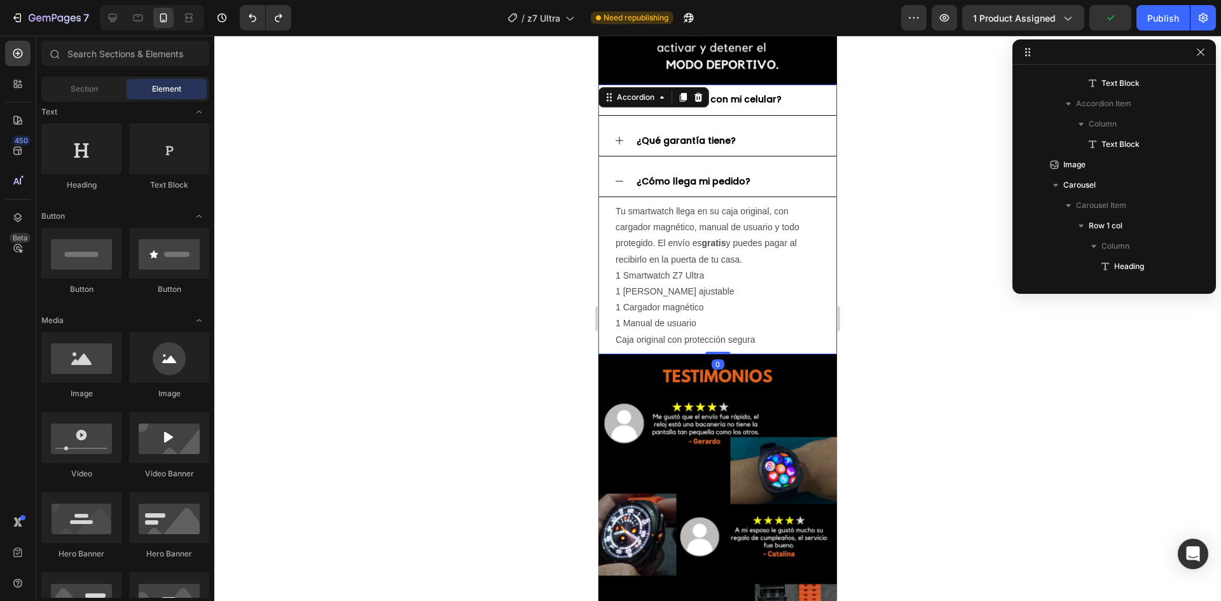
scroll to position [17, 0]
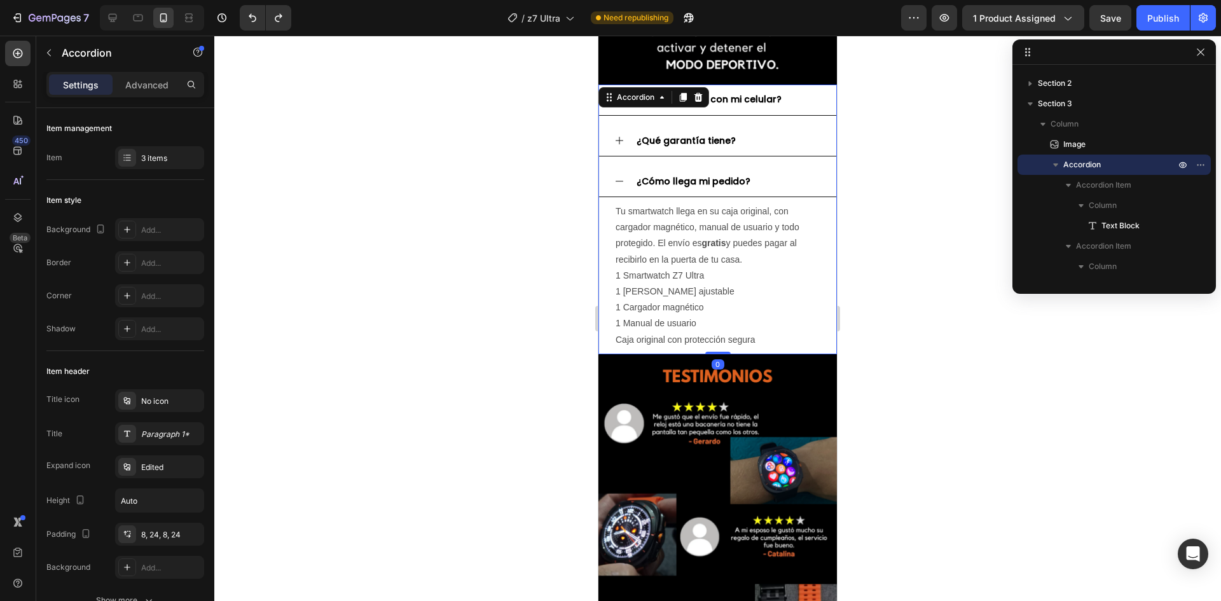
click at [805, 172] on div "¿Cómo llega mi pedido?" at bounding box center [728, 182] width 186 height 20
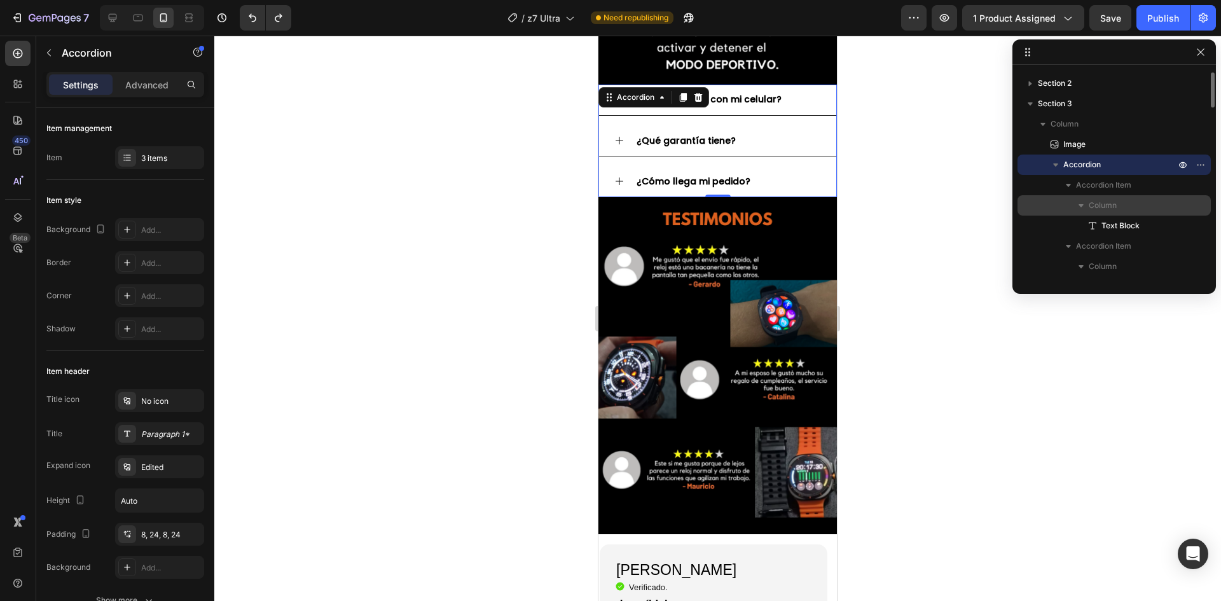
click at [1116, 200] on span "Column" at bounding box center [1103, 205] width 28 height 13
click at [1129, 211] on p "Column" at bounding box center [1133, 205] width 89 height 13
click at [1129, 219] on div "Accordion Item" at bounding box center [1114, 226] width 183 height 20
click at [1129, 219] on span "Accordion Item" at bounding box center [1103, 225] width 55 height 13
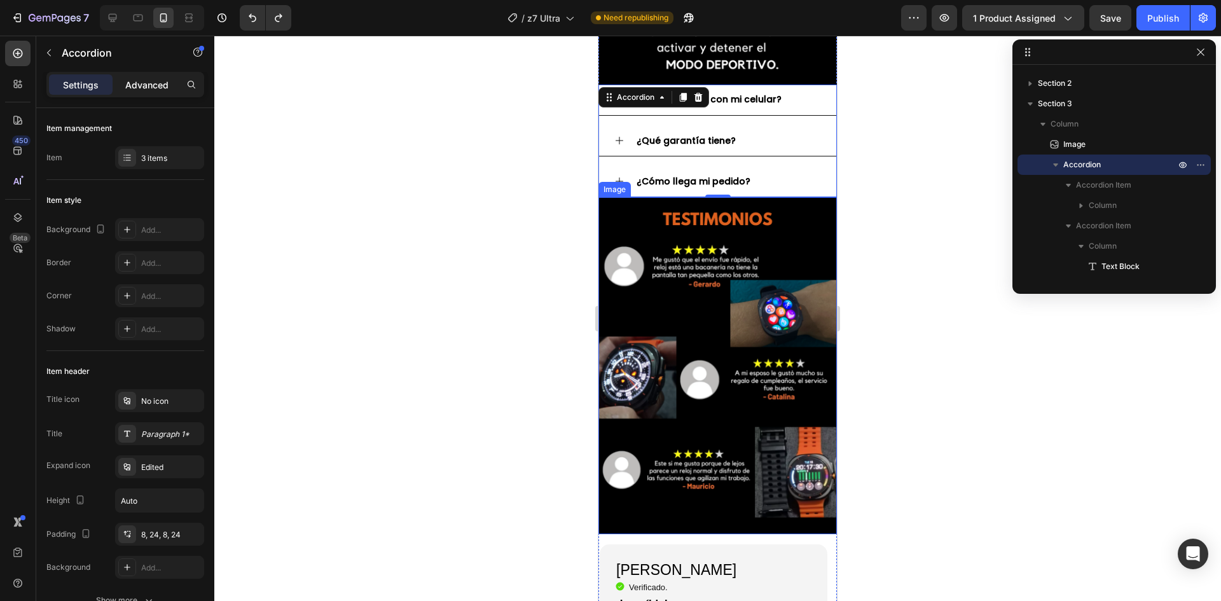
click at [128, 89] on p "Advanced" at bounding box center [146, 84] width 43 height 13
type input "100%"
type input "100"
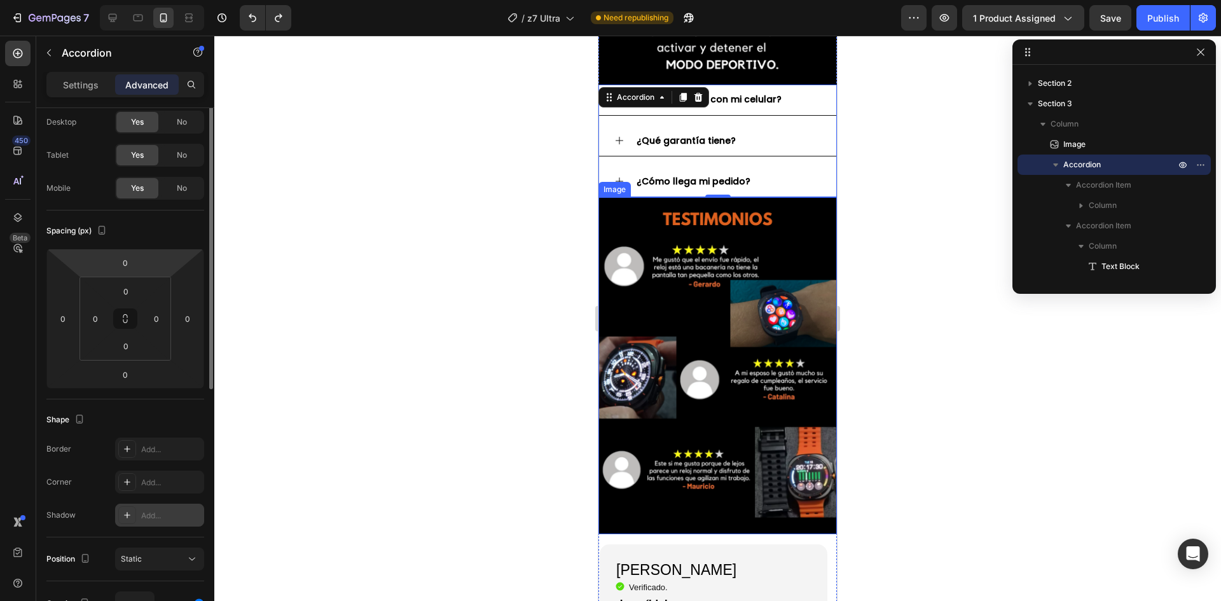
scroll to position [0, 0]
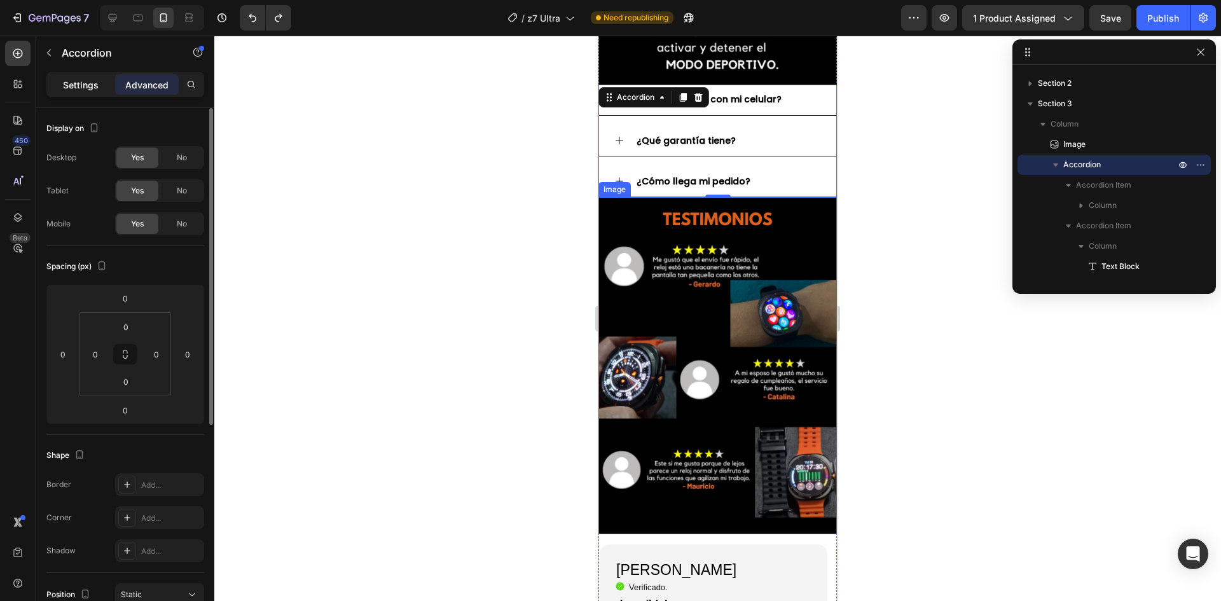
click at [74, 90] on p "Settings" at bounding box center [81, 84] width 36 height 13
type input "16"
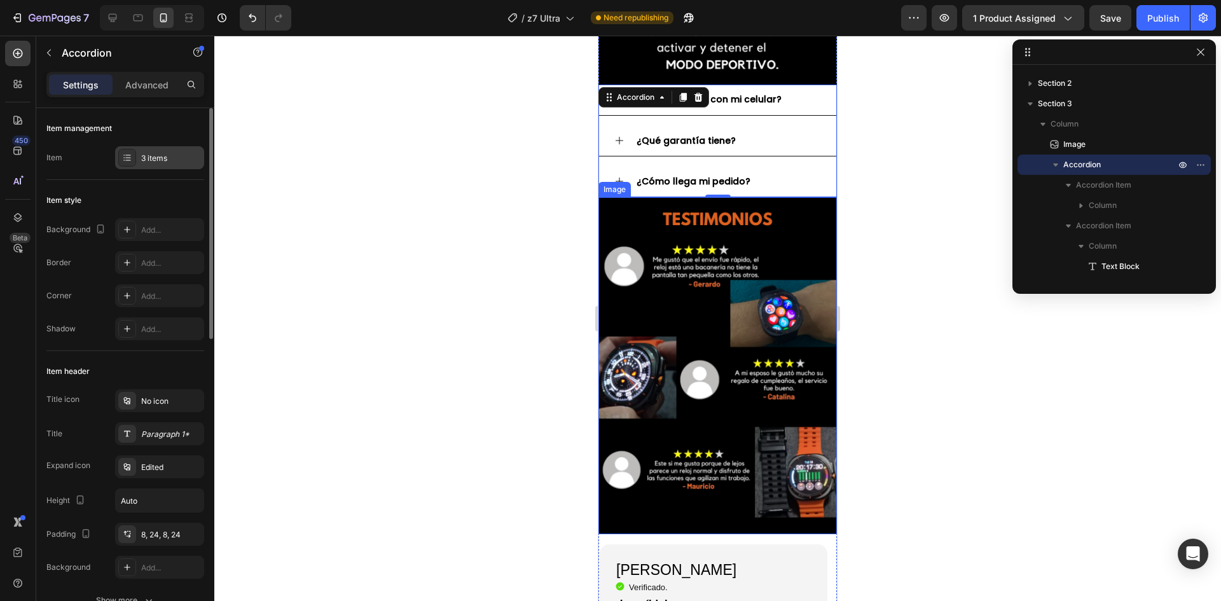
click at [142, 155] on div "3 items" at bounding box center [171, 158] width 60 height 11
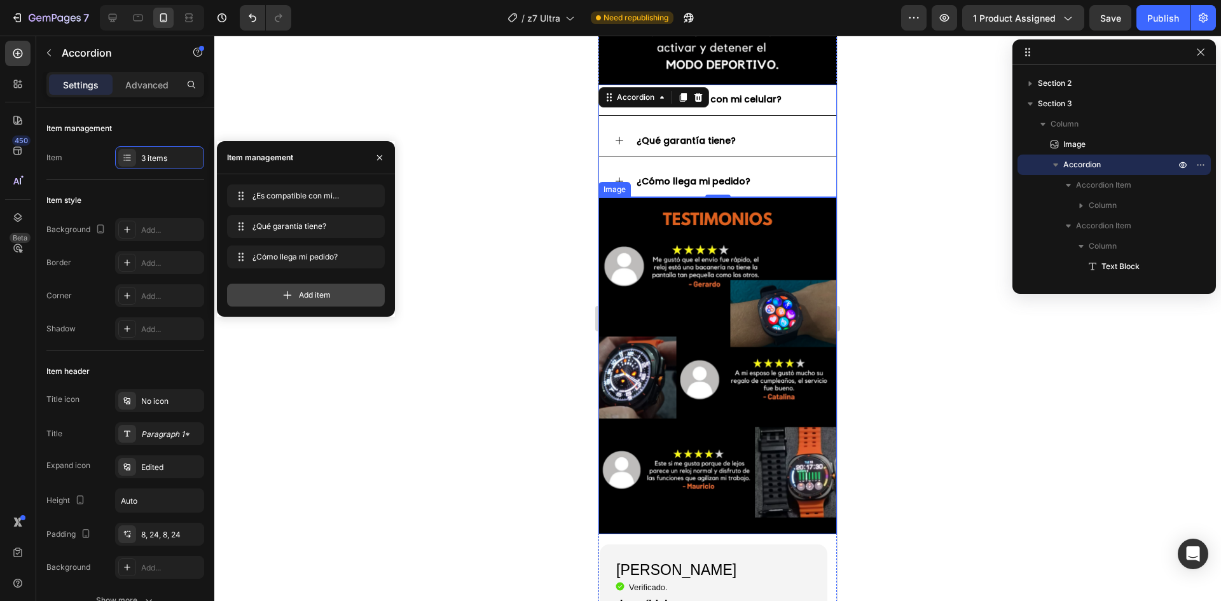
click at [307, 291] on span "Add item" at bounding box center [315, 294] width 32 height 11
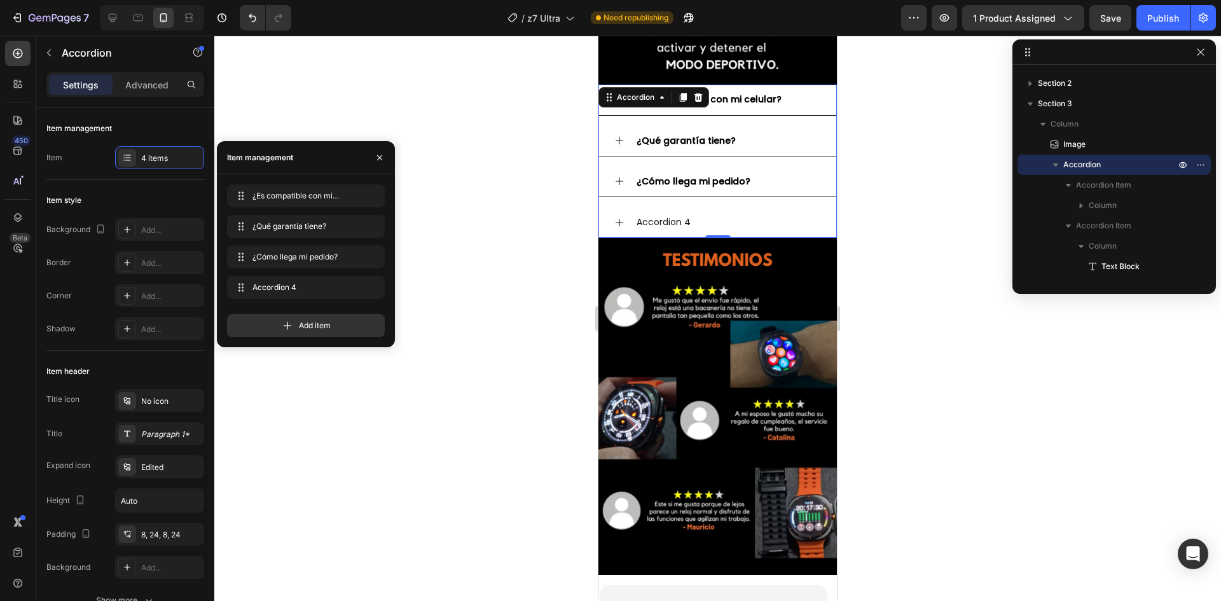
click at [679, 212] on div "Accordion 4" at bounding box center [664, 222] width 58 height 20
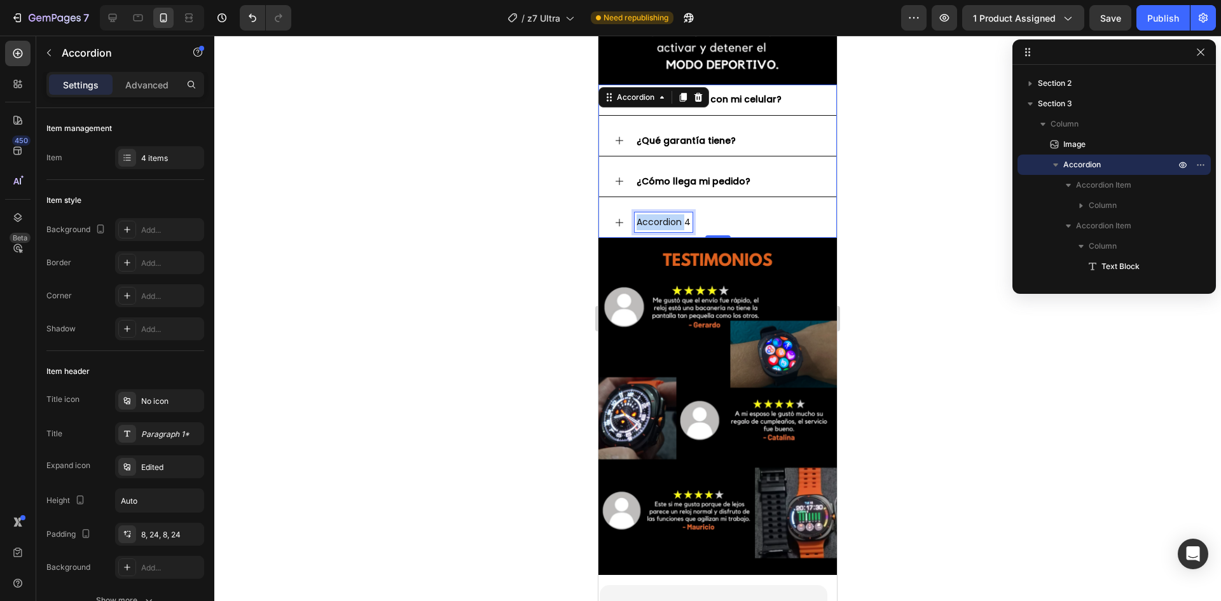
click at [679, 214] on p "Accordion 4" at bounding box center [664, 222] width 54 height 16
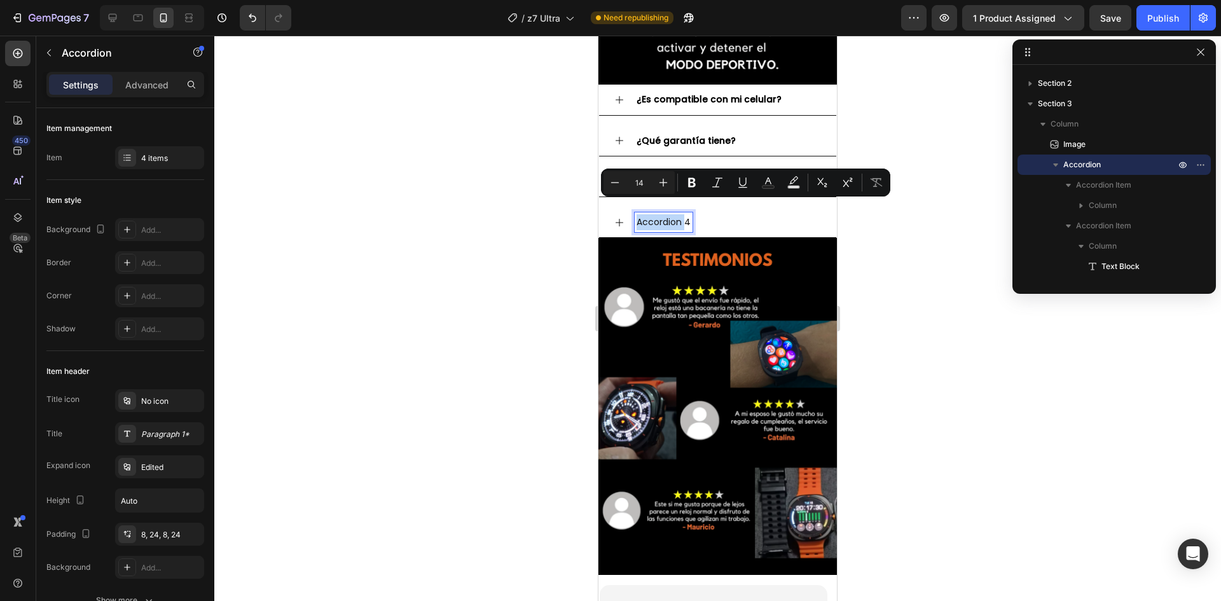
click at [679, 214] on p "Accordion 4" at bounding box center [664, 222] width 54 height 16
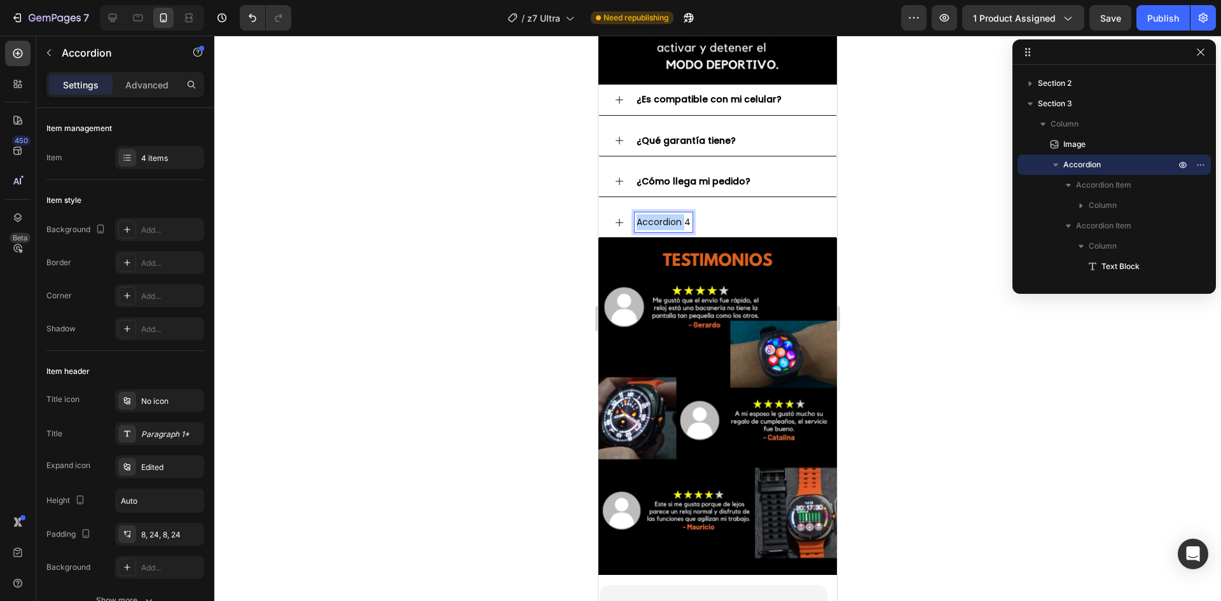
click at [679, 214] on p "Accordion 4" at bounding box center [664, 222] width 54 height 16
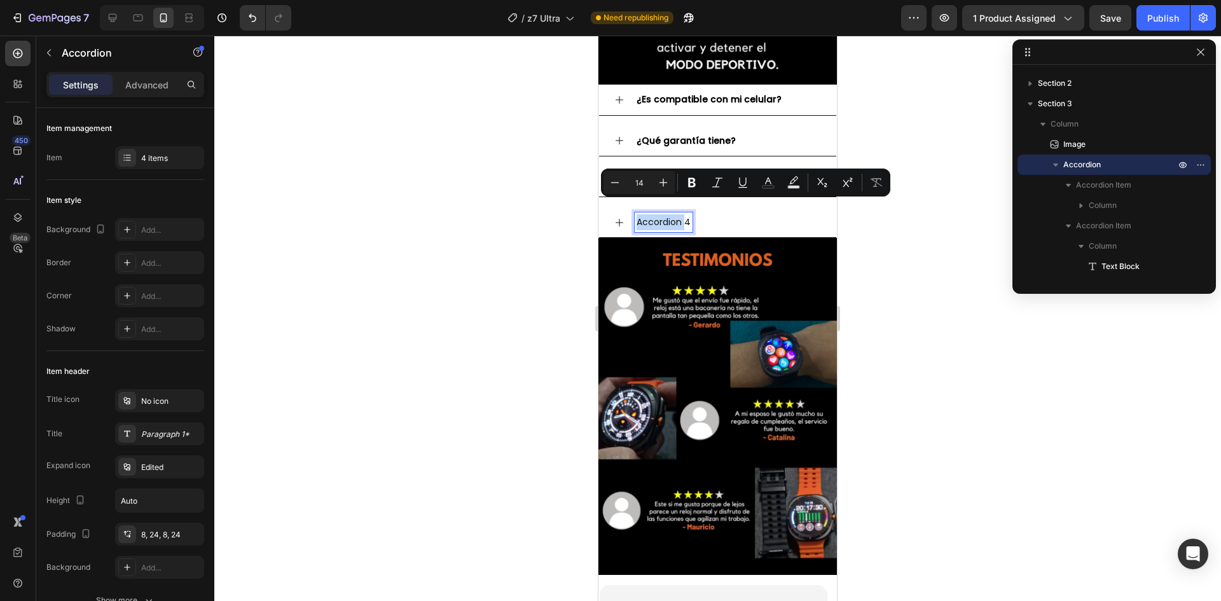
click at [667, 214] on p "Accordion 4" at bounding box center [664, 222] width 54 height 16
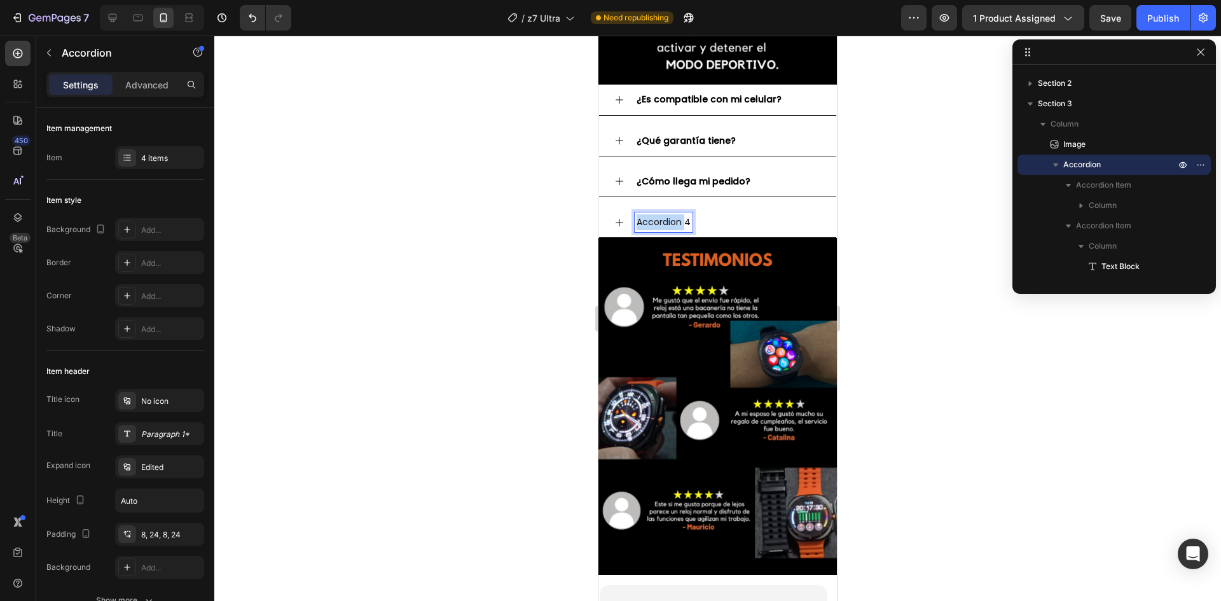
click at [667, 214] on p "Accordion 4" at bounding box center [664, 222] width 54 height 16
click at [618, 218] on icon at bounding box center [619, 223] width 10 height 10
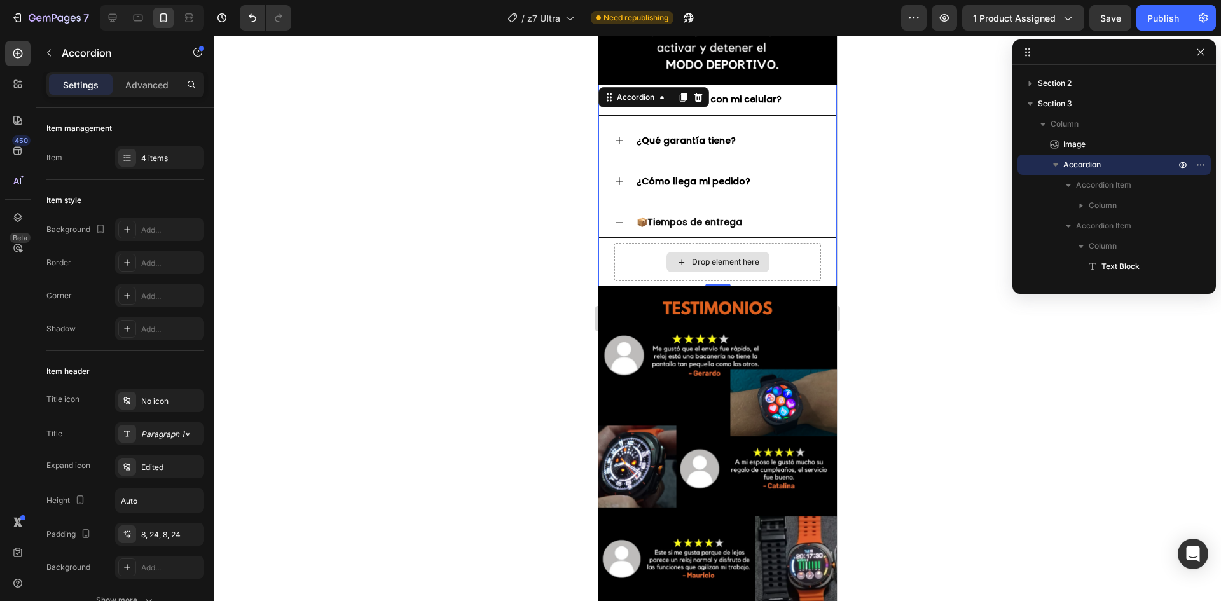
click at [697, 257] on div "Drop element here" at bounding box center [725, 262] width 67 height 10
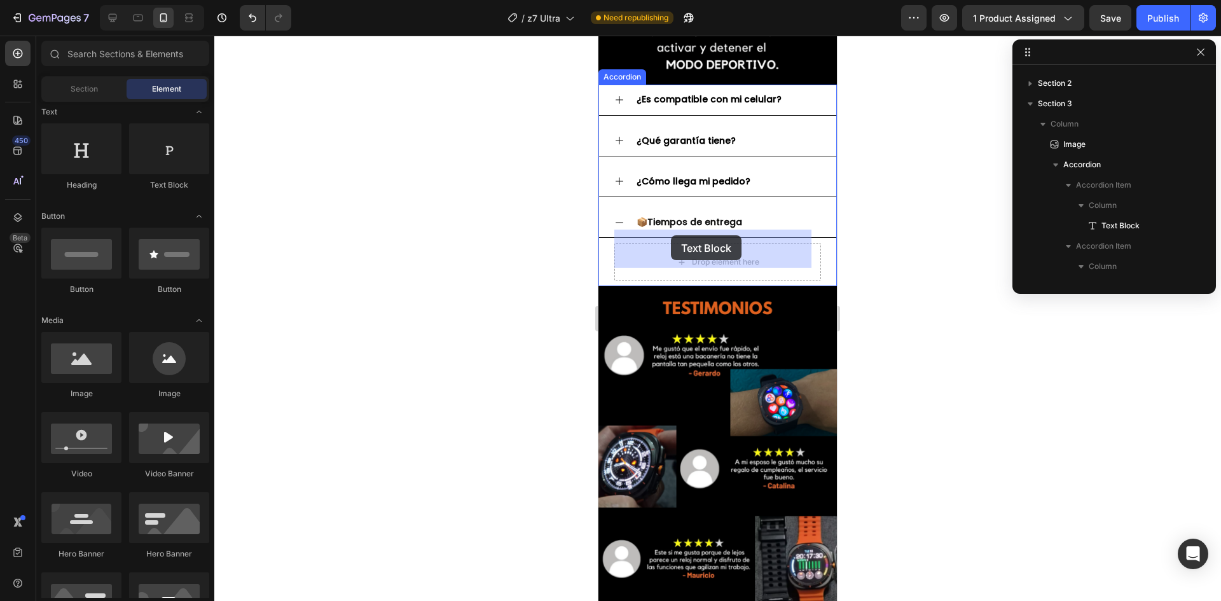
drag, startPoint x: 766, startPoint y: 188, endPoint x: 641, endPoint y: 232, distance: 132.6
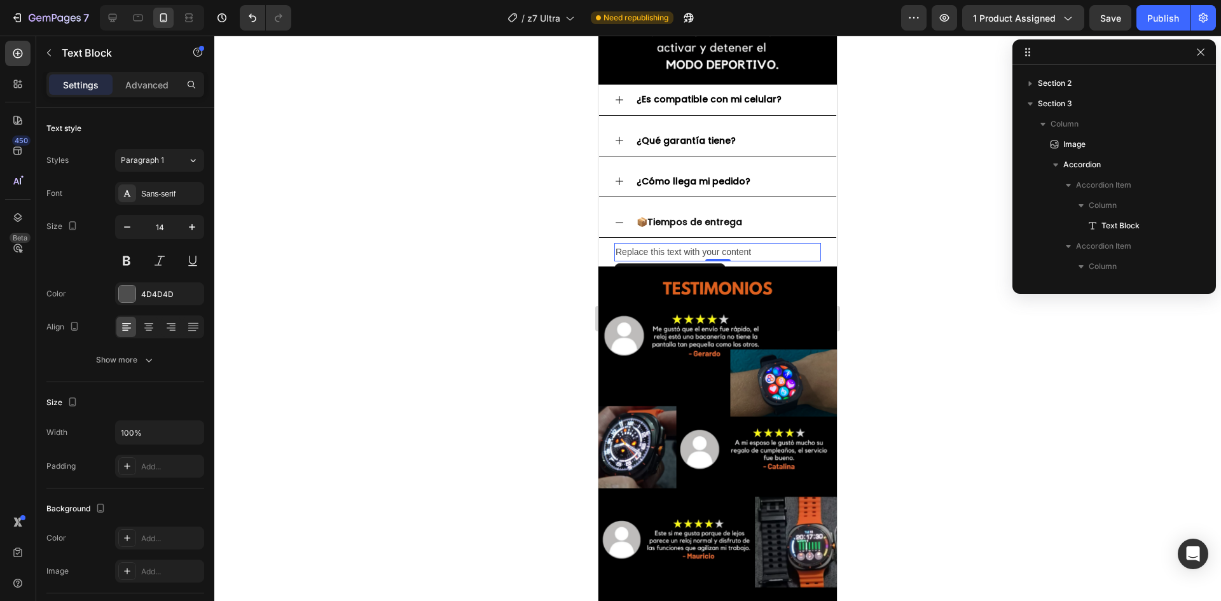
click at [674, 243] on div "Replace this text with your content" at bounding box center [717, 252] width 207 height 18
click at [674, 244] on p "Replace this text with your content" at bounding box center [718, 252] width 204 height 16
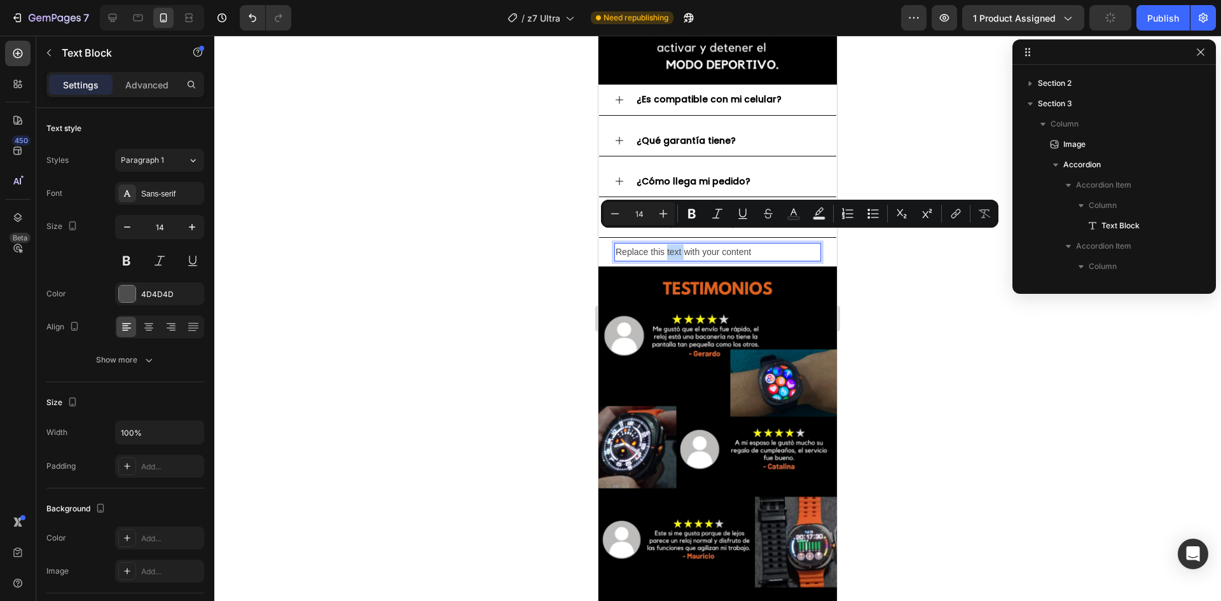
click at [674, 244] on p "Replace this text with your content" at bounding box center [718, 252] width 204 height 16
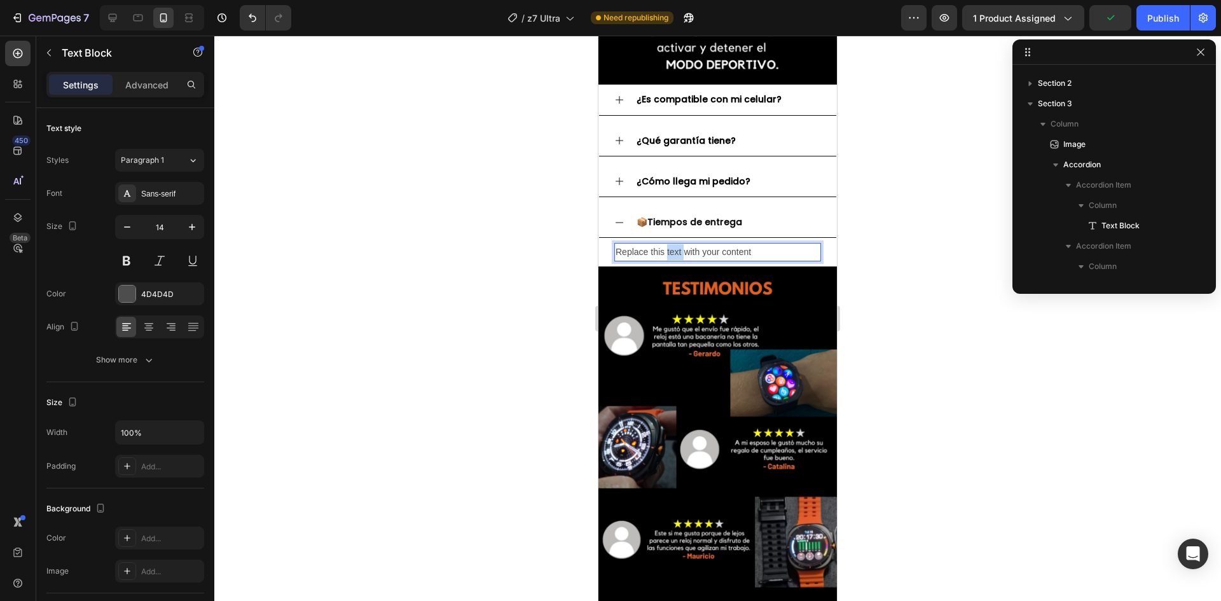
click at [674, 244] on p "Replace this text with your content" at bounding box center [718, 252] width 204 height 16
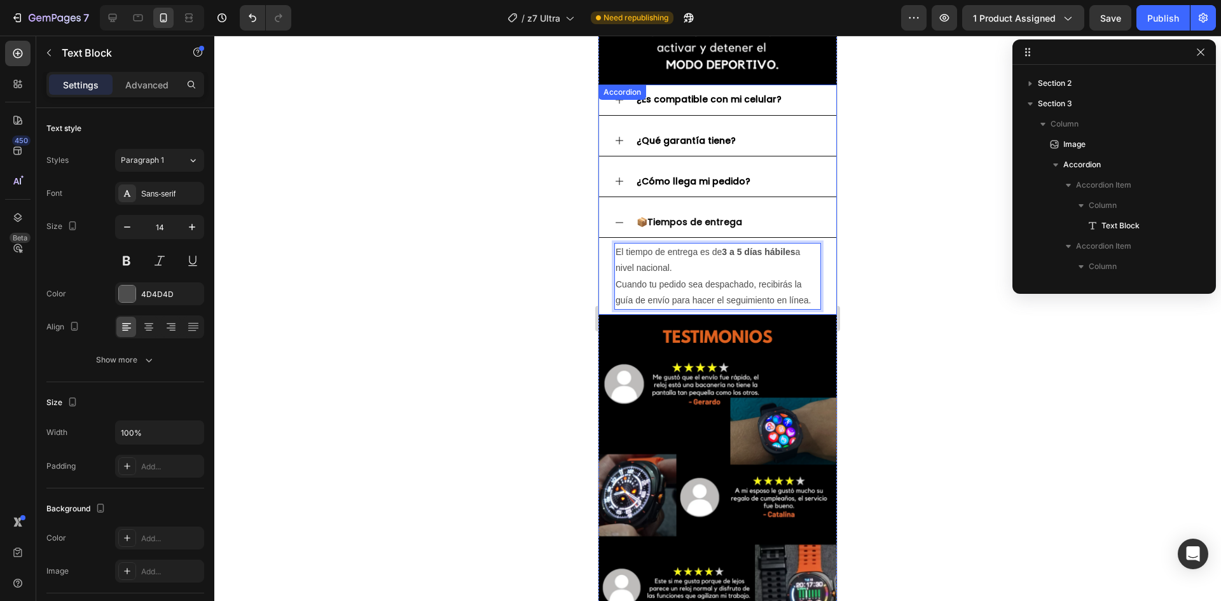
click at [622, 218] on icon at bounding box center [619, 223] width 10 height 10
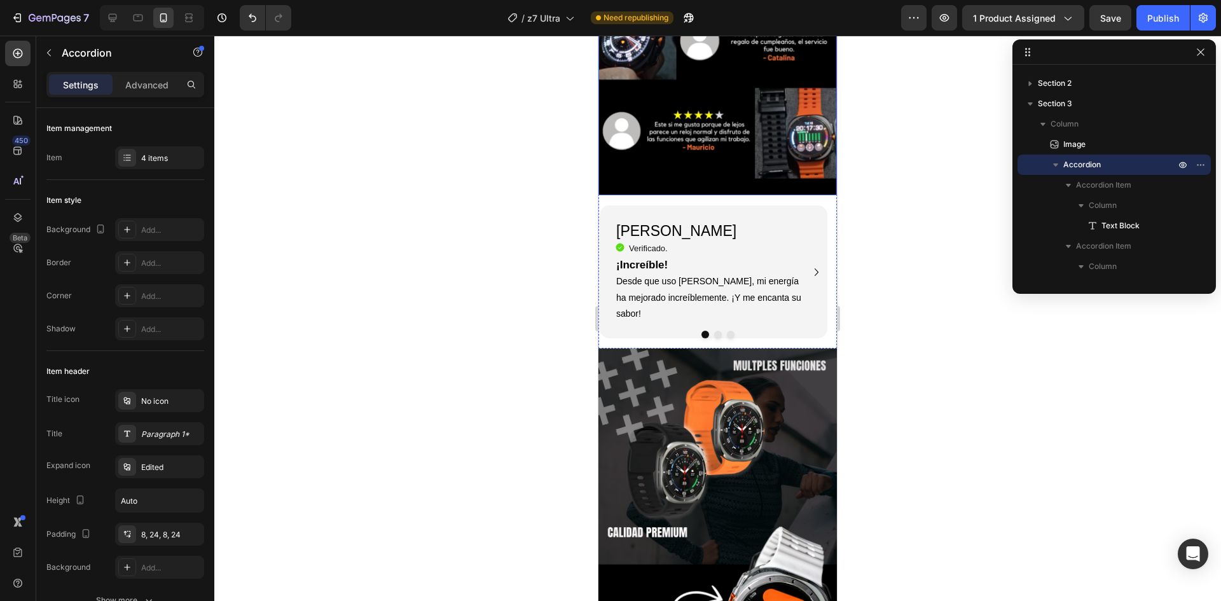
scroll to position [1248, 0]
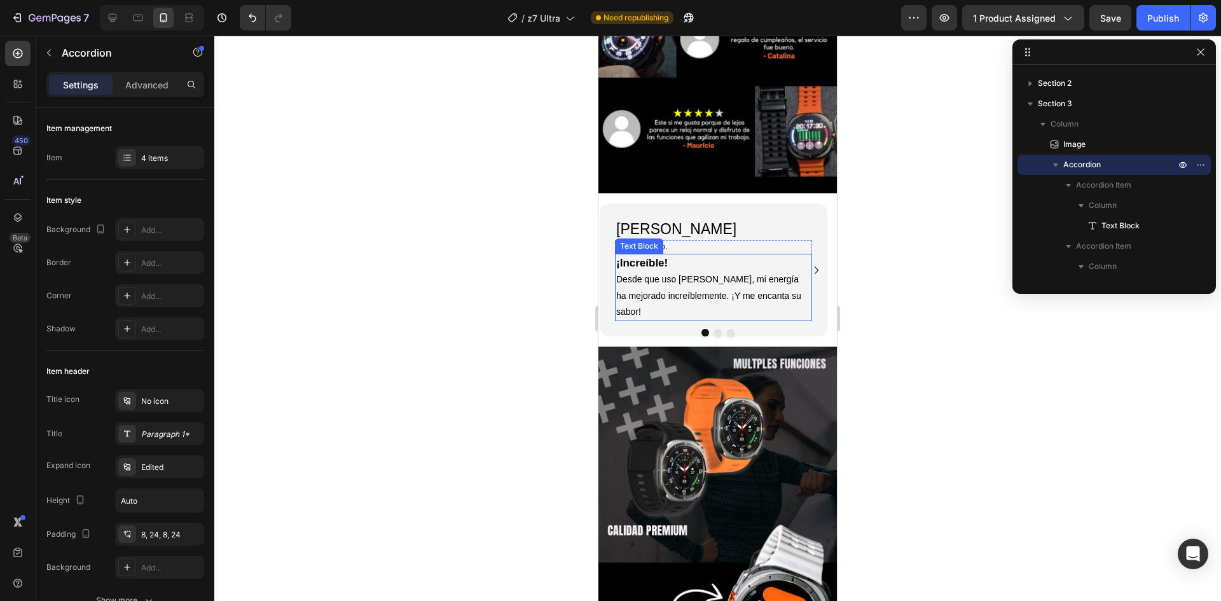
click at [669, 272] on p "Desde que uso [PERSON_NAME], mi energía ha mejorado increíblemente. ¡Y me encan…" at bounding box center [713, 296] width 195 height 48
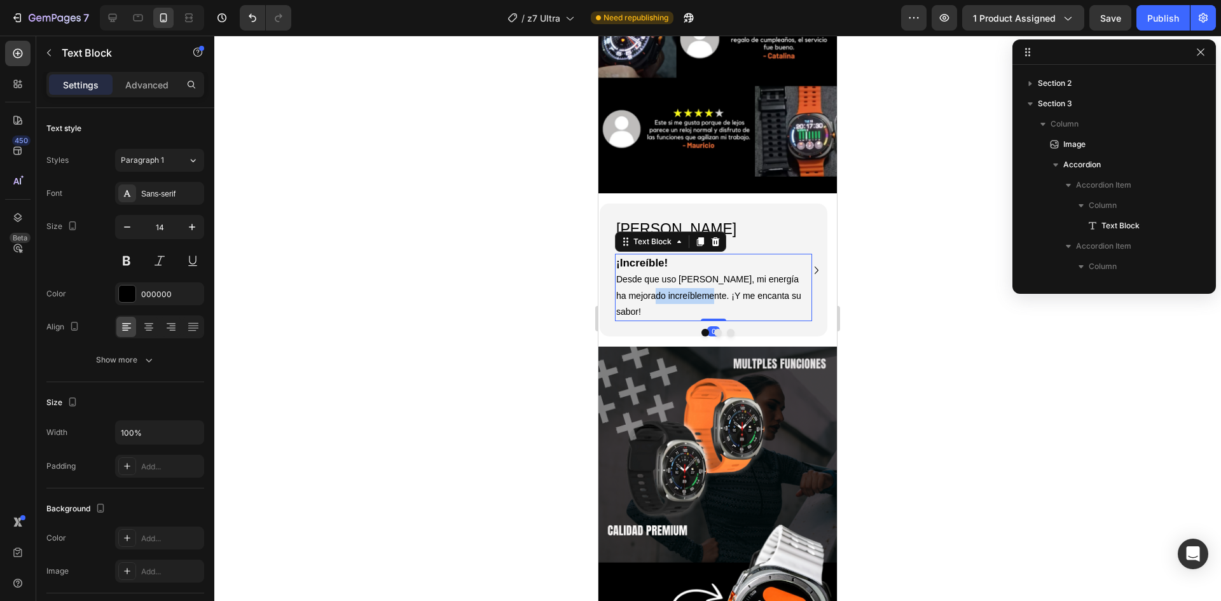
click at [669, 272] on p "Desde que uso [PERSON_NAME], mi energía ha mejorado increíblemente. ¡Y me encan…" at bounding box center [713, 296] width 195 height 48
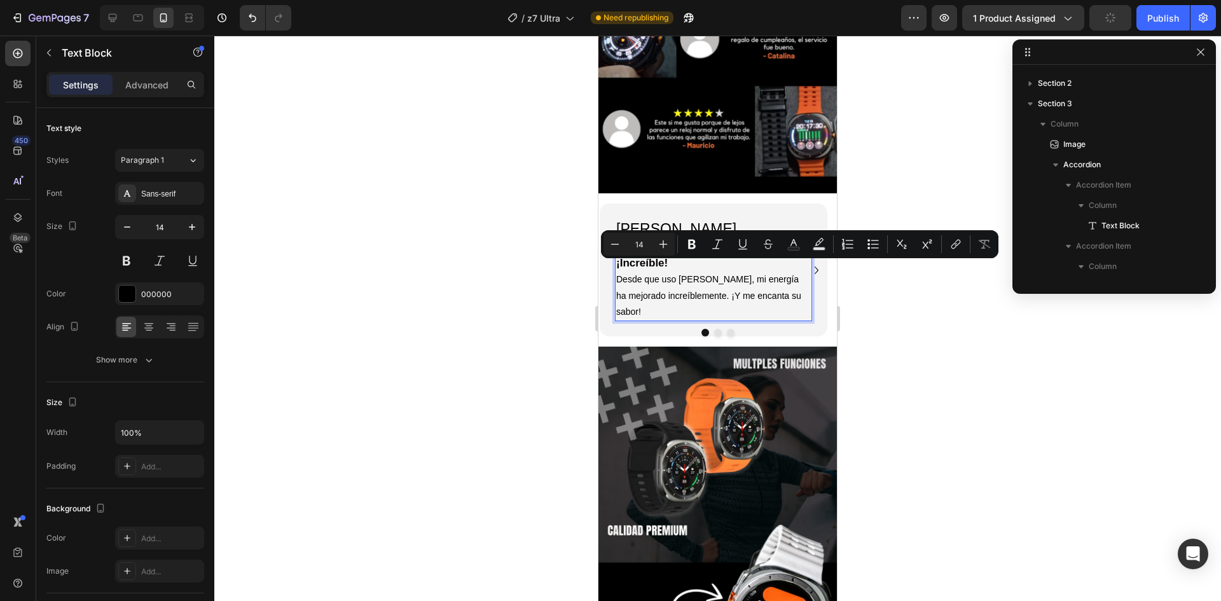
click at [718, 273] on p "Desde que uso [PERSON_NAME], mi energía ha mejorado increíblemente. ¡Y me encan…" at bounding box center [713, 296] width 195 height 48
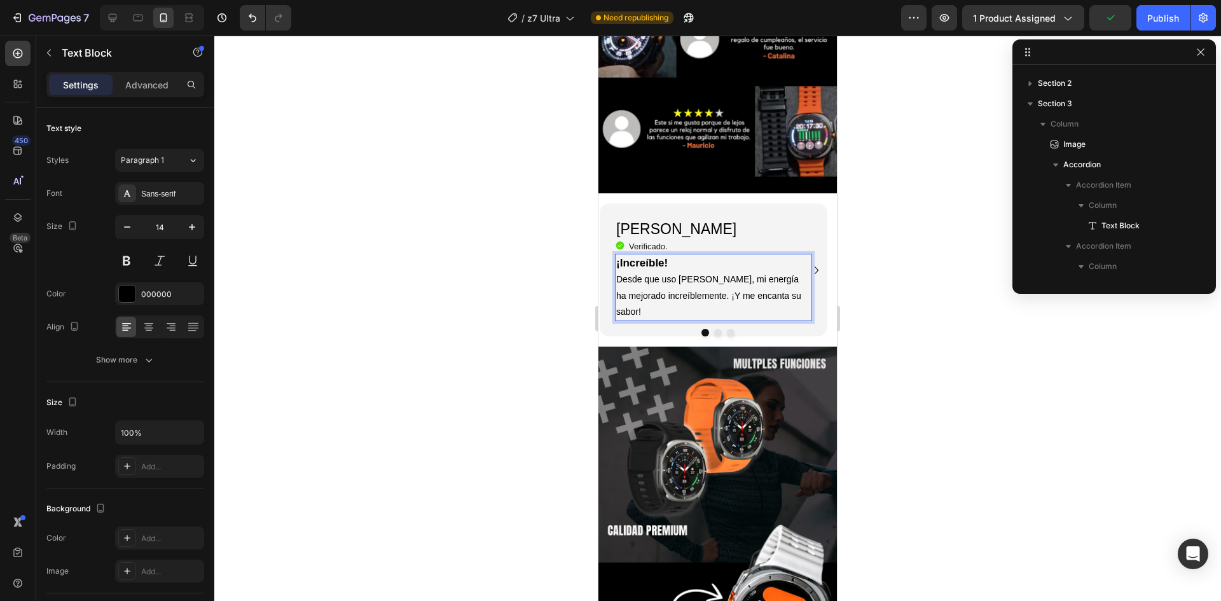
click at [725, 272] on p "Desde que uso [PERSON_NAME], mi energía ha mejorado increíblemente. ¡Y me encan…" at bounding box center [713, 296] width 195 height 48
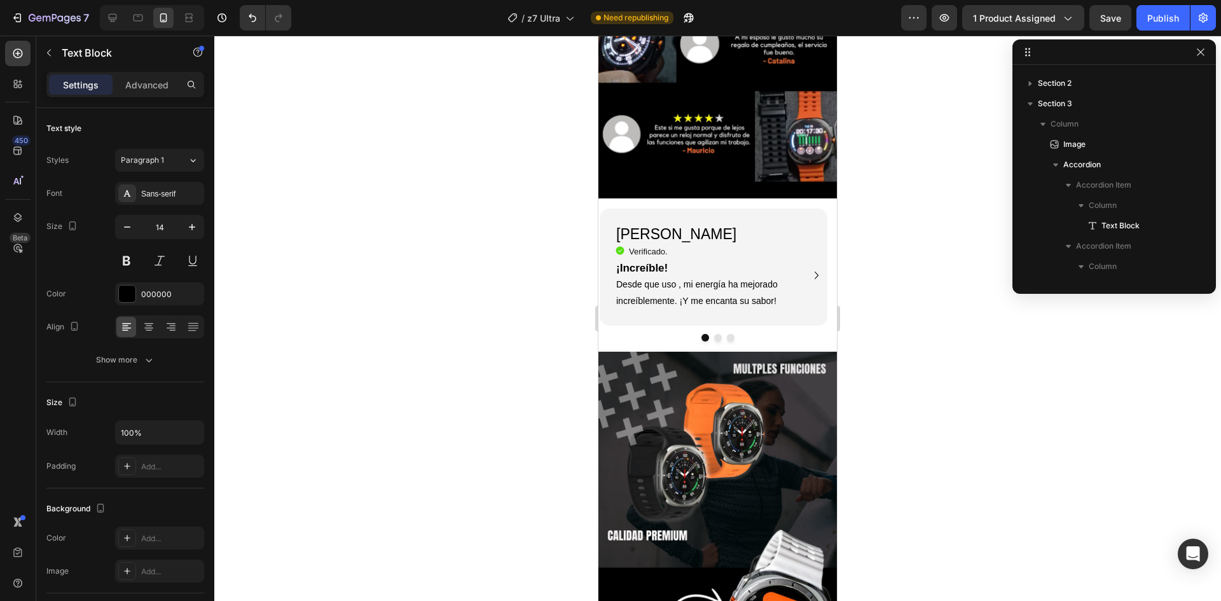
scroll to position [1272, 0]
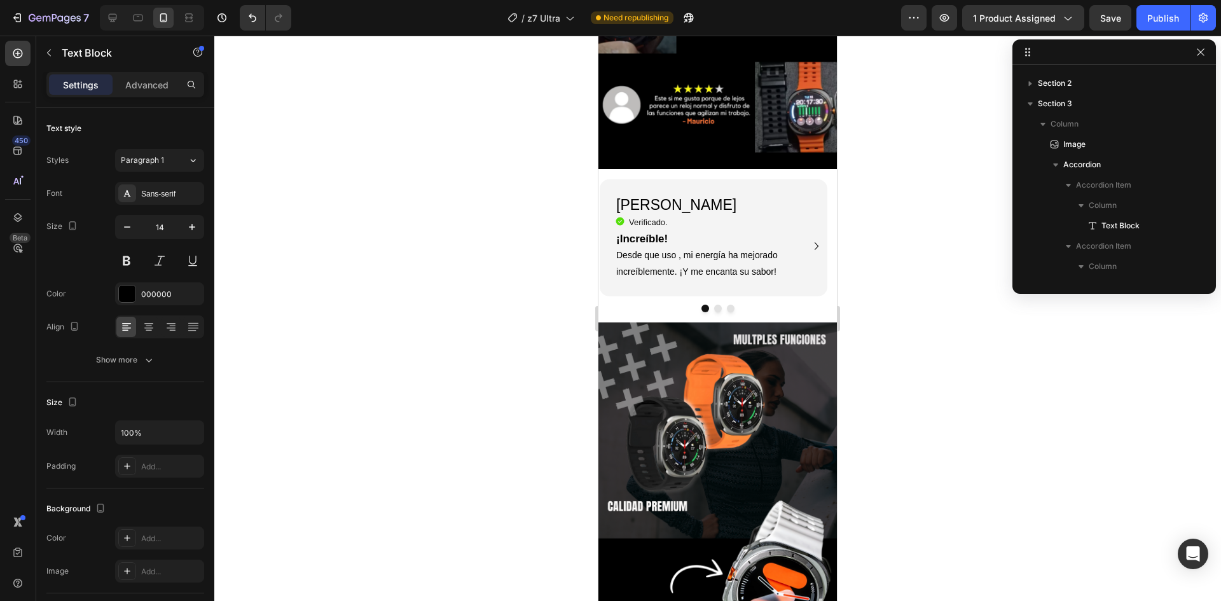
click at [677, 247] on p "Desde que uso , mi energía ha mejorado increíblemente. ¡Y me encanta su sabor!" at bounding box center [713, 263] width 195 height 32
click at [702, 258] on p "Desde que uso mi Z7 Ultra, mi energía ha mejorado increíblemente al igual que m…" at bounding box center [713, 271] width 195 height 48
click at [710, 259] on p "Desde que uso mi Z7 Ultra, mi energía ha mejorado increíblemente al igual que m…" at bounding box center [713, 271] width 195 height 48
click at [768, 216] on div "Icon Verificado. Heading Icon List ¡Increíble! Desde que uso mi Z7 Ultra, mi en…" at bounding box center [713, 256] width 197 height 81
click at [752, 195] on h2 "[PERSON_NAME]" at bounding box center [713, 206] width 197 height 22
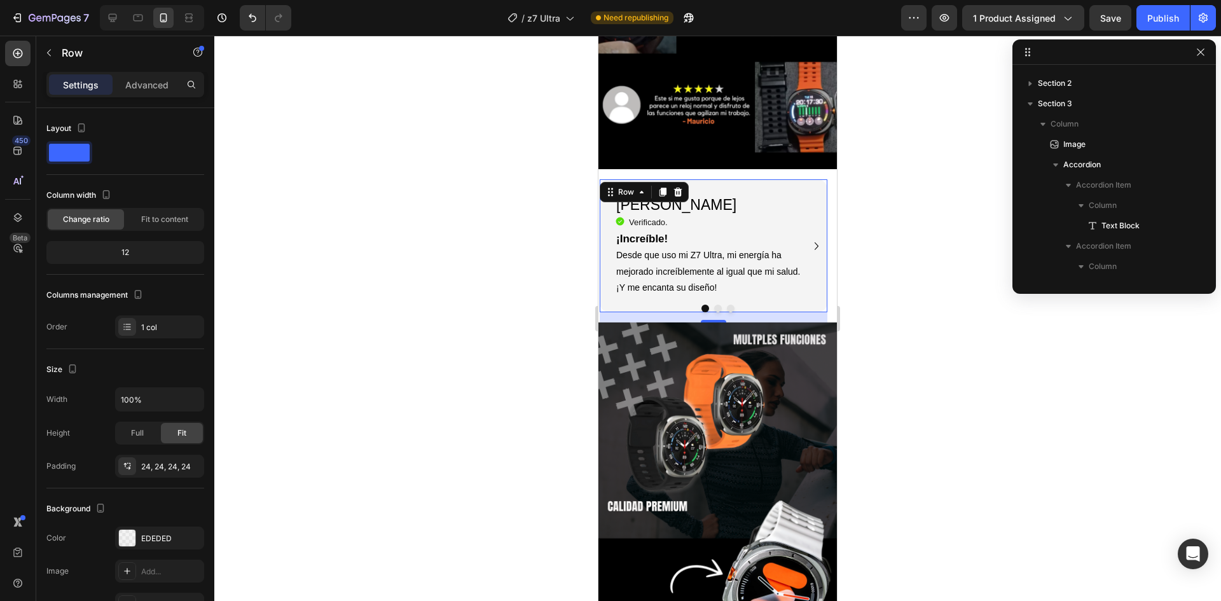
click at [797, 179] on div "[PERSON_NAME] Heading Icon Verificado. Heading Icon List ¡Increíble! Desde que …" at bounding box center [714, 245] width 228 height 133
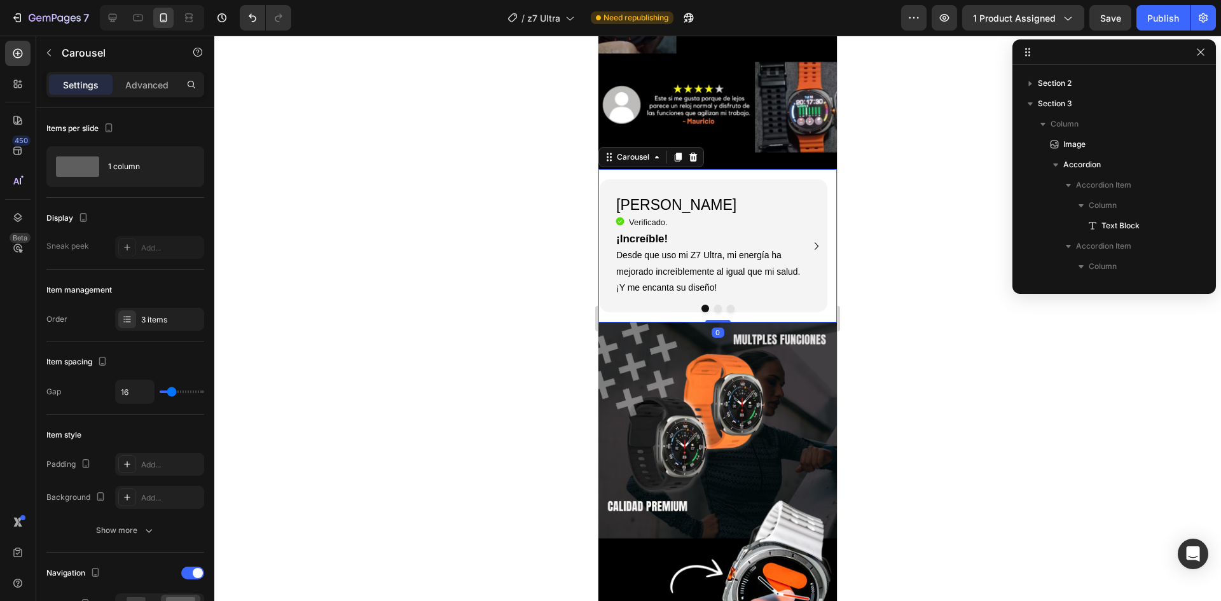
click at [788, 169] on div "[PERSON_NAME] Heading Icon Verificado. Heading Icon List ¡Increíble! Desde que …" at bounding box center [712, 245] width 229 height 153
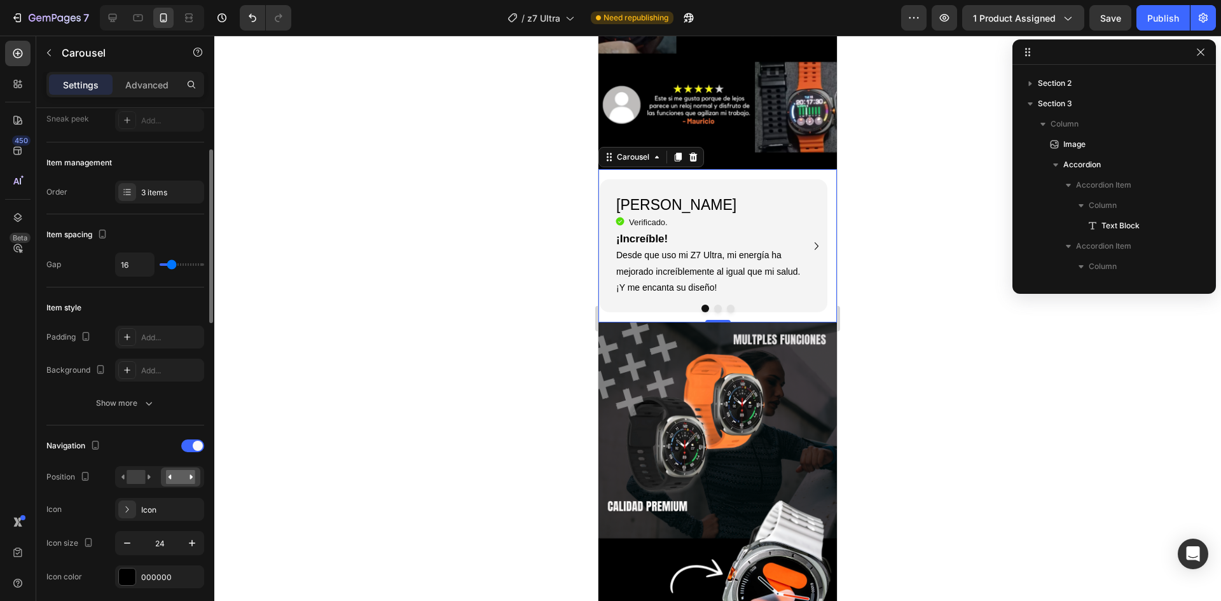
scroll to position [0, 0]
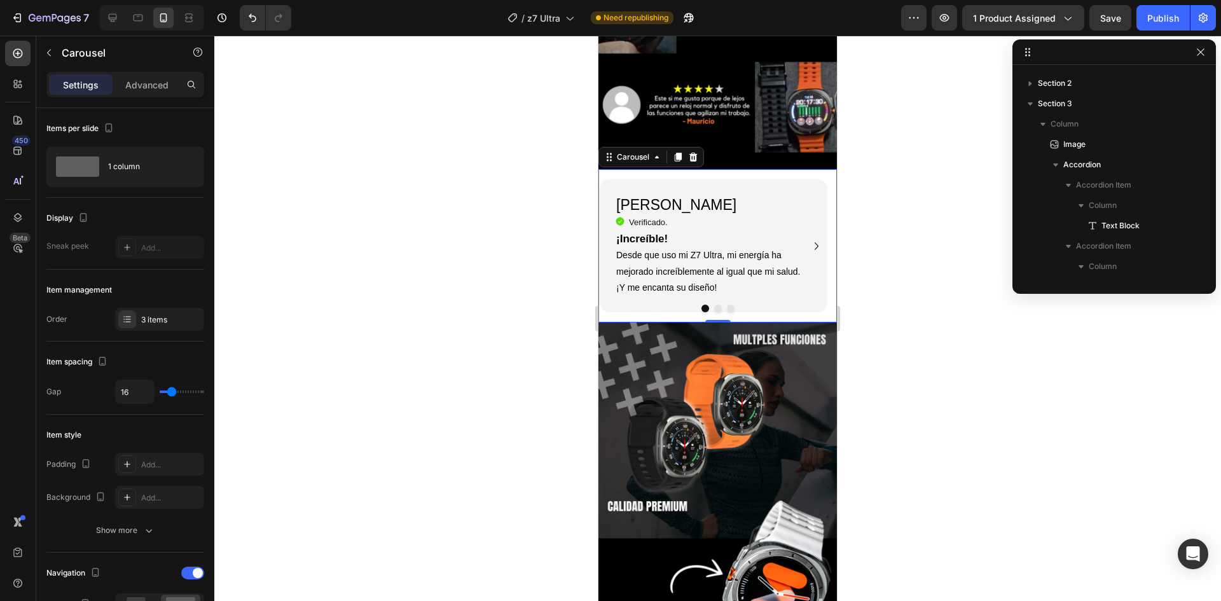
click at [686, 169] on div "[PERSON_NAME] Heading Icon Verificado. Heading Icon List ¡Increíble! Desde que …" at bounding box center [712, 245] width 229 height 153
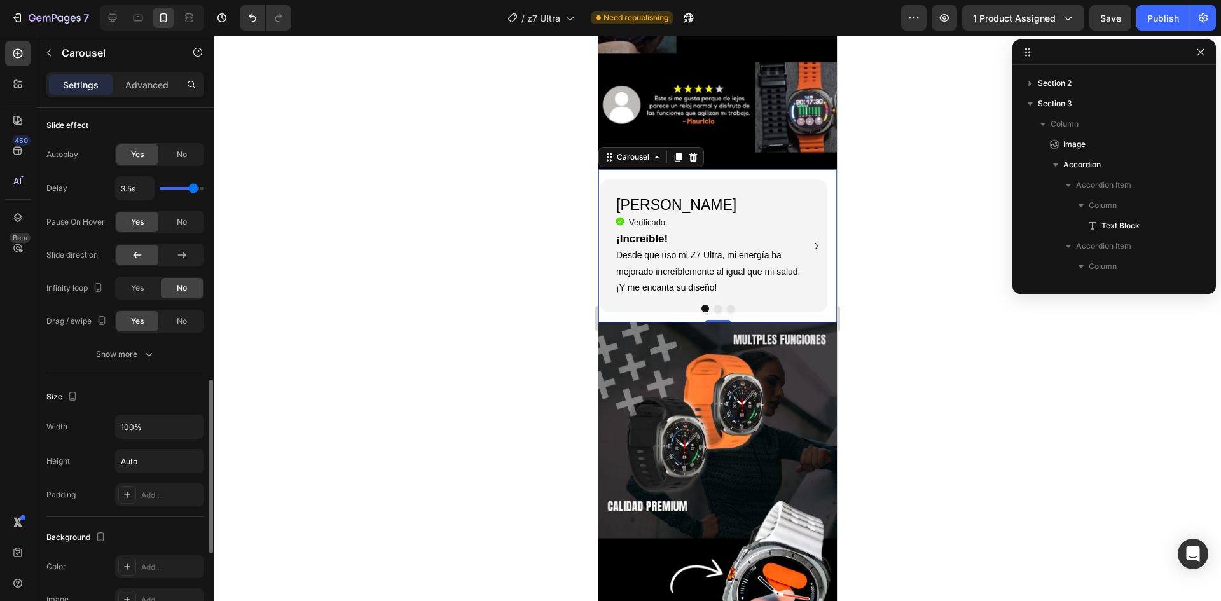
scroll to position [1018, 0]
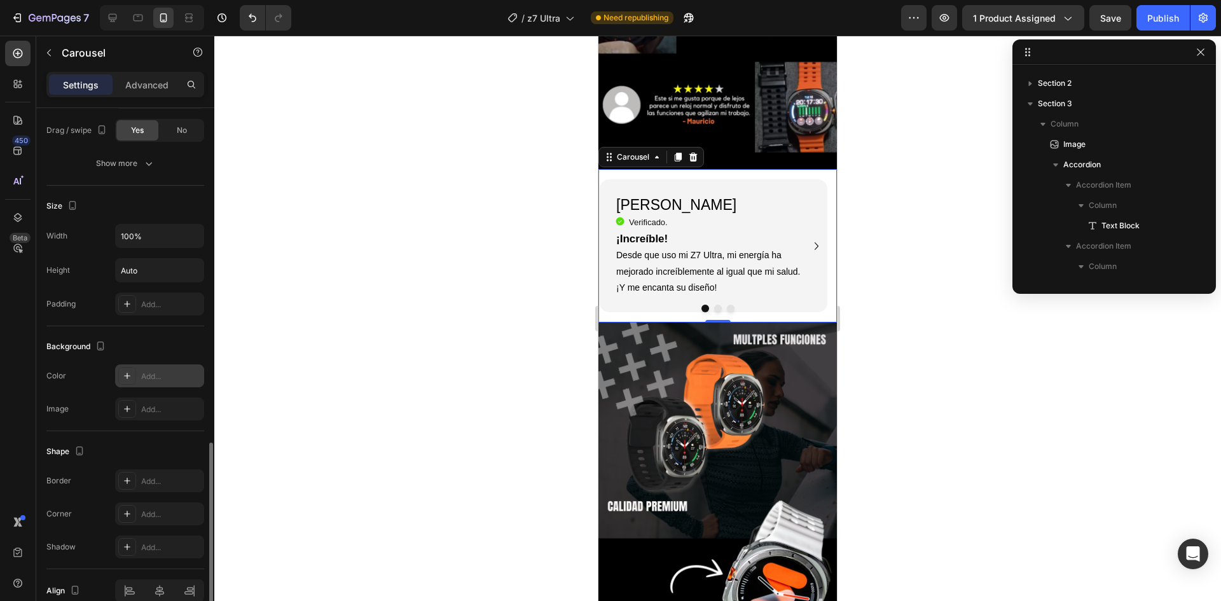
click at [156, 377] on div "Add..." at bounding box center [171, 376] width 60 height 11
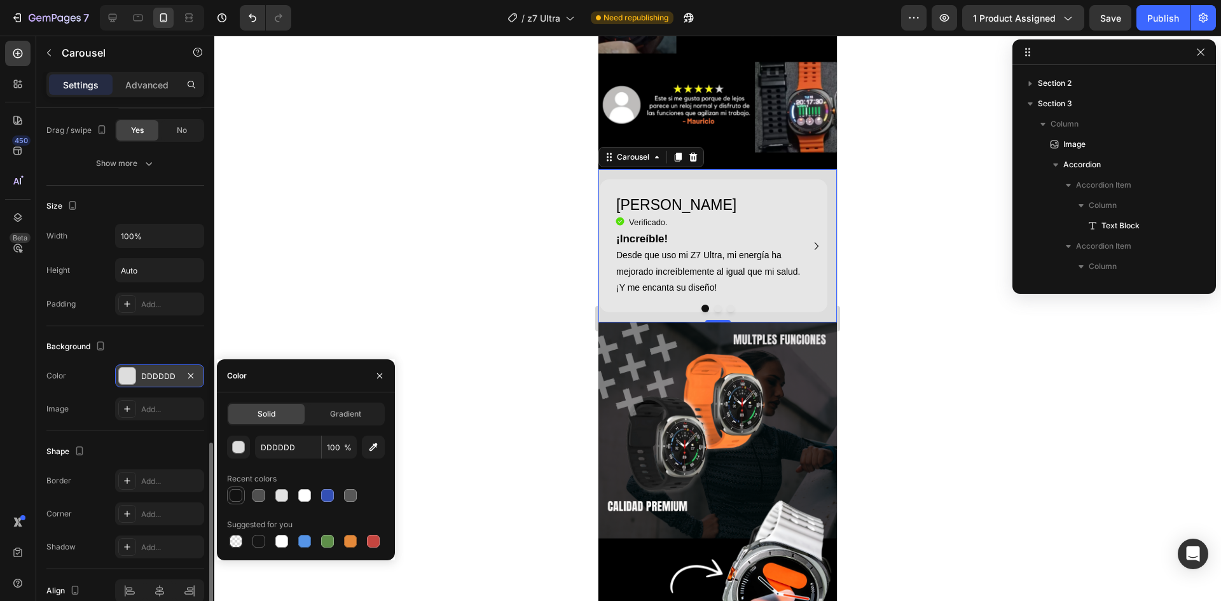
click at [234, 497] on div at bounding box center [236, 495] width 13 height 13
type input "121212"
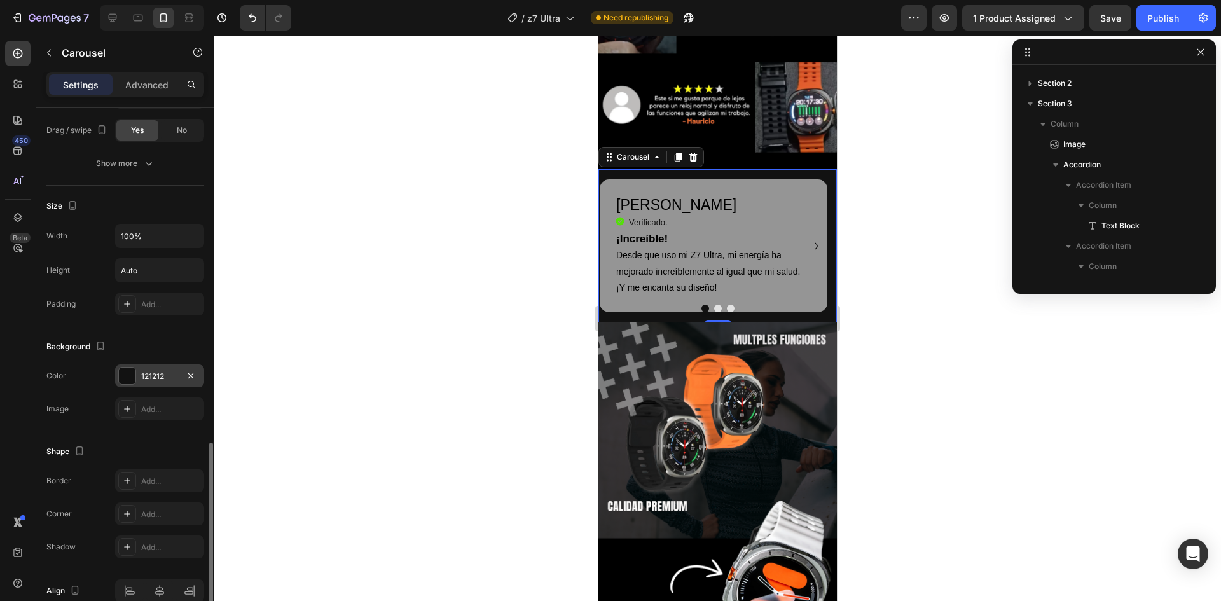
drag, startPoint x: 385, startPoint y: 325, endPoint x: 384, endPoint y: 314, distance: 11.0
click at [386, 324] on div at bounding box center [717, 318] width 1007 height 565
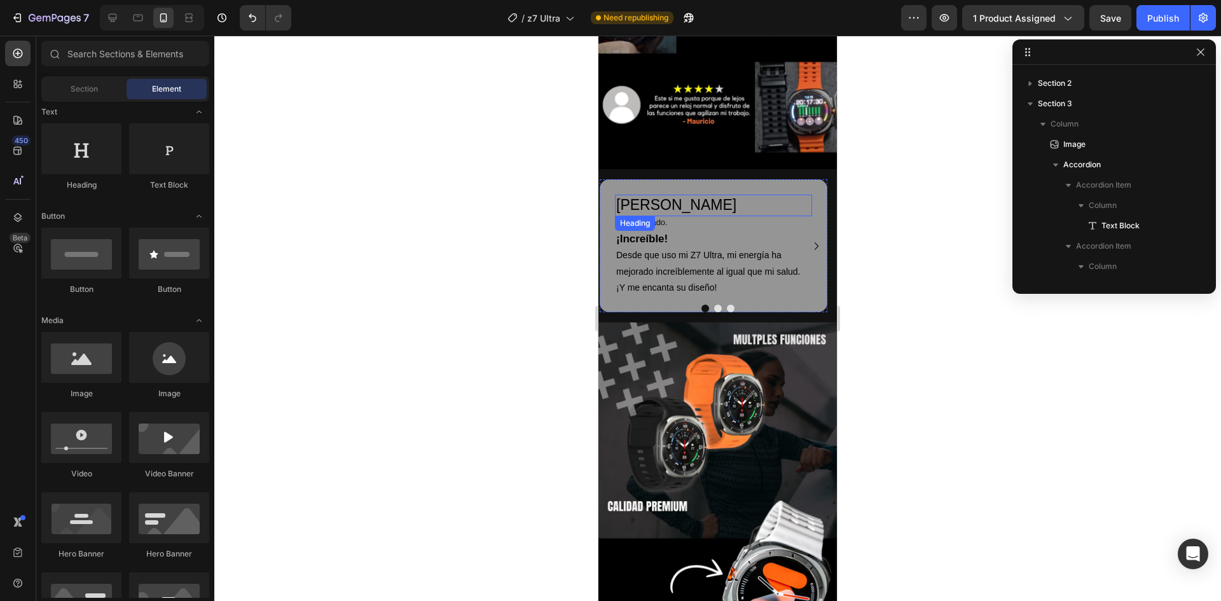
click at [714, 195] on h2 "[PERSON_NAME]" at bounding box center [713, 206] width 197 height 22
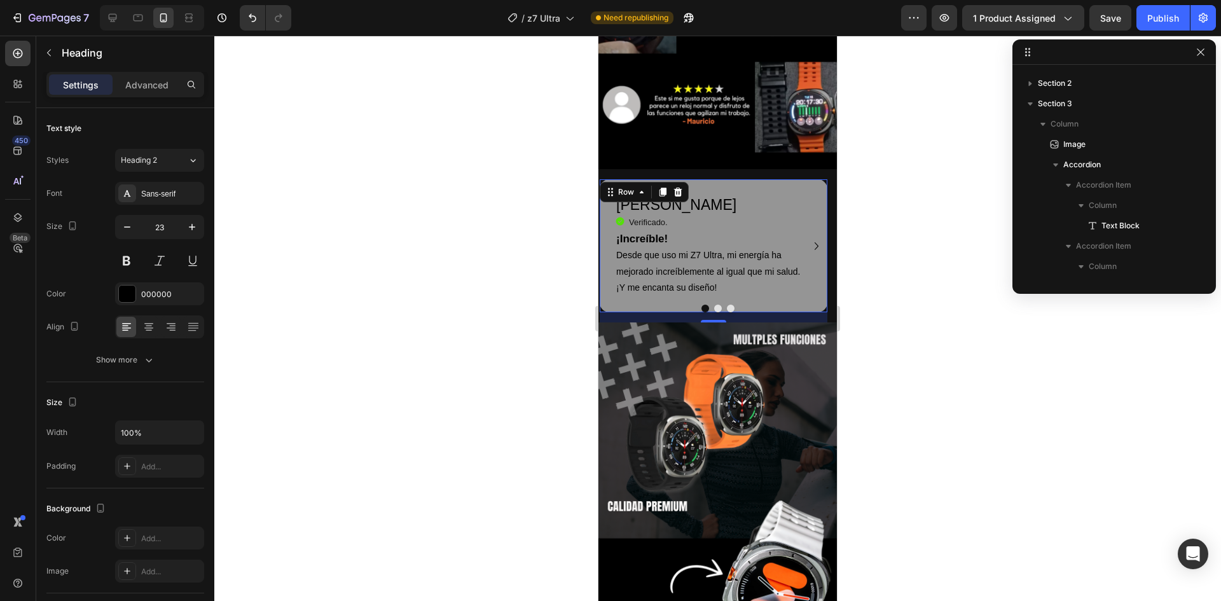
click at [735, 179] on div "[PERSON_NAME] Heading Icon Verificado. Heading Icon List ¡Increíble! Desde que …" at bounding box center [714, 245] width 228 height 133
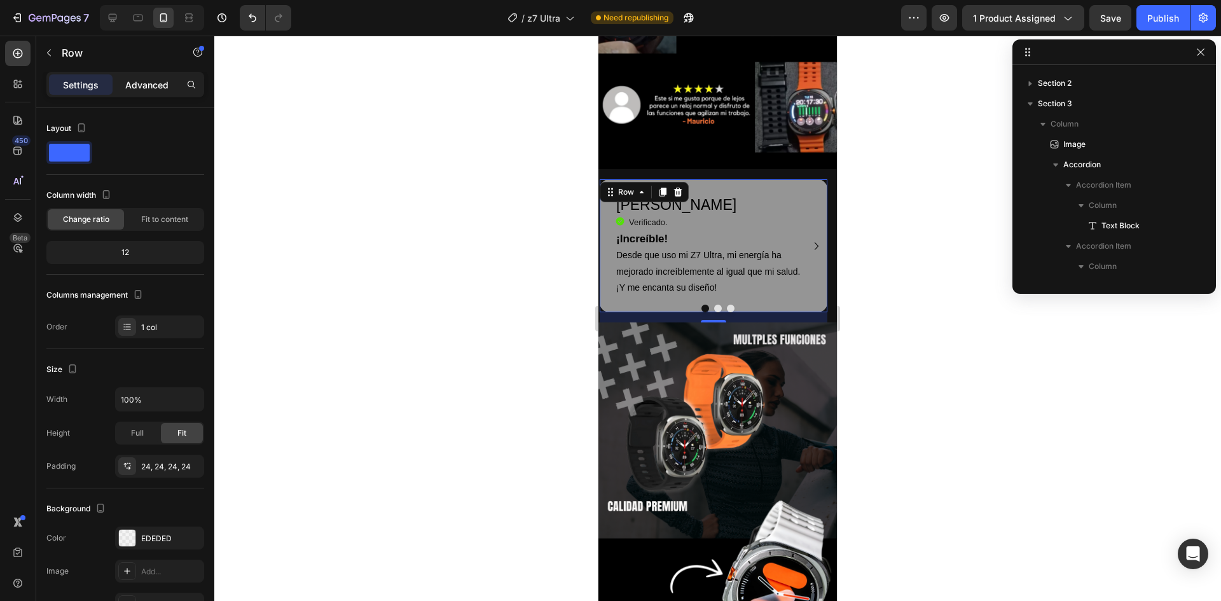
click at [149, 81] on p "Advanced" at bounding box center [146, 84] width 43 height 13
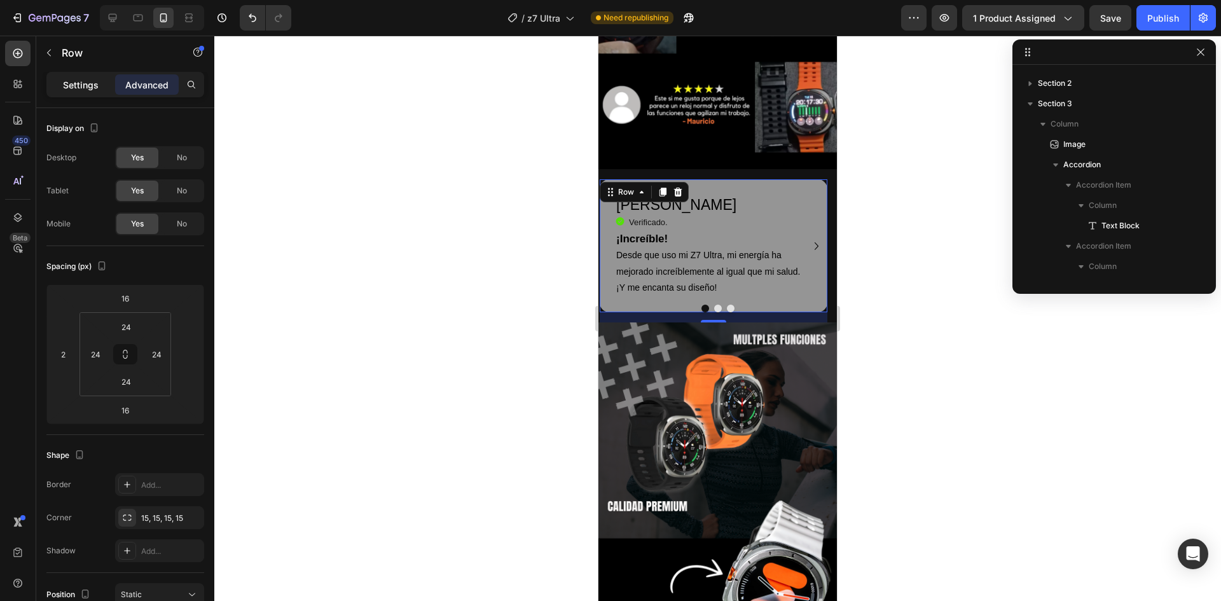
click at [91, 81] on p "Settings" at bounding box center [81, 84] width 36 height 13
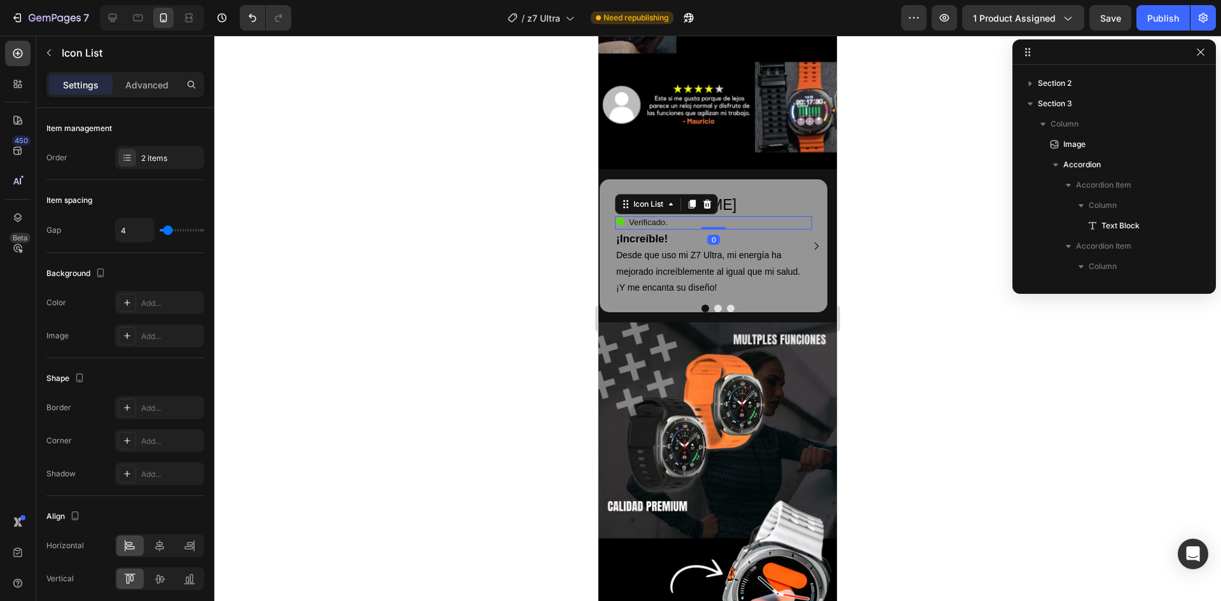
click at [717, 216] on div "Icon Verificado. Heading" at bounding box center [713, 222] width 197 height 13
click at [733, 195] on h2 "[PERSON_NAME]" at bounding box center [713, 206] width 197 height 22
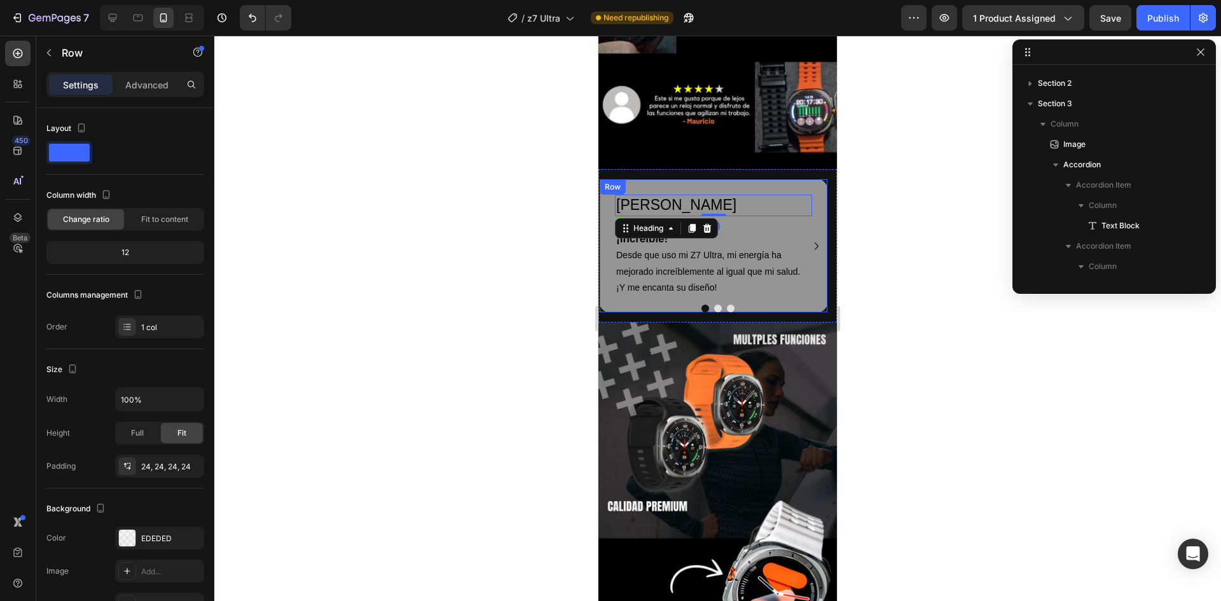
click at [801, 179] on div "[PERSON_NAME] Heading 0 Icon Verificado. Heading Icon List ¡Increíble! Desde qu…" at bounding box center [714, 245] width 228 height 133
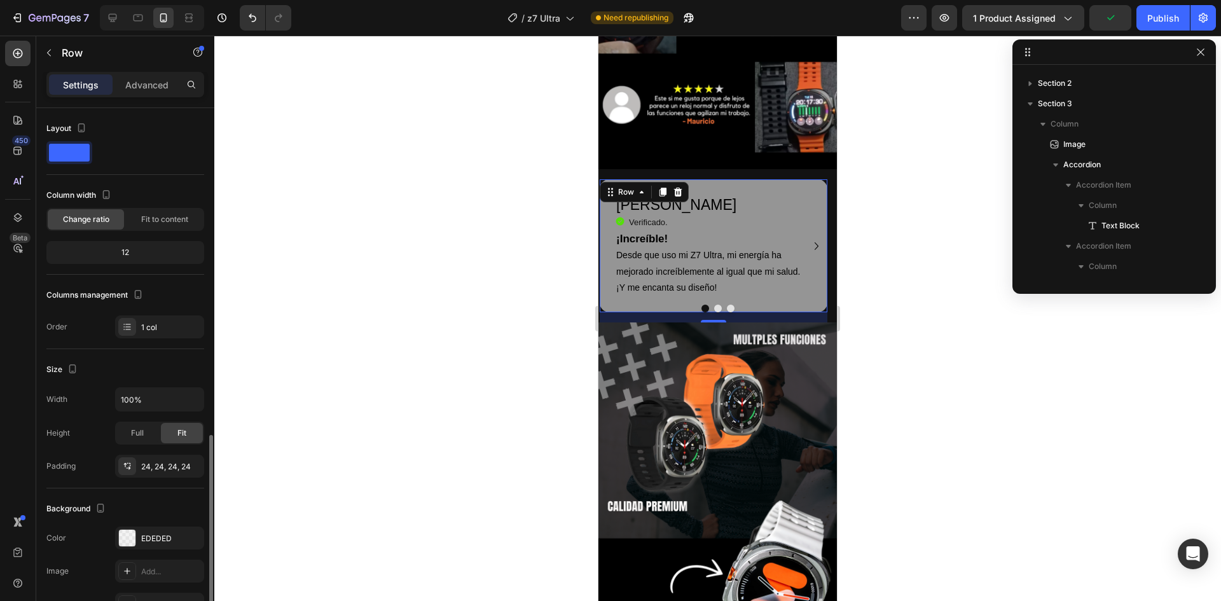
scroll to position [214, 0]
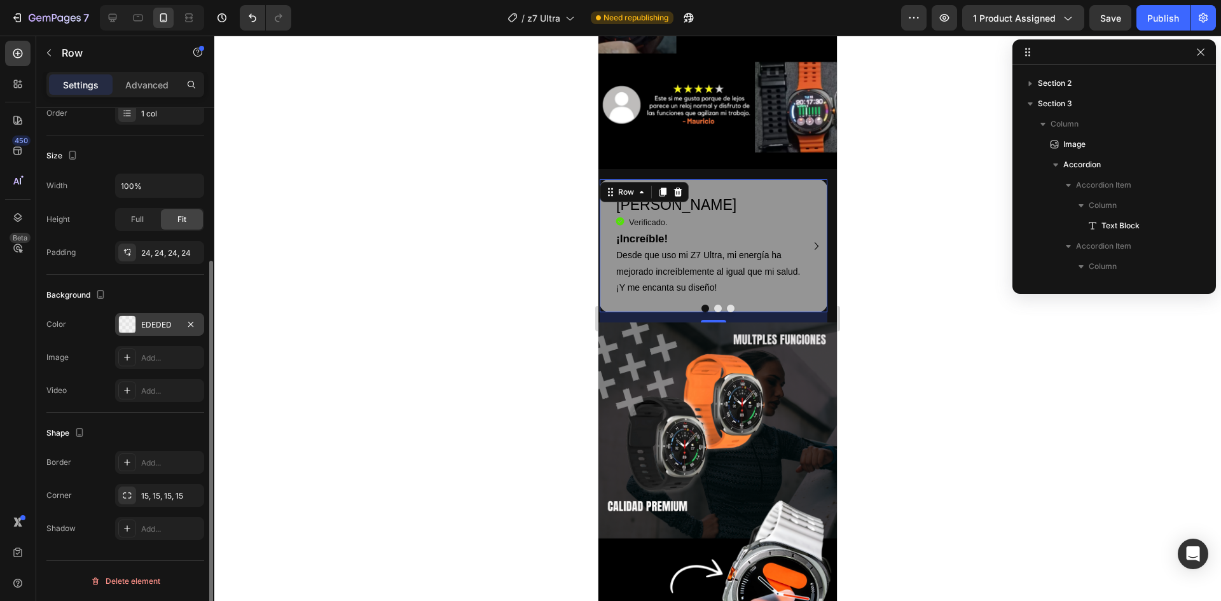
click at [133, 331] on div at bounding box center [127, 324] width 17 height 17
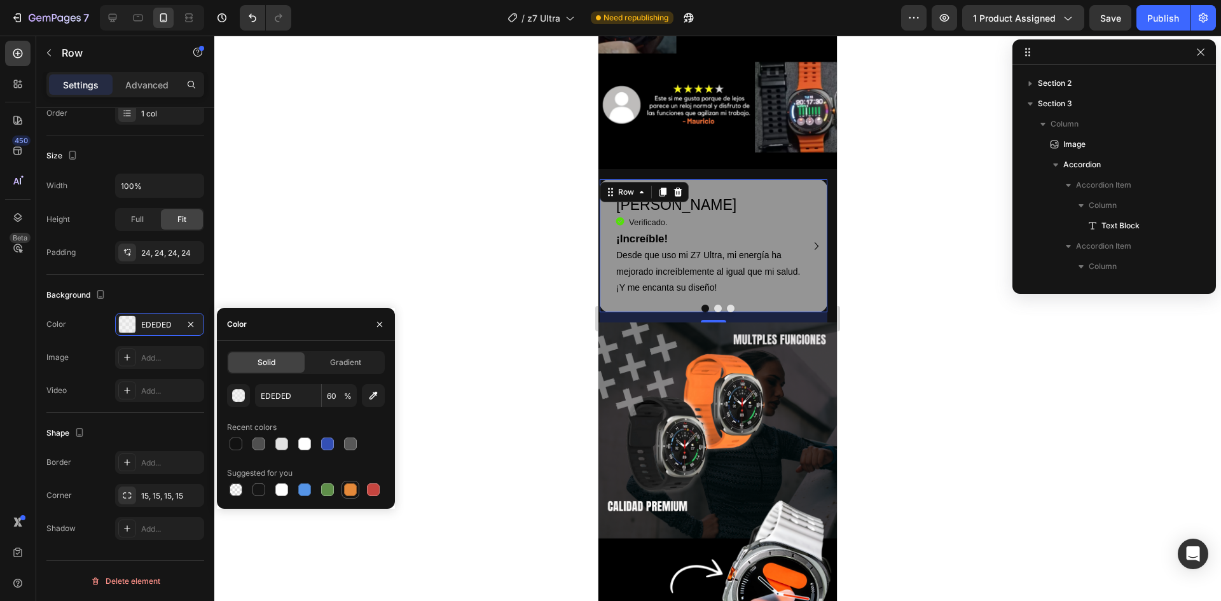
click at [355, 492] on div at bounding box center [350, 489] width 13 height 13
type input "E4893A"
type input "100"
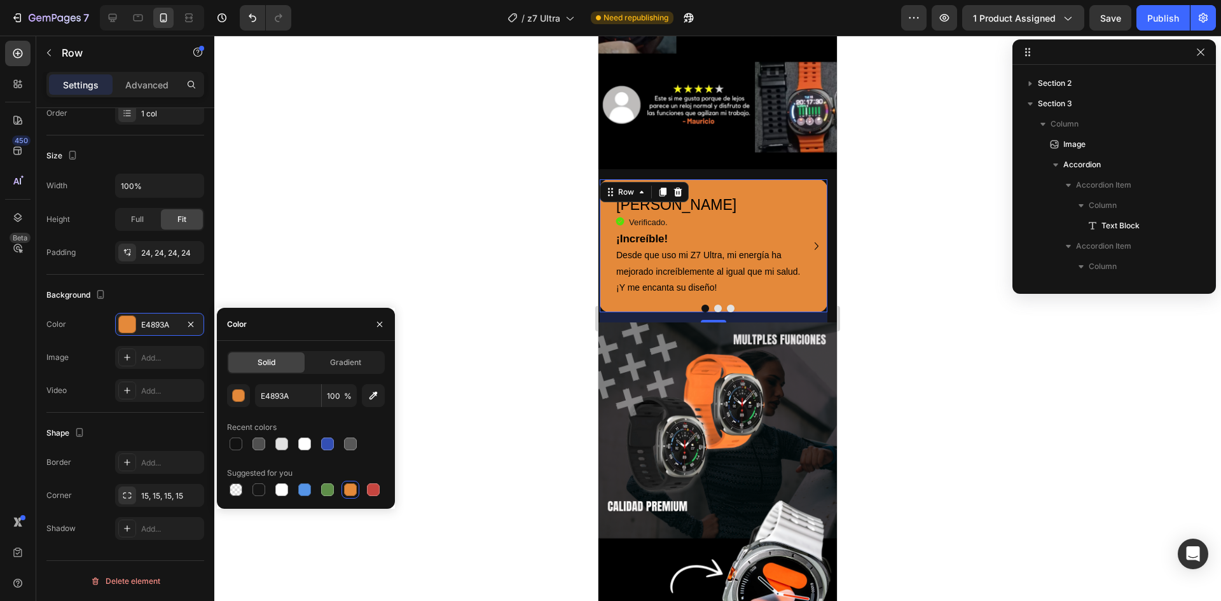
click at [452, 226] on div at bounding box center [717, 318] width 1007 height 565
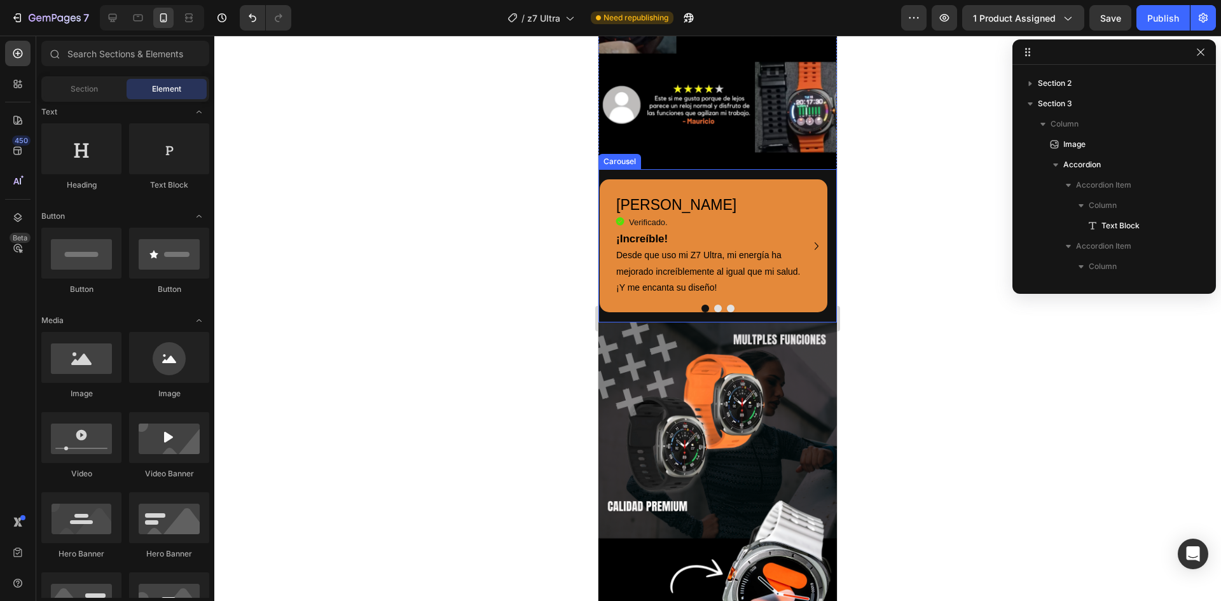
click at [811, 239] on icon "Carousel Next Arrow" at bounding box center [816, 246] width 15 height 15
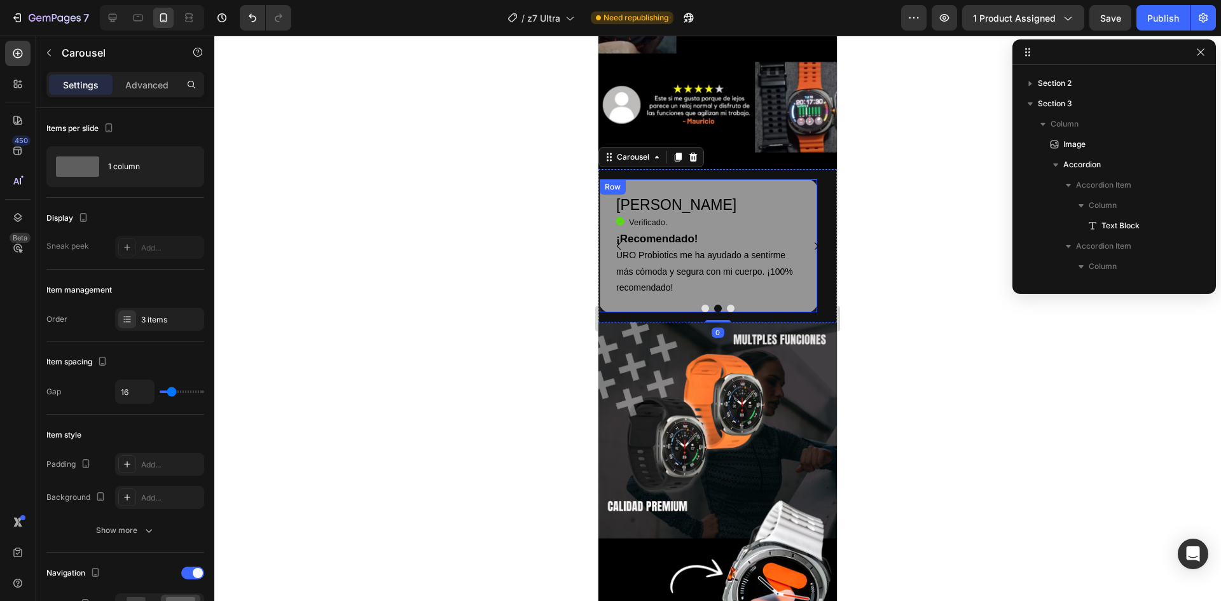
click at [767, 179] on div "[PERSON_NAME] Heading Icon Verificado. Heading Icon List ¡Recomendado! URO Prob…" at bounding box center [709, 245] width 218 height 133
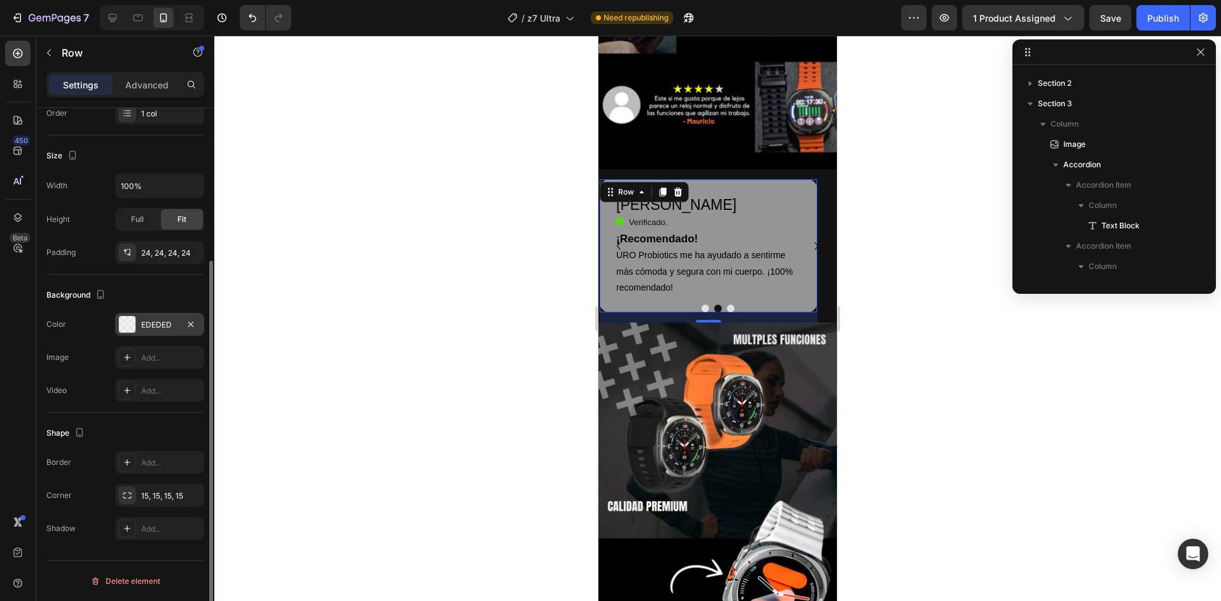
click at [152, 333] on div "EDEDED" at bounding box center [159, 324] width 89 height 23
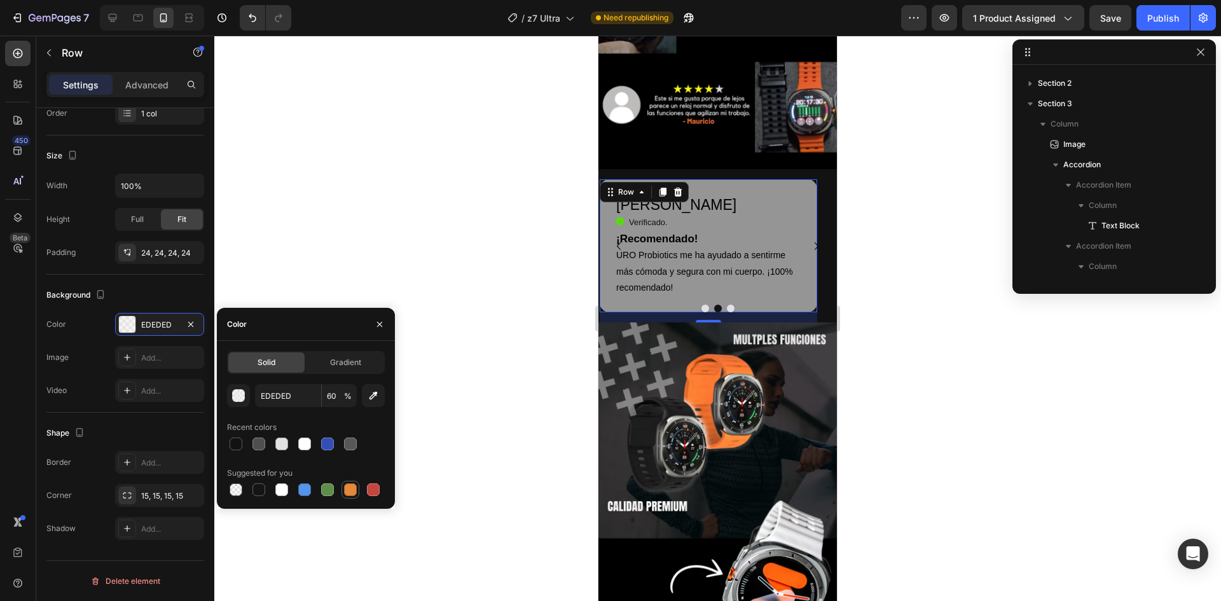
click at [346, 490] on div at bounding box center [350, 489] width 13 height 13
type input "E4893A"
type input "100"
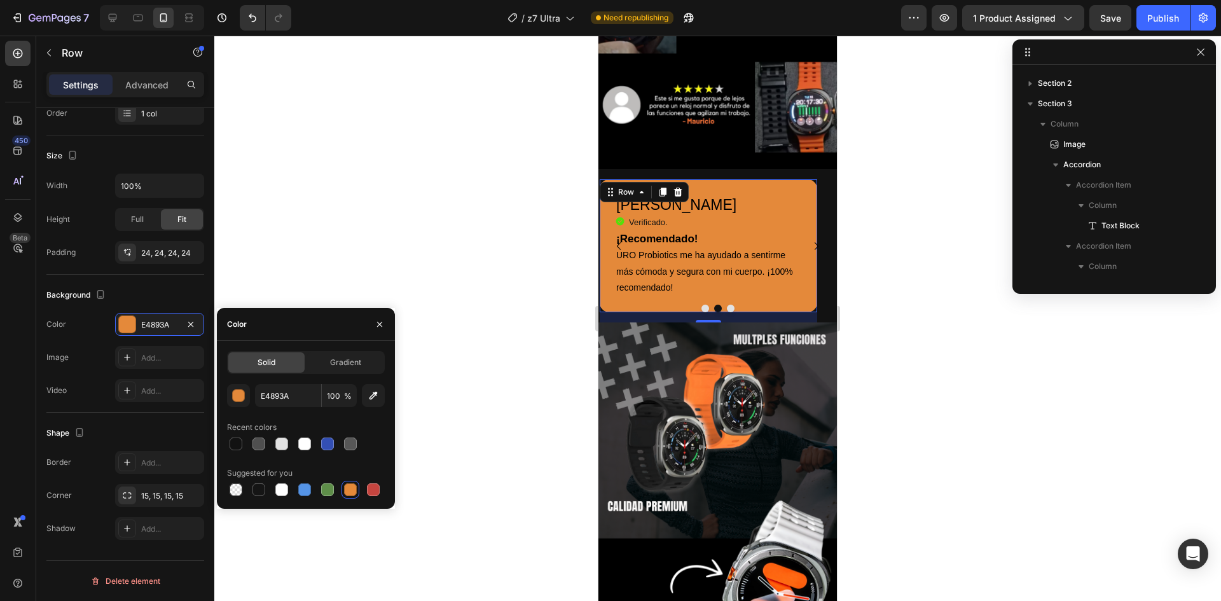
click at [506, 209] on div at bounding box center [717, 318] width 1007 height 565
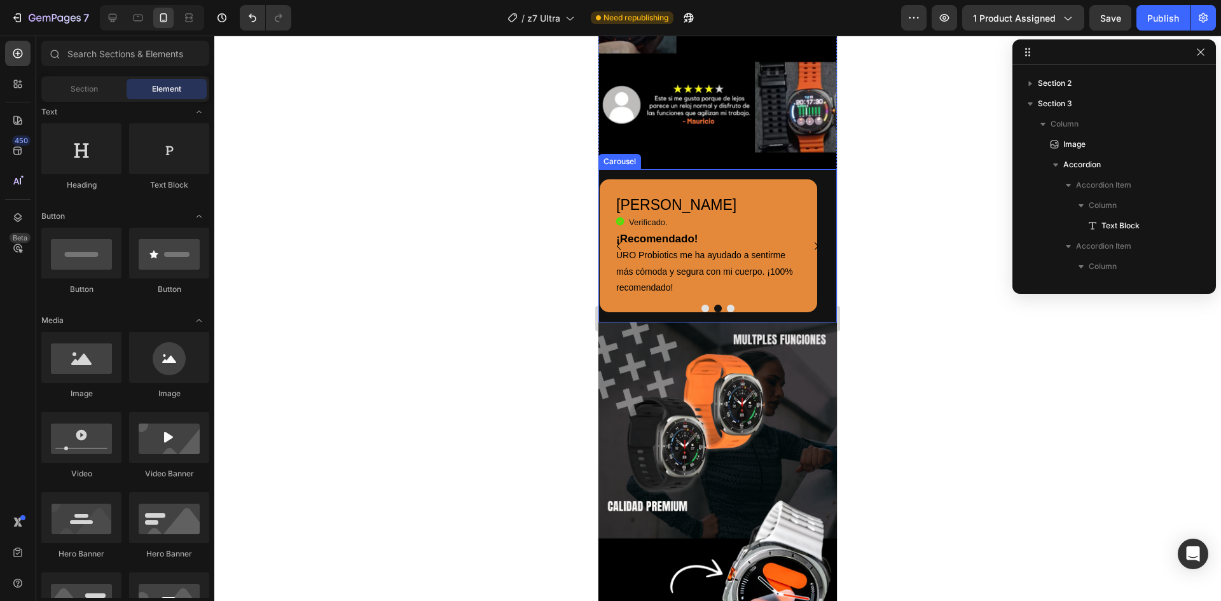
click at [809, 239] on icon "Carousel Next Arrow" at bounding box center [816, 246] width 15 height 15
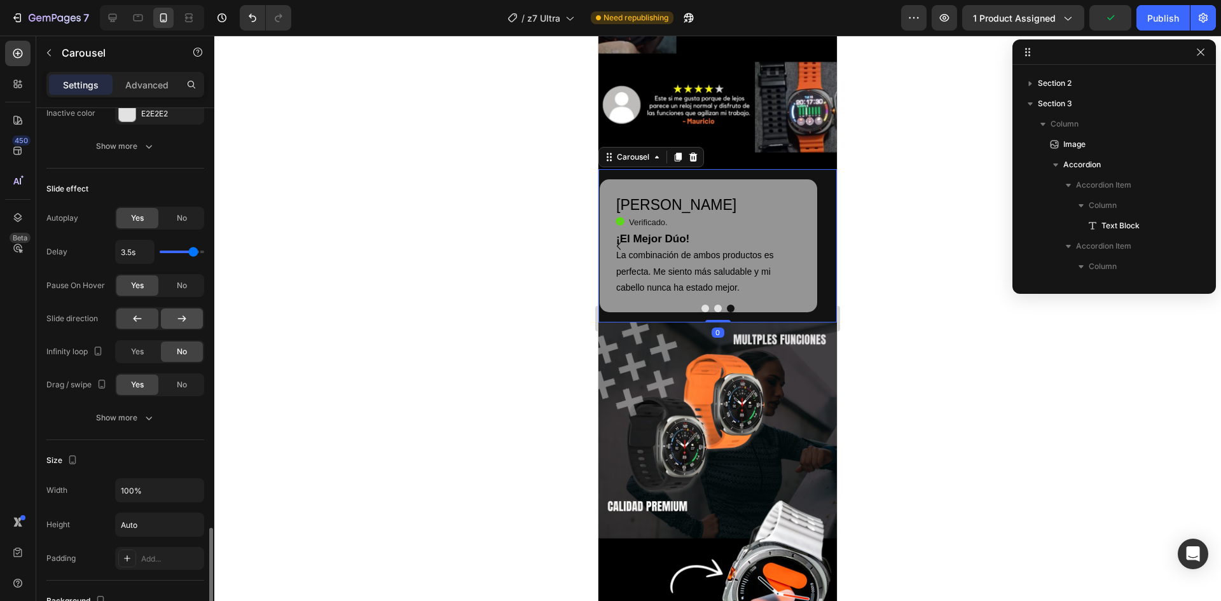
scroll to position [1080, 0]
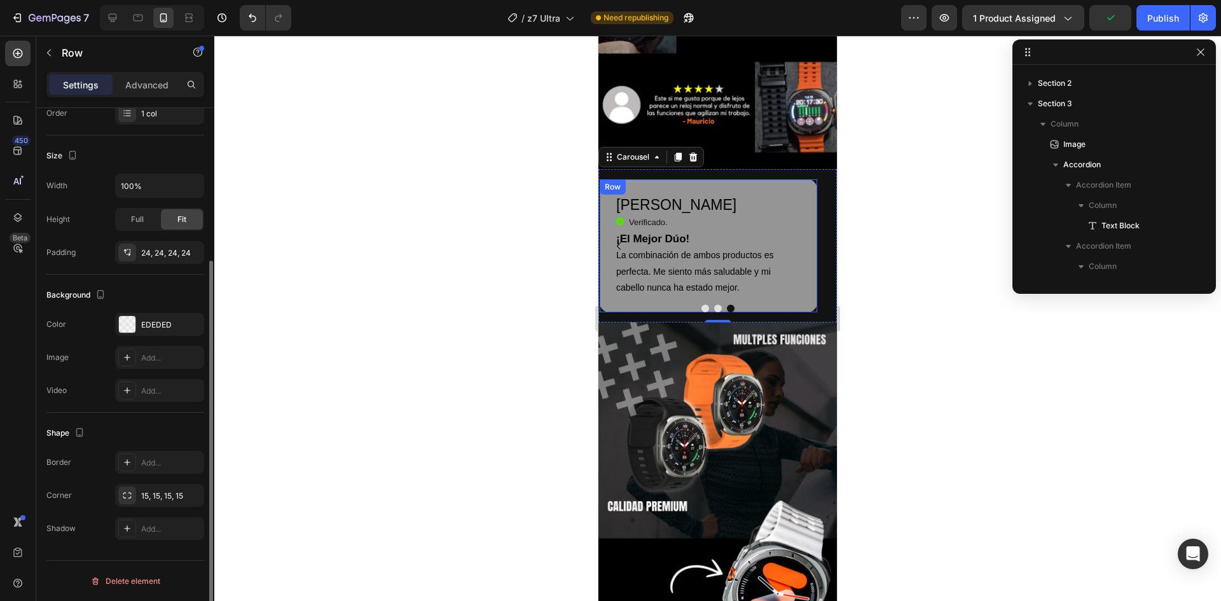
click at [737, 179] on div "[PERSON_NAME] Heading Icon Verificado. Heading Icon List ¡El Mejor Dúo! La comb…" at bounding box center [709, 245] width 218 height 133
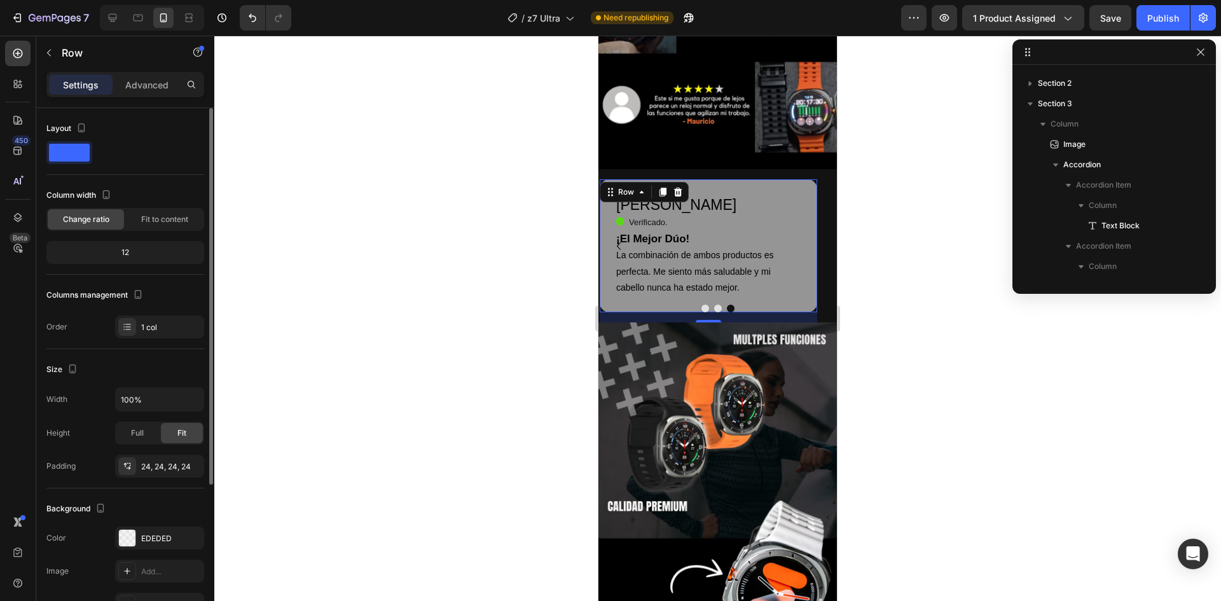
scroll to position [214, 0]
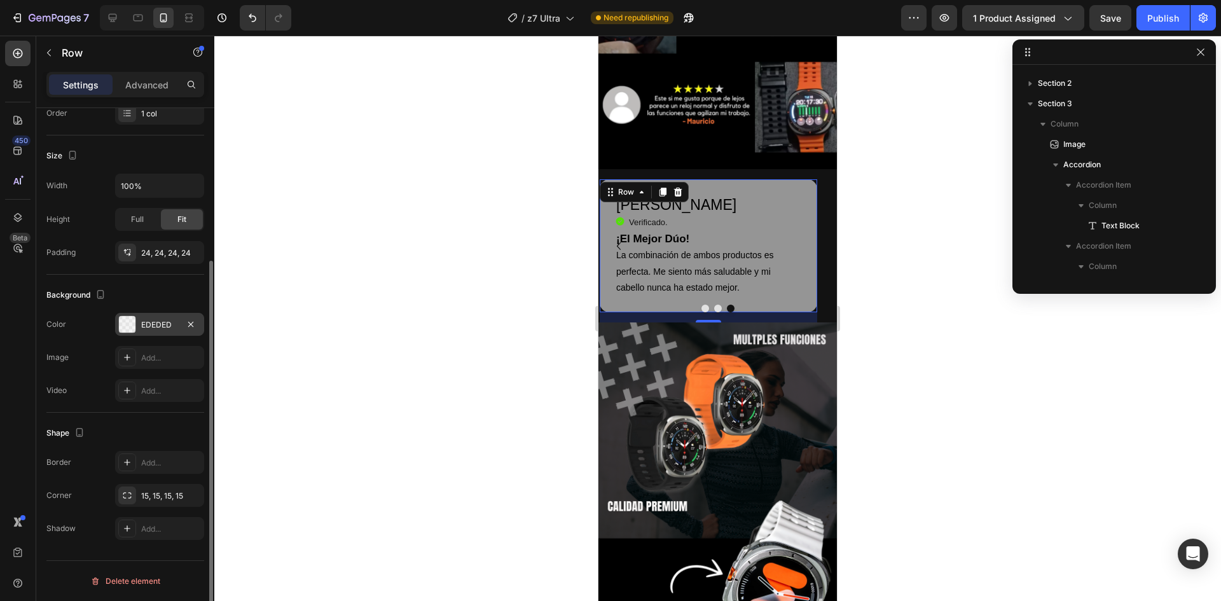
click at [164, 326] on div "EDEDED" at bounding box center [159, 324] width 37 height 11
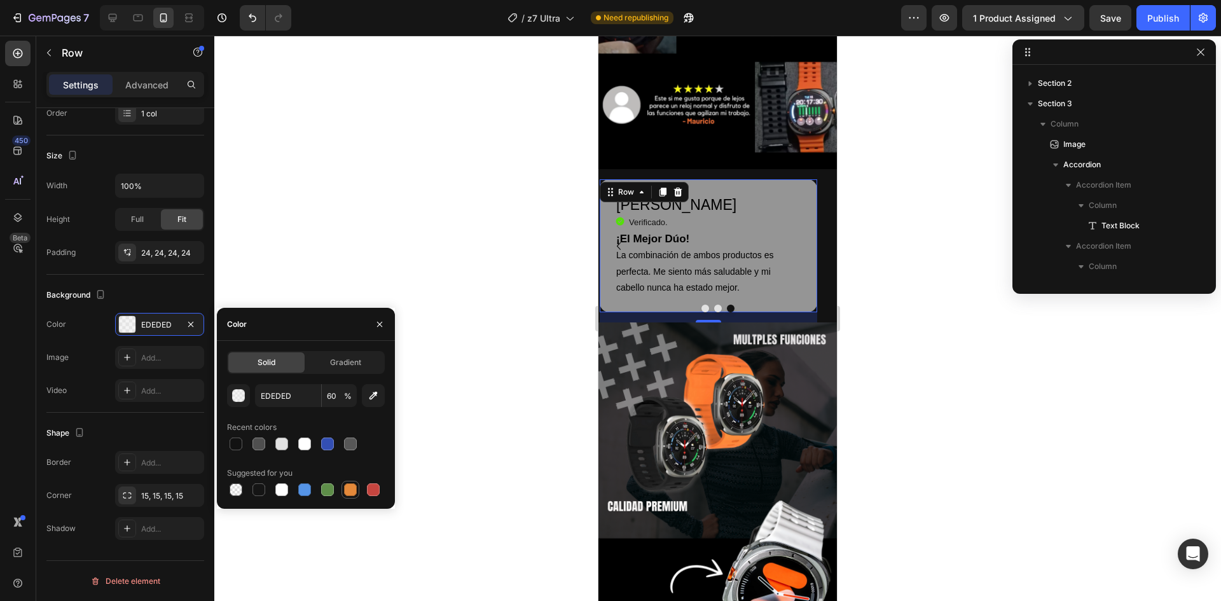
click at [342, 491] on div at bounding box center [351, 490] width 18 height 18
type input "E4893A"
type input "100"
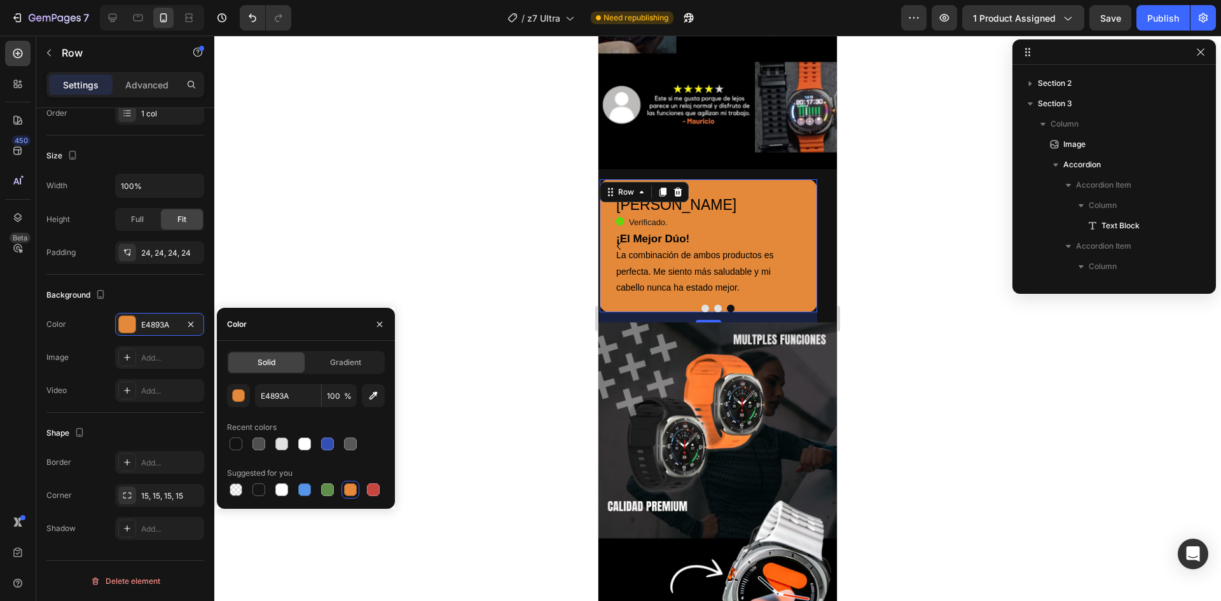
click at [490, 301] on div at bounding box center [717, 318] width 1007 height 565
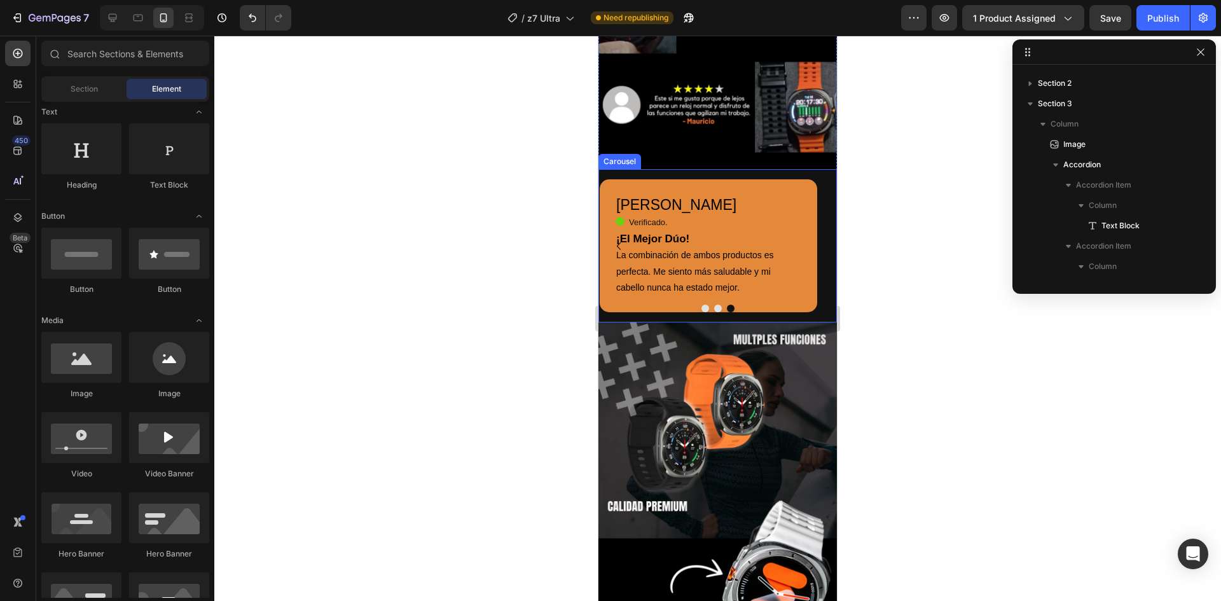
click at [619, 239] on icon "Carousel Back Arrow" at bounding box center [618, 246] width 15 height 15
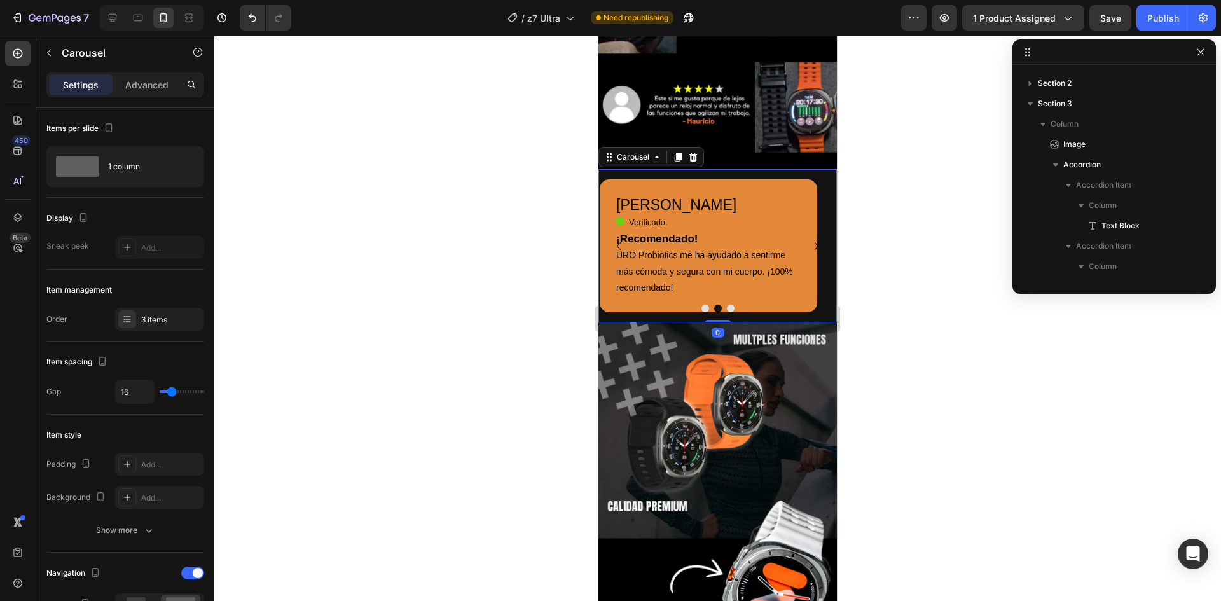
click at [619, 239] on icon "Carousel Back Arrow" at bounding box center [618, 246] width 15 height 15
click at [814, 239] on icon "Carousel Next Arrow" at bounding box center [816, 246] width 15 height 15
click at [635, 247] on p "URO Probiotics me ha ayudado a sentirme más cómoda y segura con mi cuerpo. ¡100…" at bounding box center [708, 271] width 184 height 48
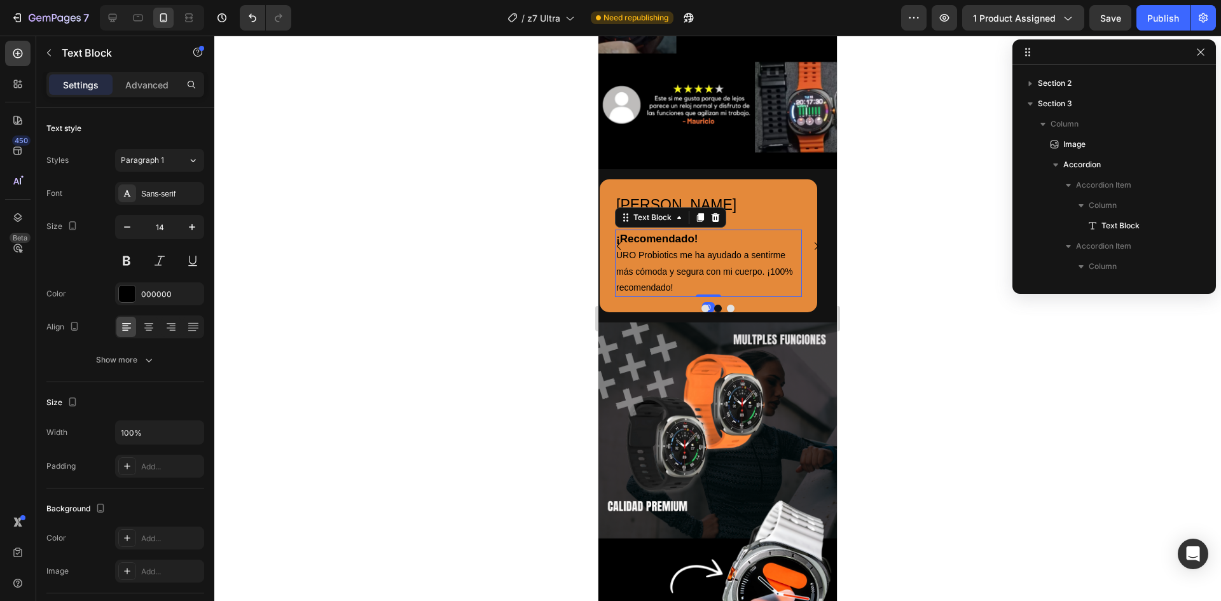
click at [635, 247] on p "URO Probiotics me ha ayudado a sentirme más cómoda y segura con mi cuerpo. ¡100…" at bounding box center [708, 271] width 184 height 48
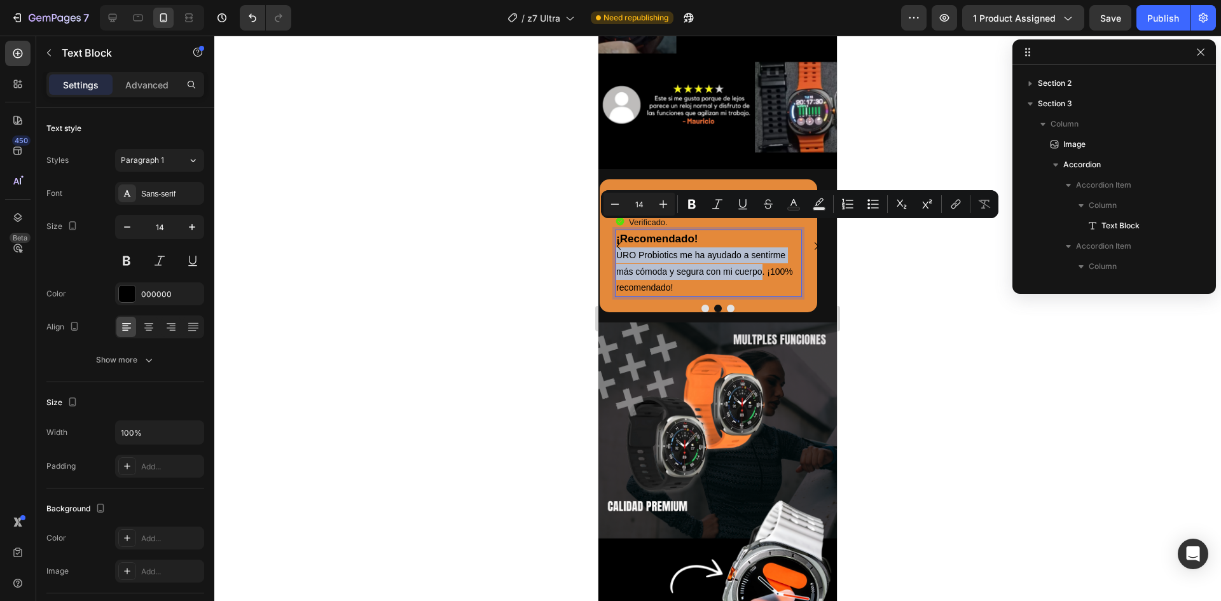
drag, startPoint x: 763, startPoint y: 245, endPoint x: 619, endPoint y: 230, distance: 143.9
click at [619, 247] on p "URO Probiotics me ha ayudado a sentirme más cómoda y segura con mi cuerpo. ¡100…" at bounding box center [708, 271] width 184 height 48
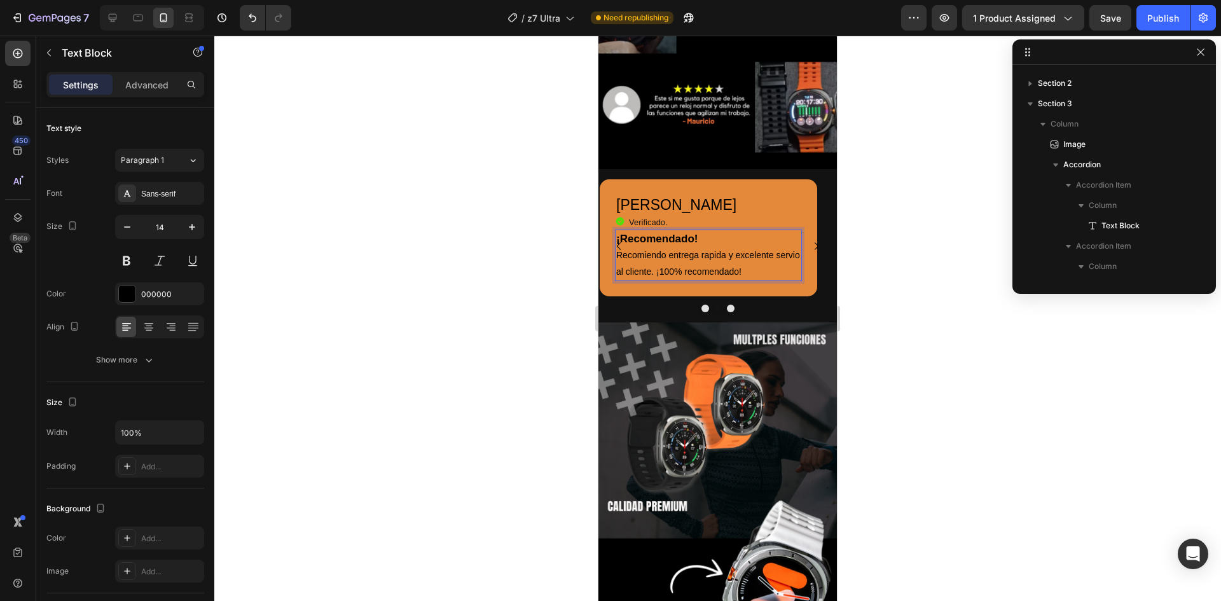
click at [714, 247] on p "Recomiendo entrega rapida y excelente servio al cliente. ¡100% recomendado!" at bounding box center [708, 263] width 184 height 32
click at [598, 36] on lt-span "rápida" at bounding box center [598, 36] width 0 height 0
click at [809, 239] on icon "Carousel Next Arrow" at bounding box center [816, 246] width 15 height 15
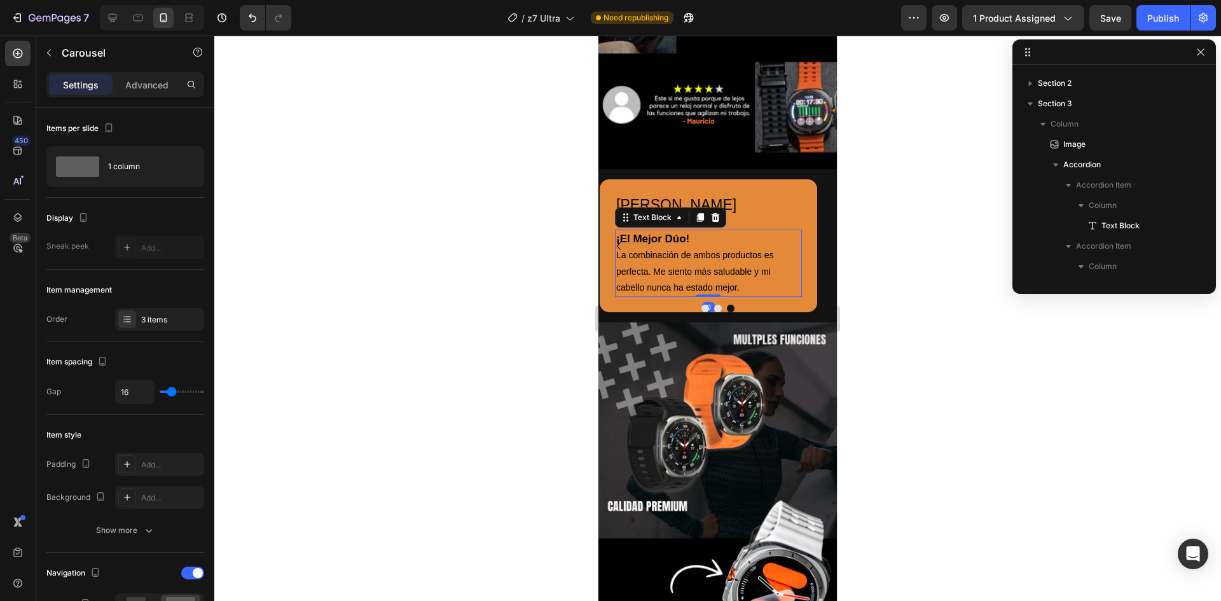
click at [668, 233] on strong "¡El Mejor Dúo!" at bounding box center [652, 239] width 73 height 12
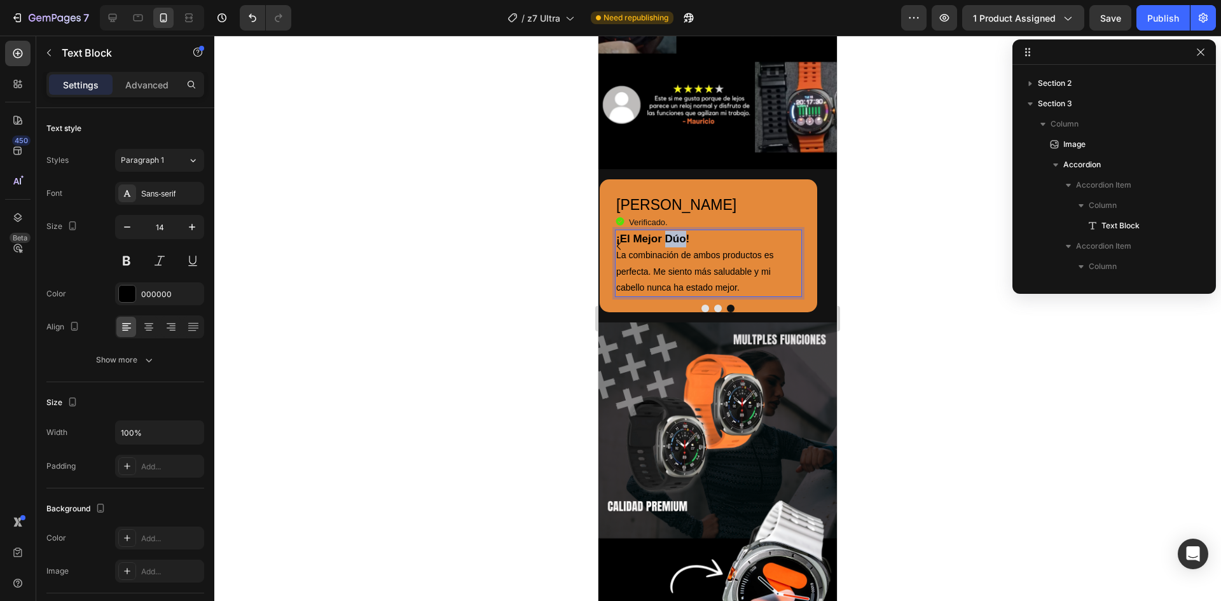
click at [668, 233] on strong "¡El Mejor Dúo!" at bounding box center [652, 239] width 73 height 12
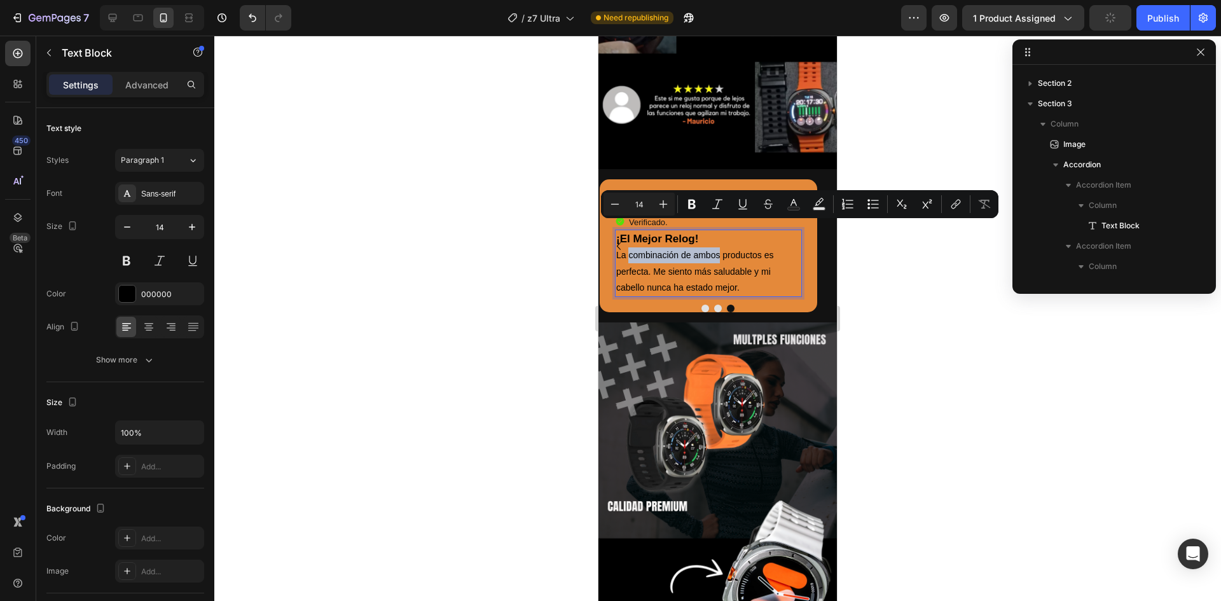
drag, startPoint x: 721, startPoint y: 230, endPoint x: 628, endPoint y: 230, distance: 92.2
click at [628, 247] on p "La combinación de ambos productos es perfecta. Me siento más saludable y mi cab…" at bounding box center [708, 271] width 184 height 48
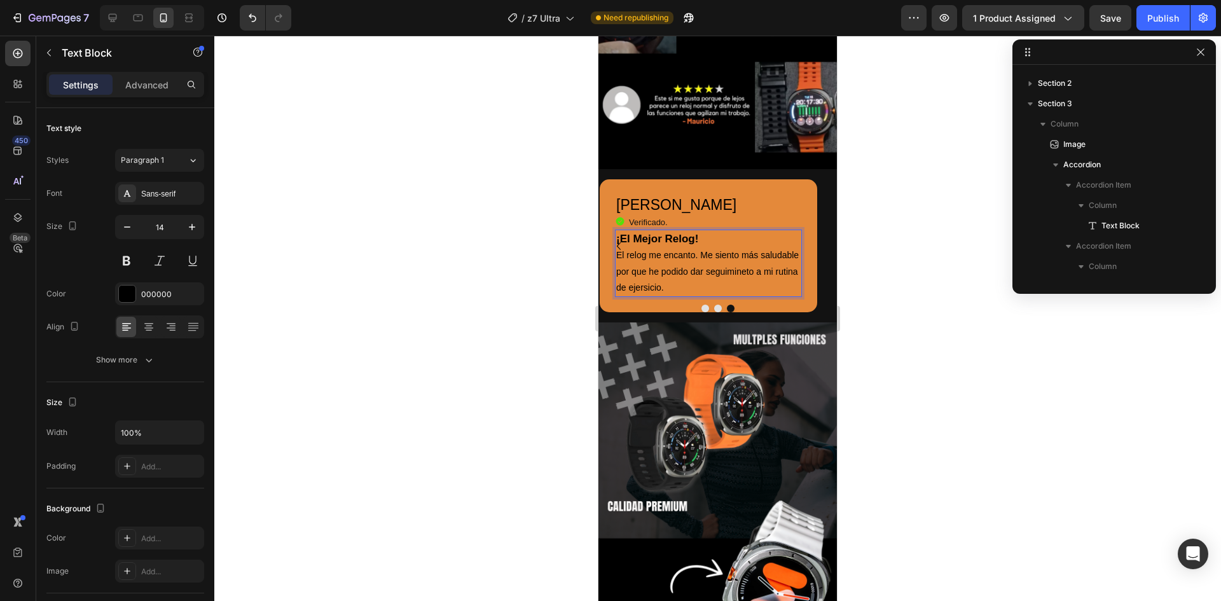
click at [641, 247] on p "El relog me encanto. Me siento más saludable por que he podido dar seguimineto …" at bounding box center [708, 271] width 184 height 48
click at [598, 36] on lt-em "porque" at bounding box center [598, 36] width 0 height 0
click at [632, 247] on p "El relog me encanto. Me siento más saludable porque he podido dar seguimineto a…" at bounding box center [708, 271] width 184 height 48
click at [598, 36] on lt-span "relo j" at bounding box center [598, 36] width 0 height 0
click at [732, 247] on p "El reloj me encanto. Me siento más saludable porque he podido dar seguimineto a…" at bounding box center [708, 271] width 184 height 48
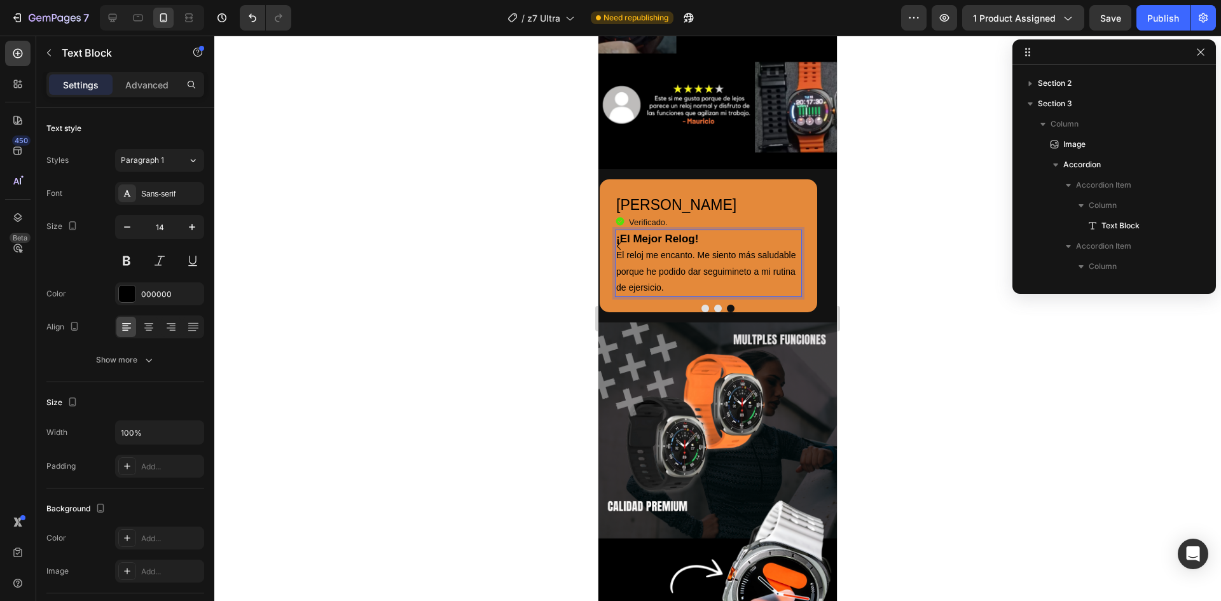
click at [598, 36] on lt-strong "en" at bounding box center [598, 36] width 0 height 0
click at [647, 261] on p "El reloj me encanto. Me siento más saludable porque he podido dar seguimiento a…" at bounding box center [708, 271] width 184 height 48
click at [598, 36] on lt-span "ejer c icio" at bounding box center [598, 36] width 0 height 0
click at [674, 233] on strong "¡El Mejor Relog!" at bounding box center [657, 239] width 82 height 12
click at [598, 36] on lt-span "Relo j" at bounding box center [598, 36] width 0 height 0
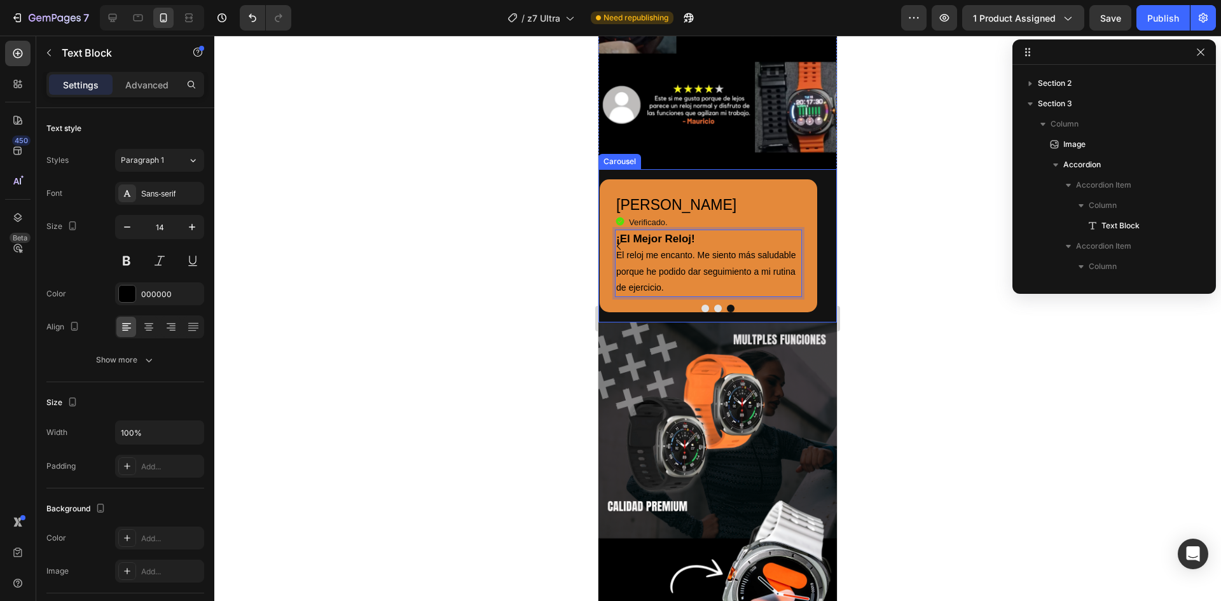
click at [620, 239] on icon "Carousel Back Arrow" at bounding box center [618, 246] width 15 height 15
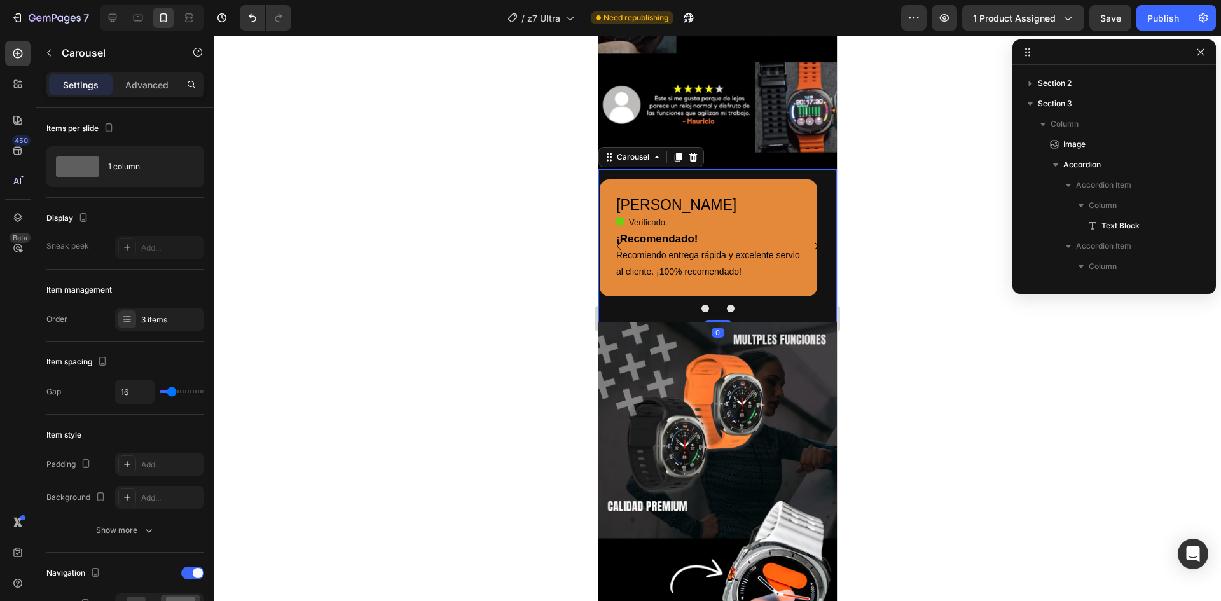
click at [620, 239] on icon "Carousel Back Arrow" at bounding box center [618, 246] width 15 height 15
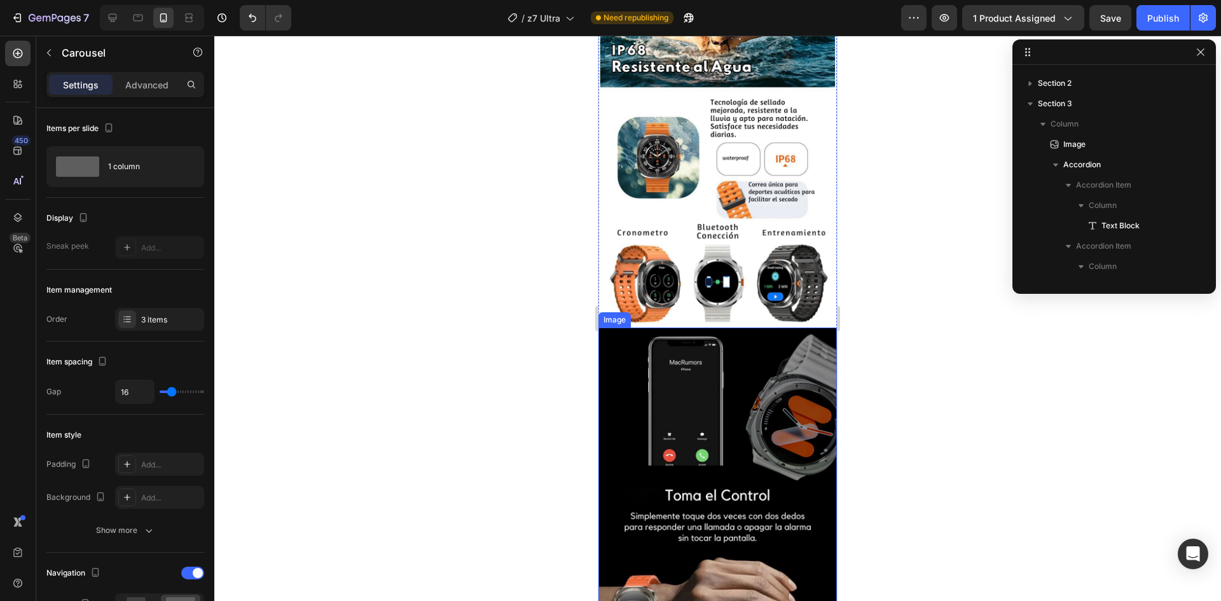
scroll to position [3307, 0]
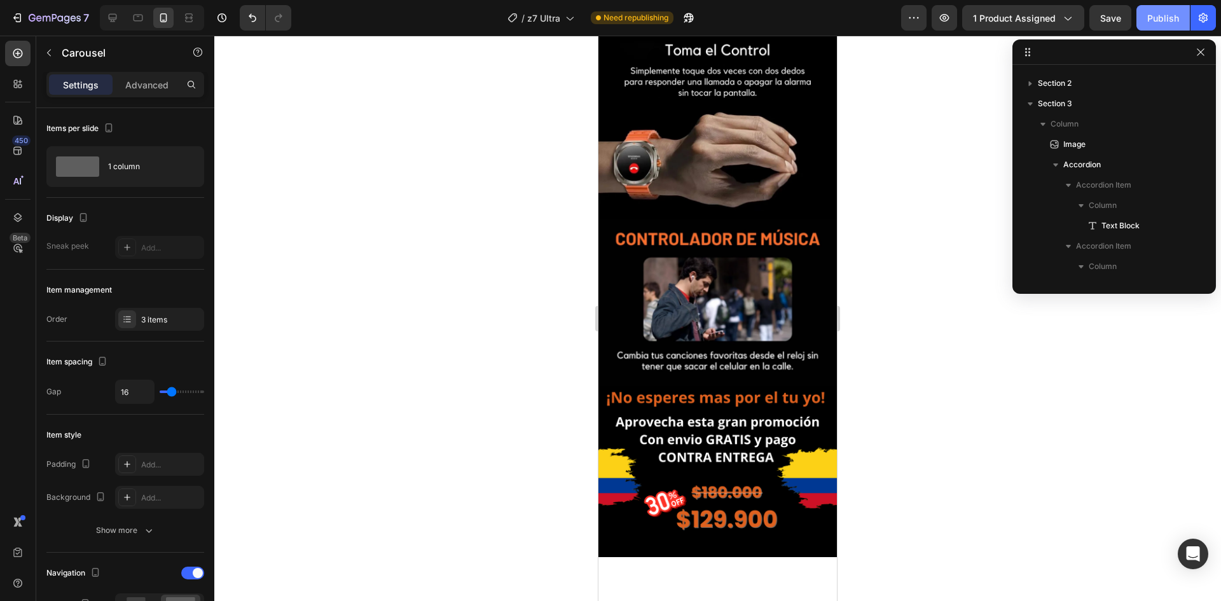
click at [1162, 14] on div "Publish" at bounding box center [1163, 17] width 32 height 13
click at [29, 24] on div "7" at bounding box center [59, 17] width 60 height 15
